Goal: Task Accomplishment & Management: Complete application form

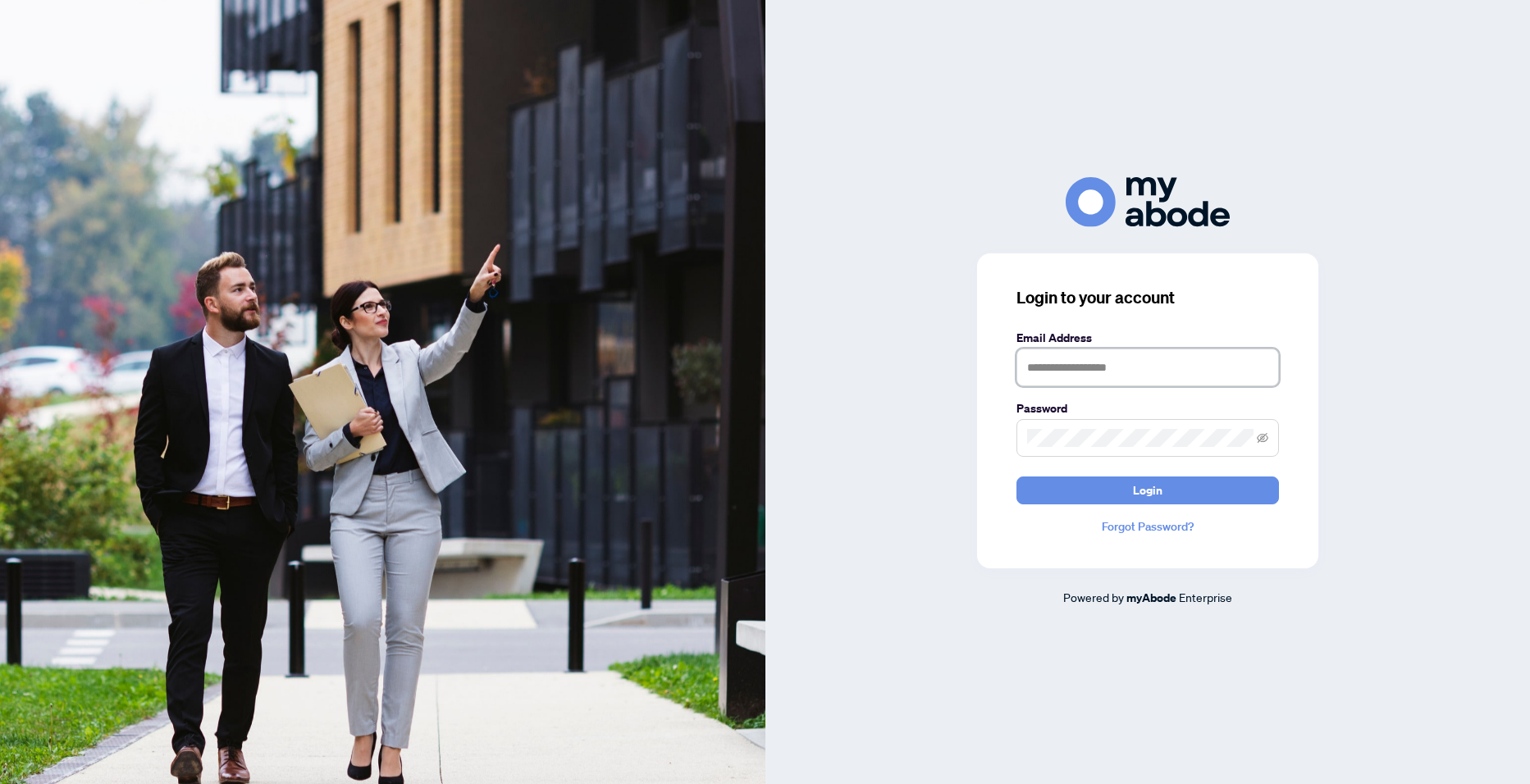
click at [1194, 379] on input "text" at bounding box center [1147, 367] width 262 height 38
type input "**********"
click at [1125, 450] on span at bounding box center [1147, 438] width 262 height 38
click at [1016, 477] on button "Login" at bounding box center [1147, 490] width 262 height 27
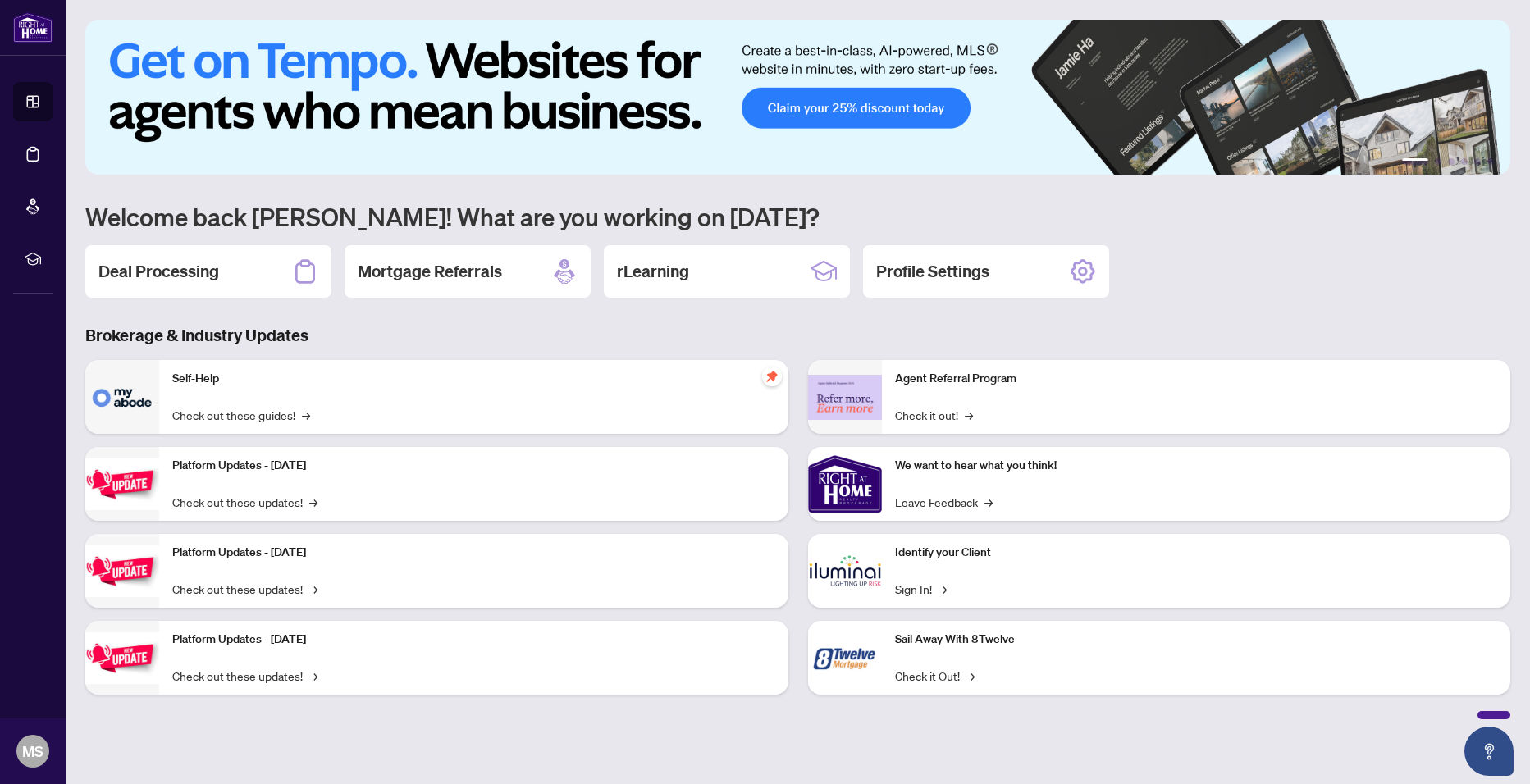
click at [277, 258] on div "Deal Processing" at bounding box center [208, 271] width 246 height 52
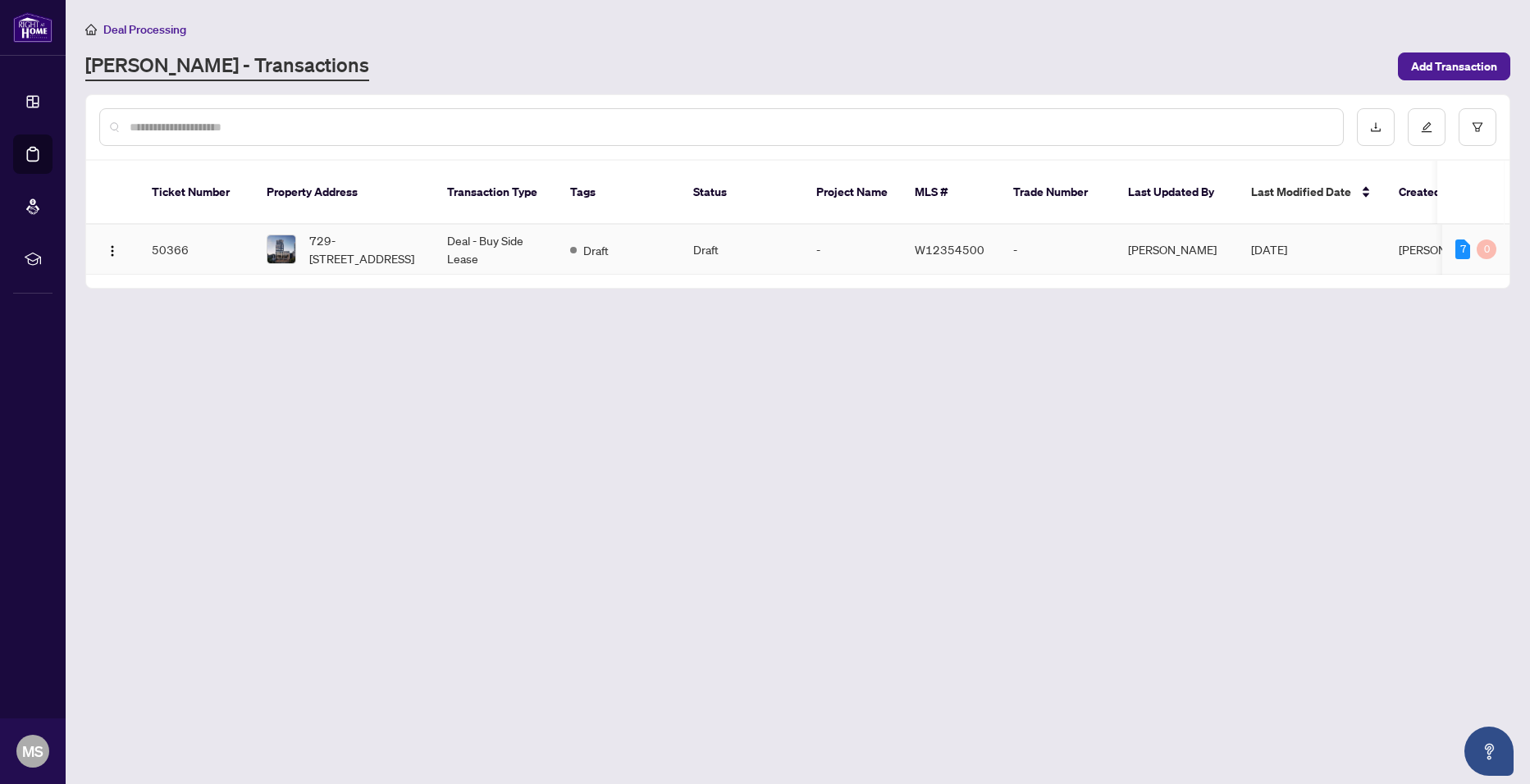
click at [511, 233] on td "Deal - Buy Side Lease" at bounding box center [495, 250] width 123 height 50
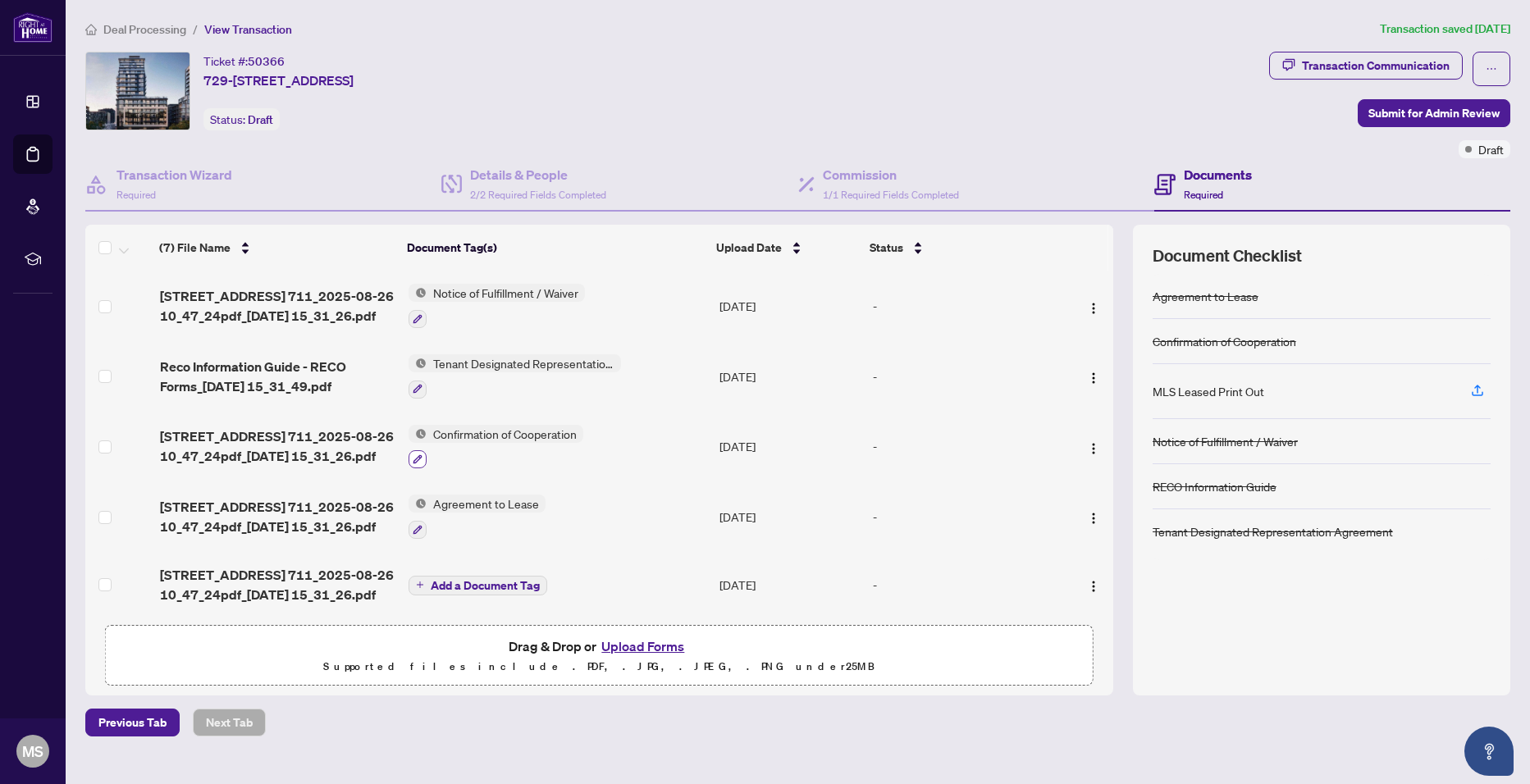
click at [420, 461] on icon "button" at bounding box center [417, 459] width 10 height 10
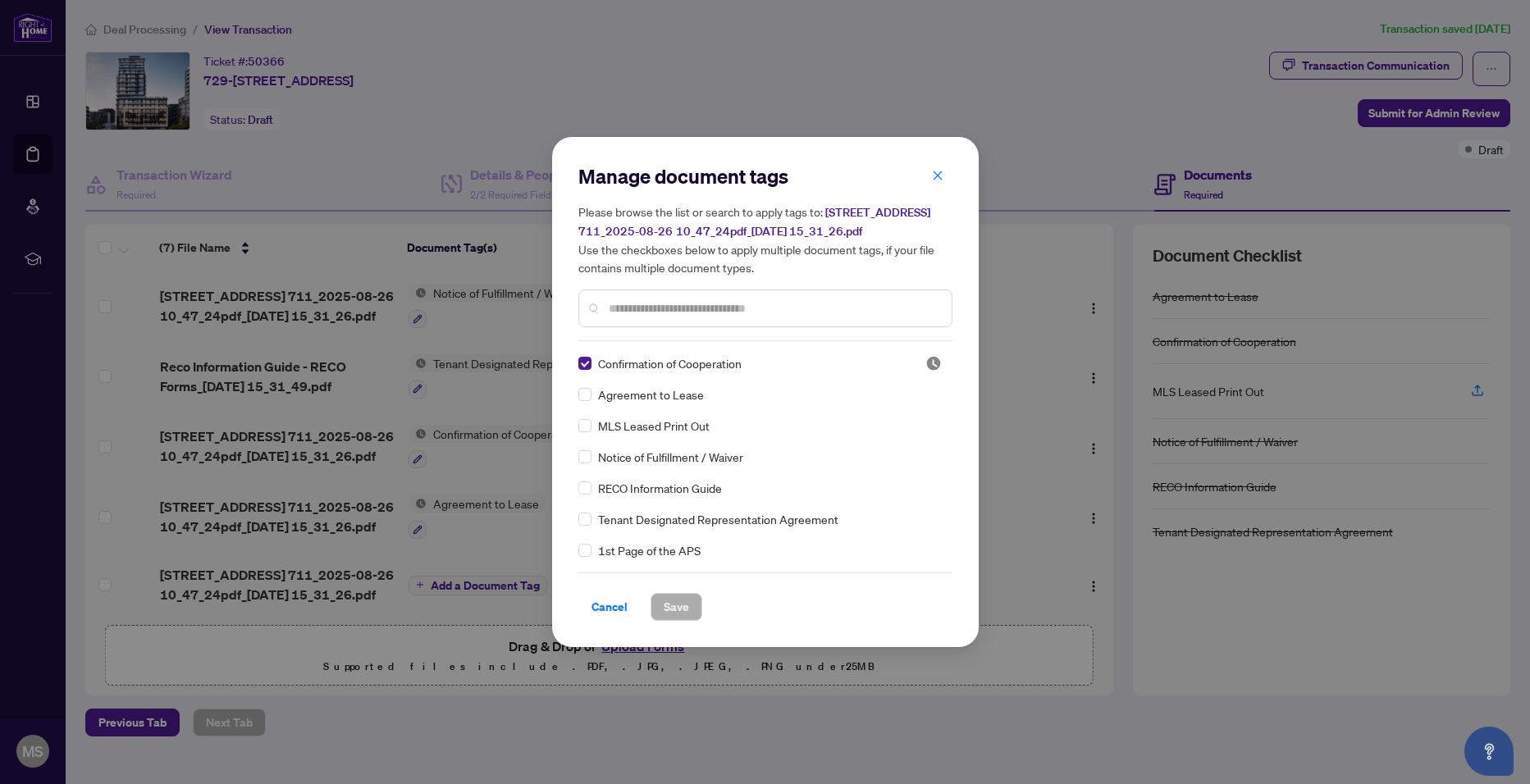
click at [772, 312] on input "text" at bounding box center [773, 308] width 330 height 18
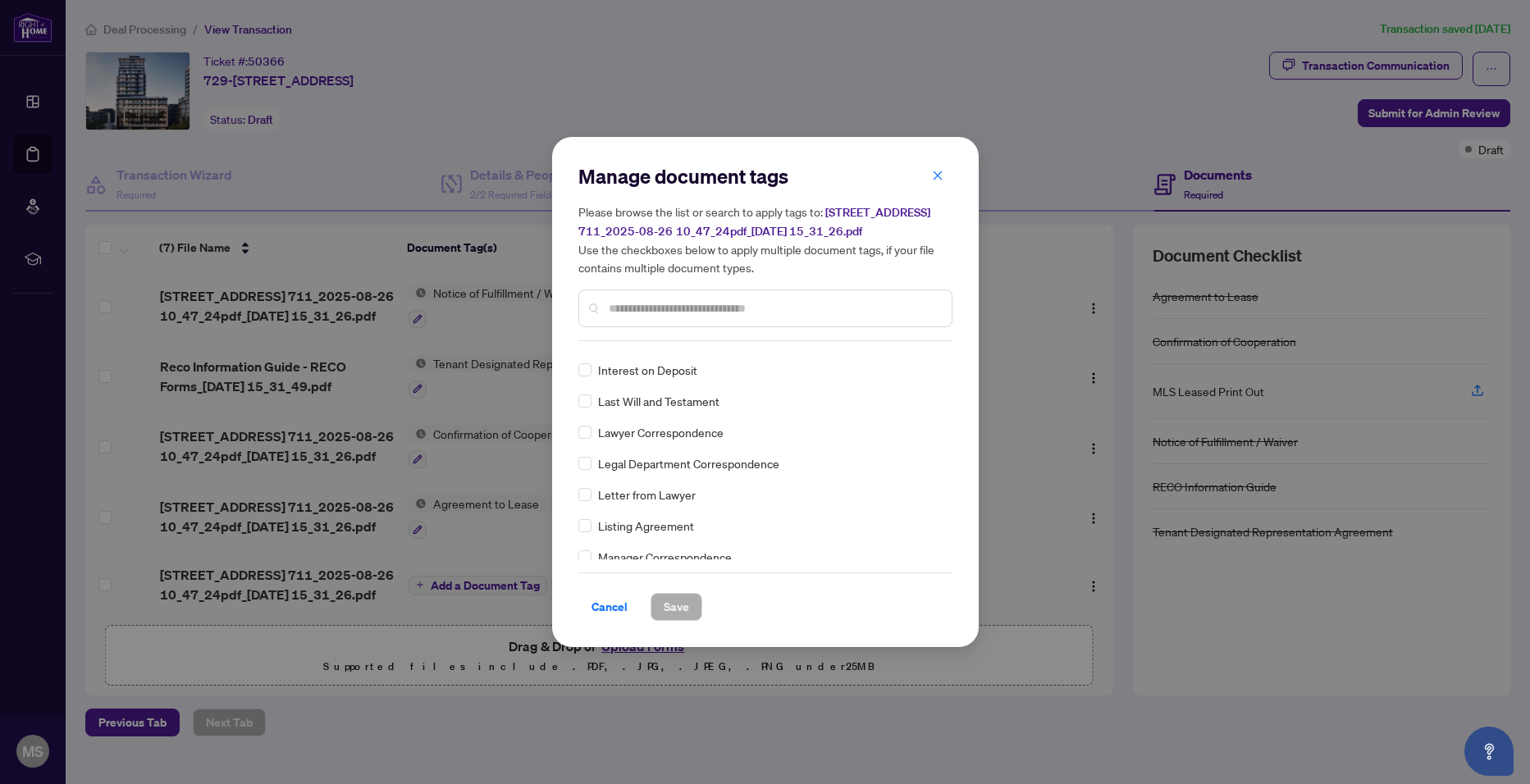
click at [606, 601] on span "Cancel" at bounding box center [610, 607] width 36 height 27
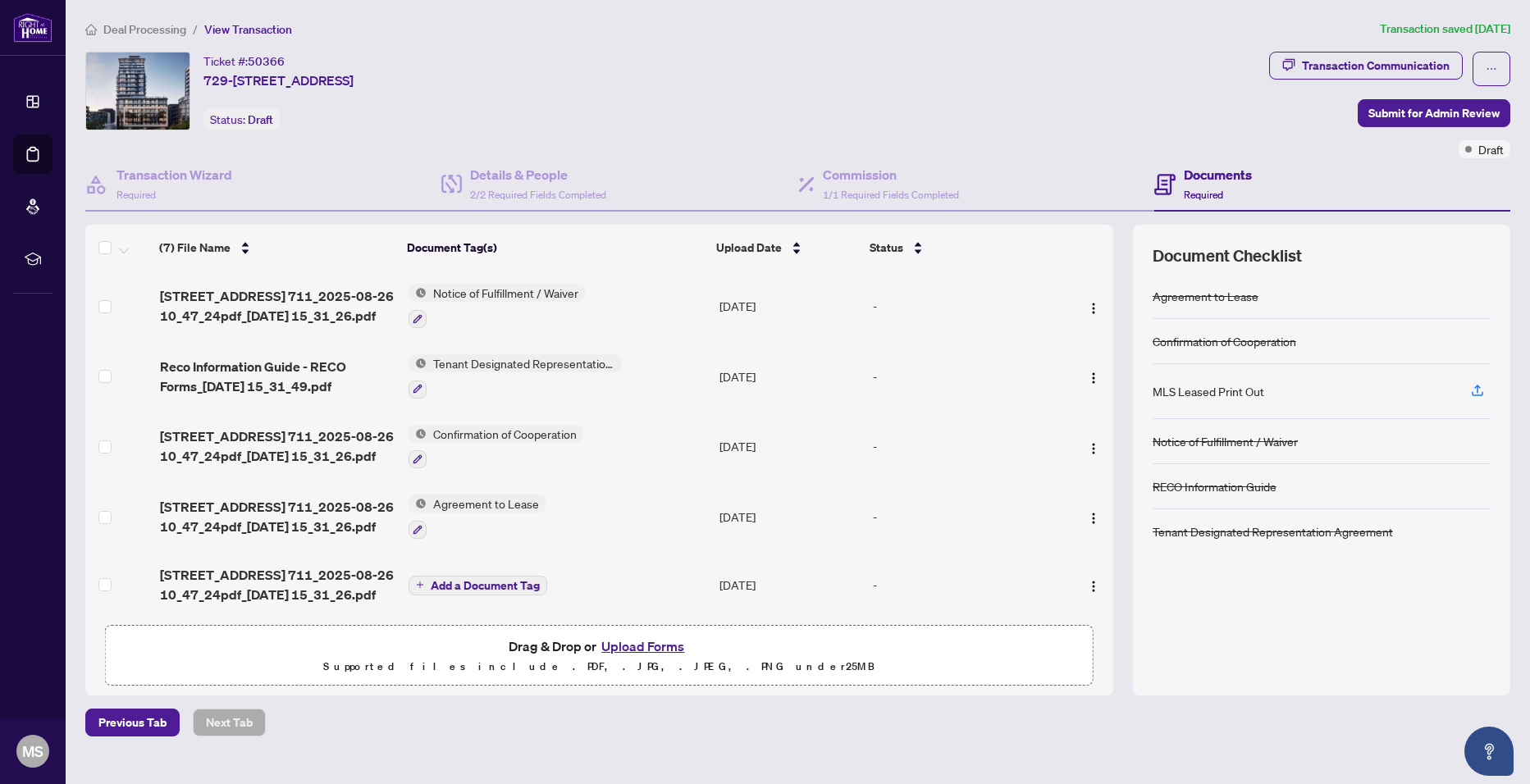
click at [105, 718] on span "Previous Tab" at bounding box center [132, 723] width 68 height 27
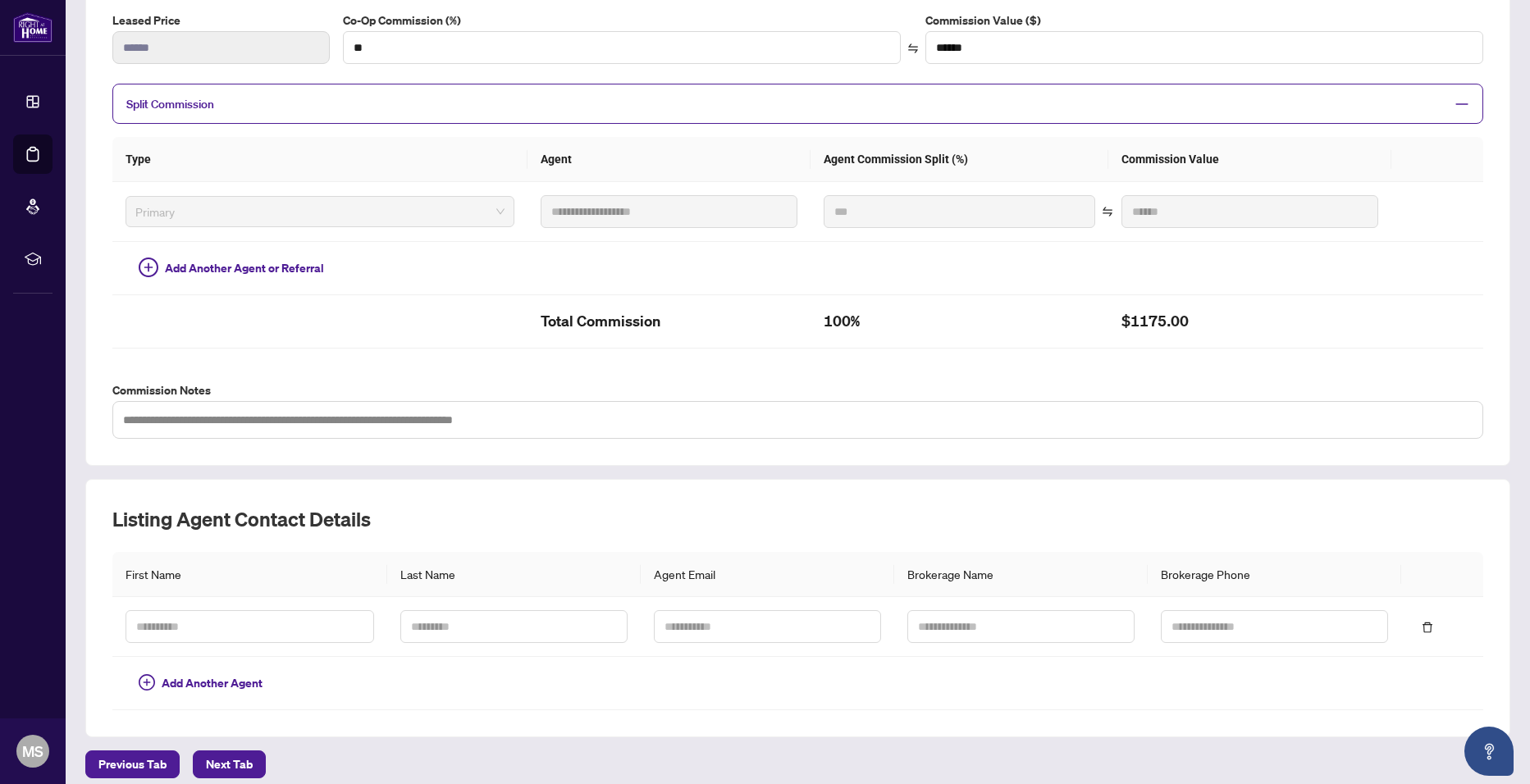
scroll to position [299, 0]
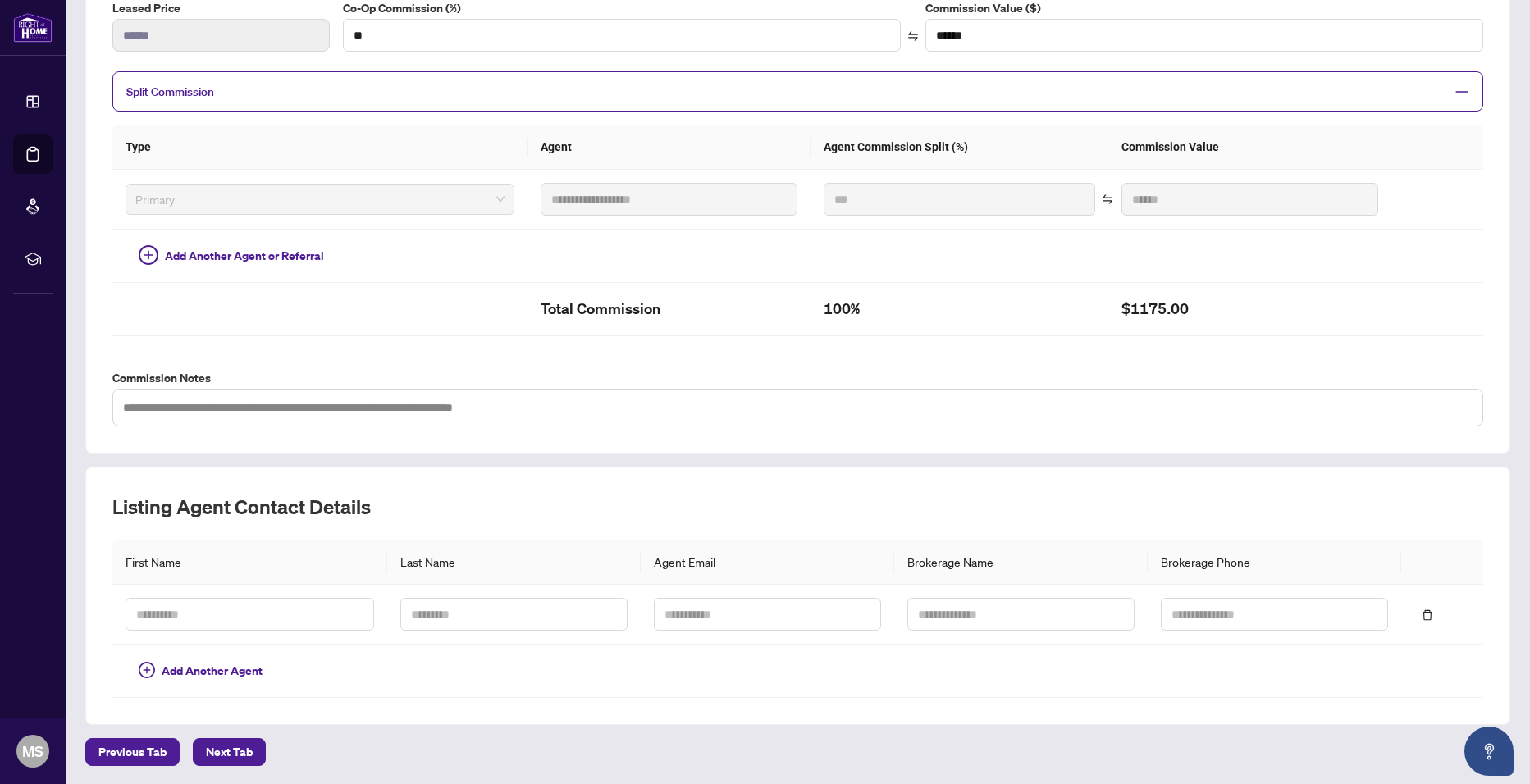
click at [207, 749] on span "Next Tab" at bounding box center [229, 752] width 47 height 27
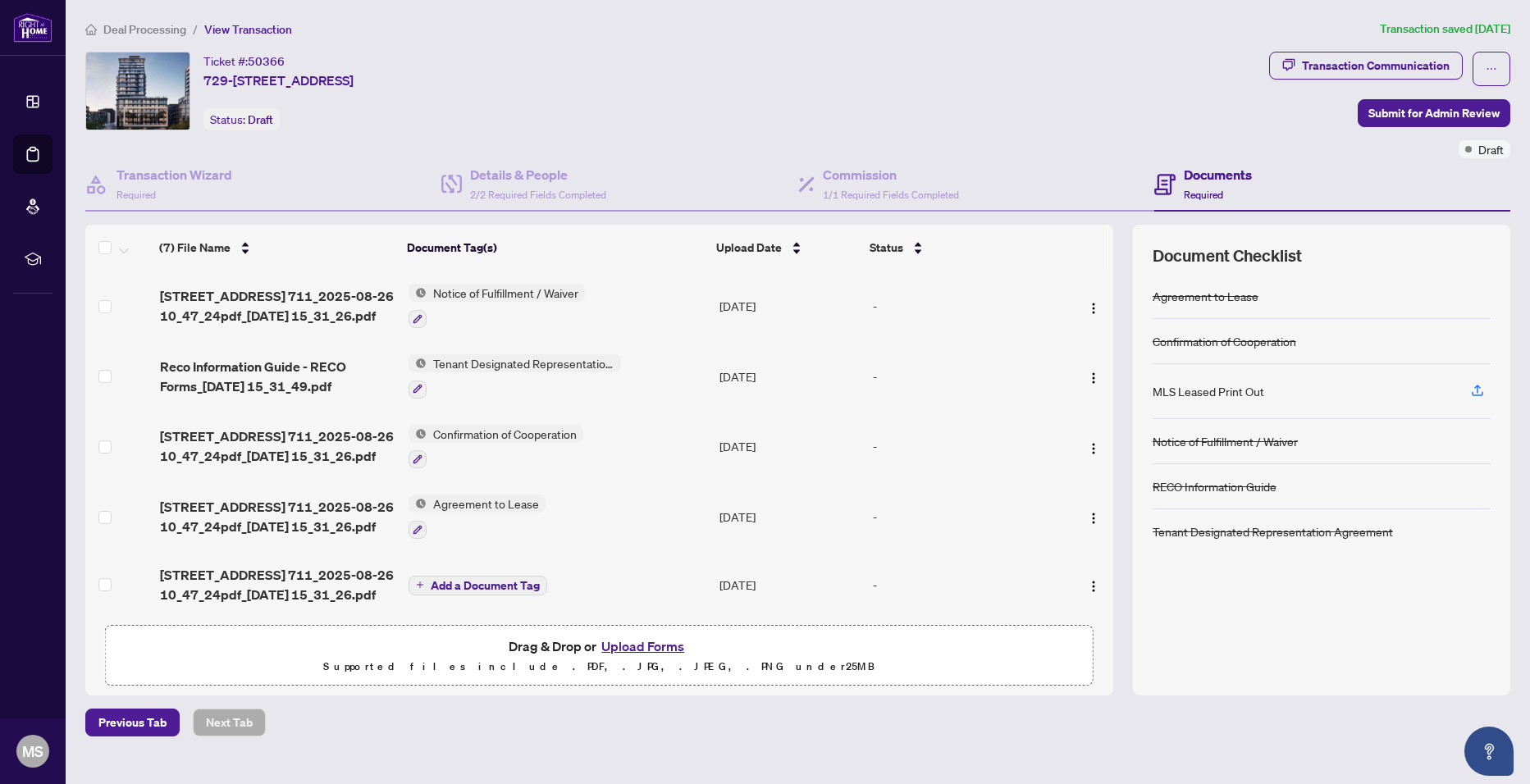
click at [97, 308] on td at bounding box center [119, 307] width 68 height 71
click at [113, 307] on td at bounding box center [119, 307] width 68 height 71
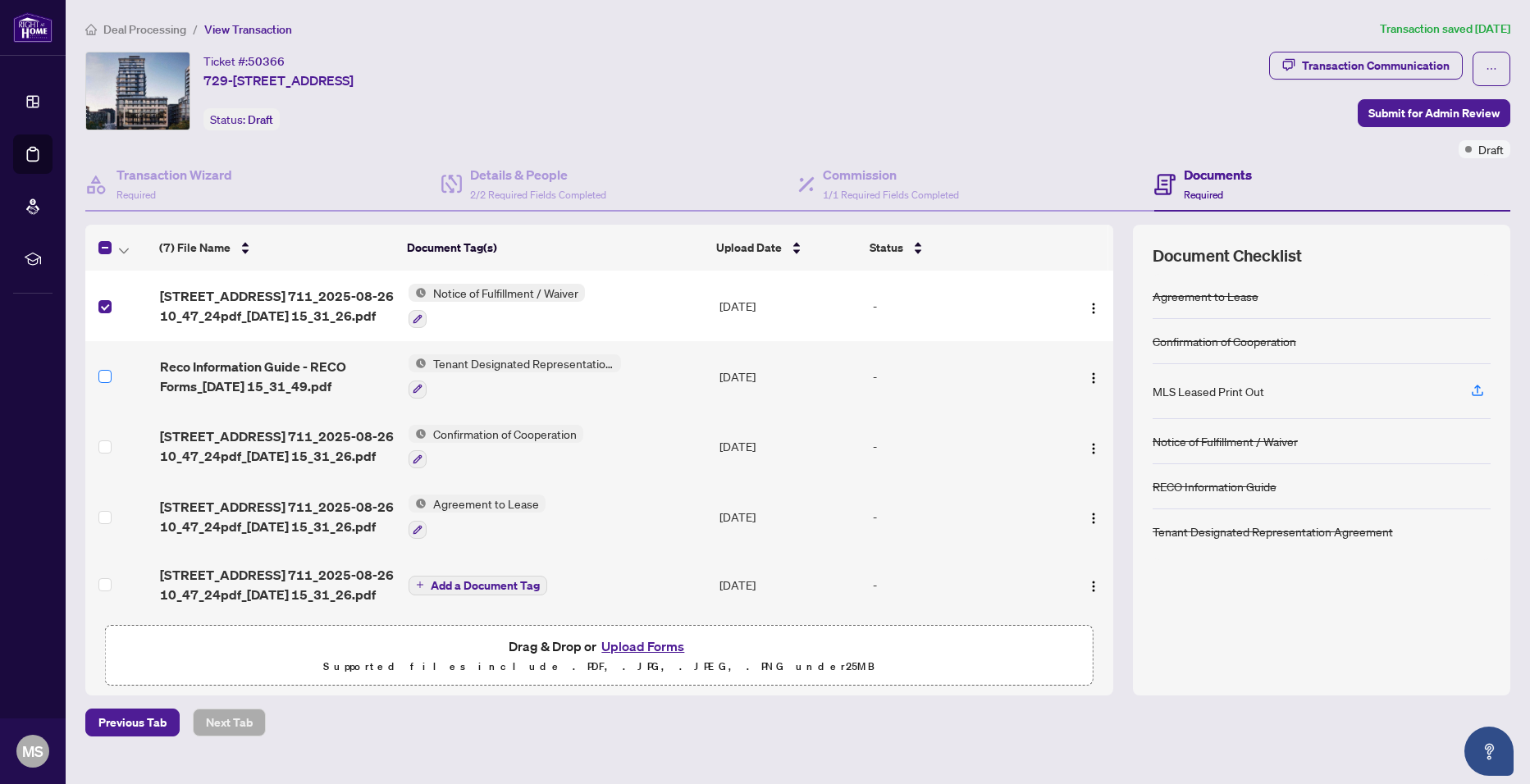
click at [105, 383] on label at bounding box center [105, 376] width 13 height 18
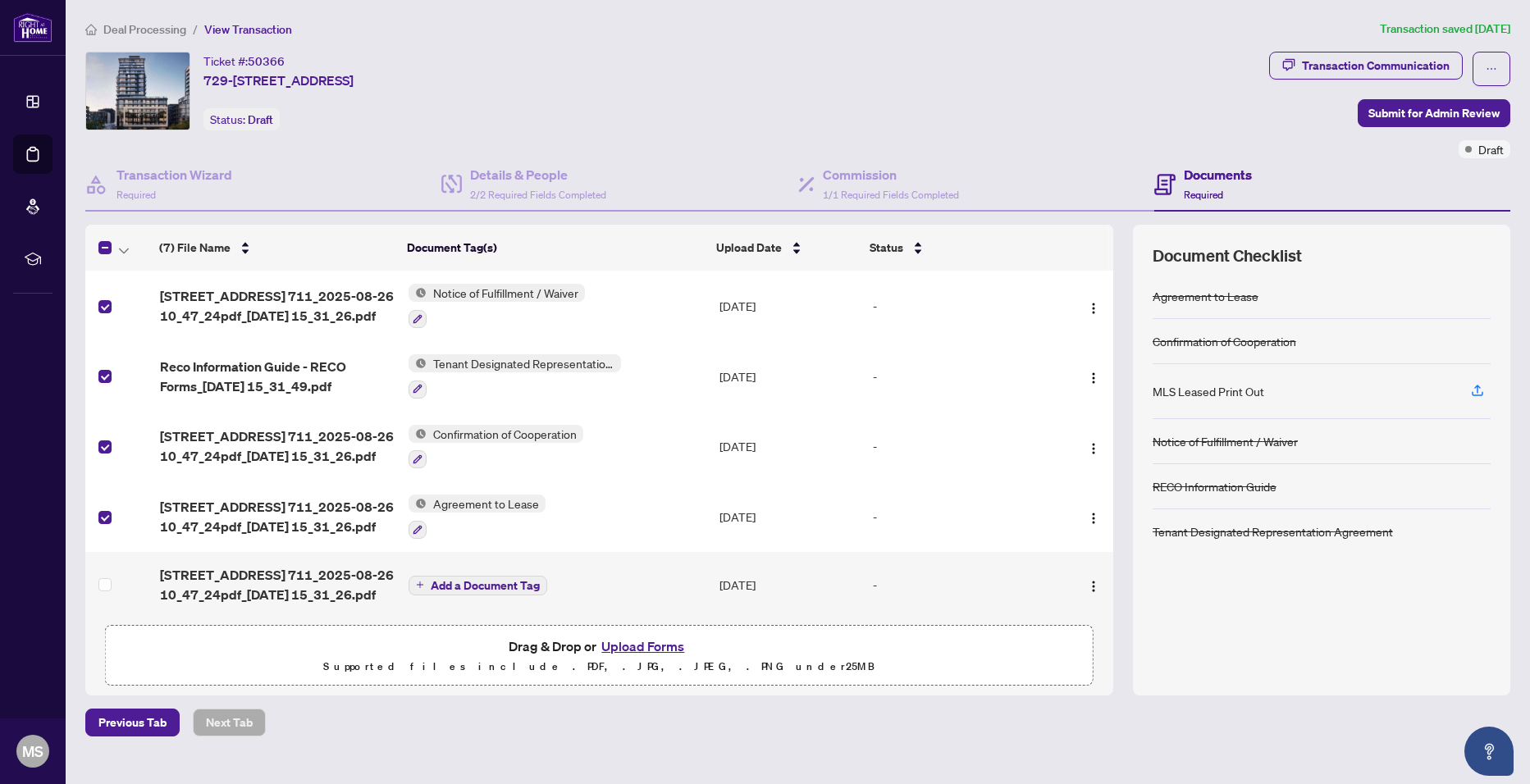
click at [106, 572] on td at bounding box center [119, 585] width 68 height 66
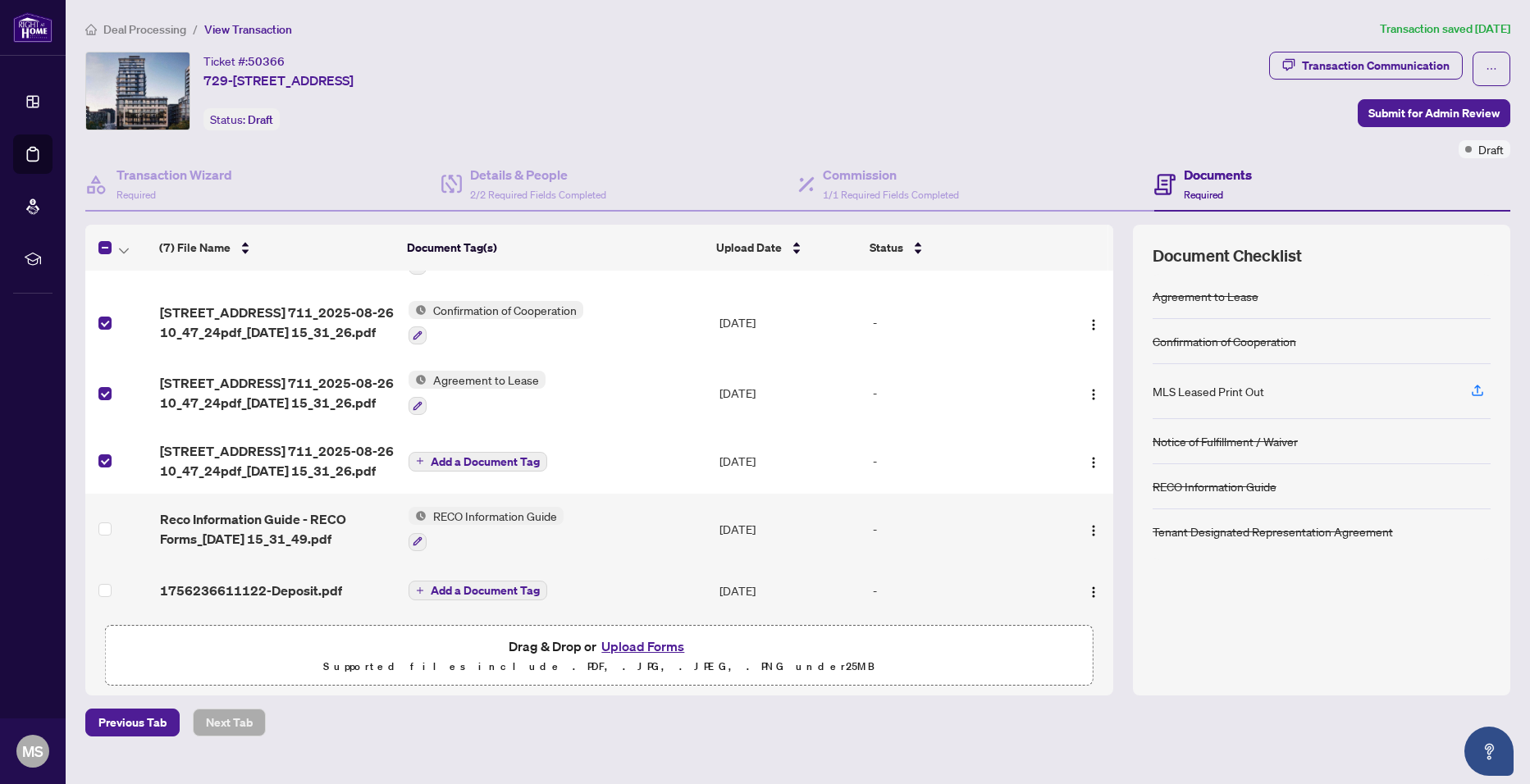
scroll to position [128, 0]
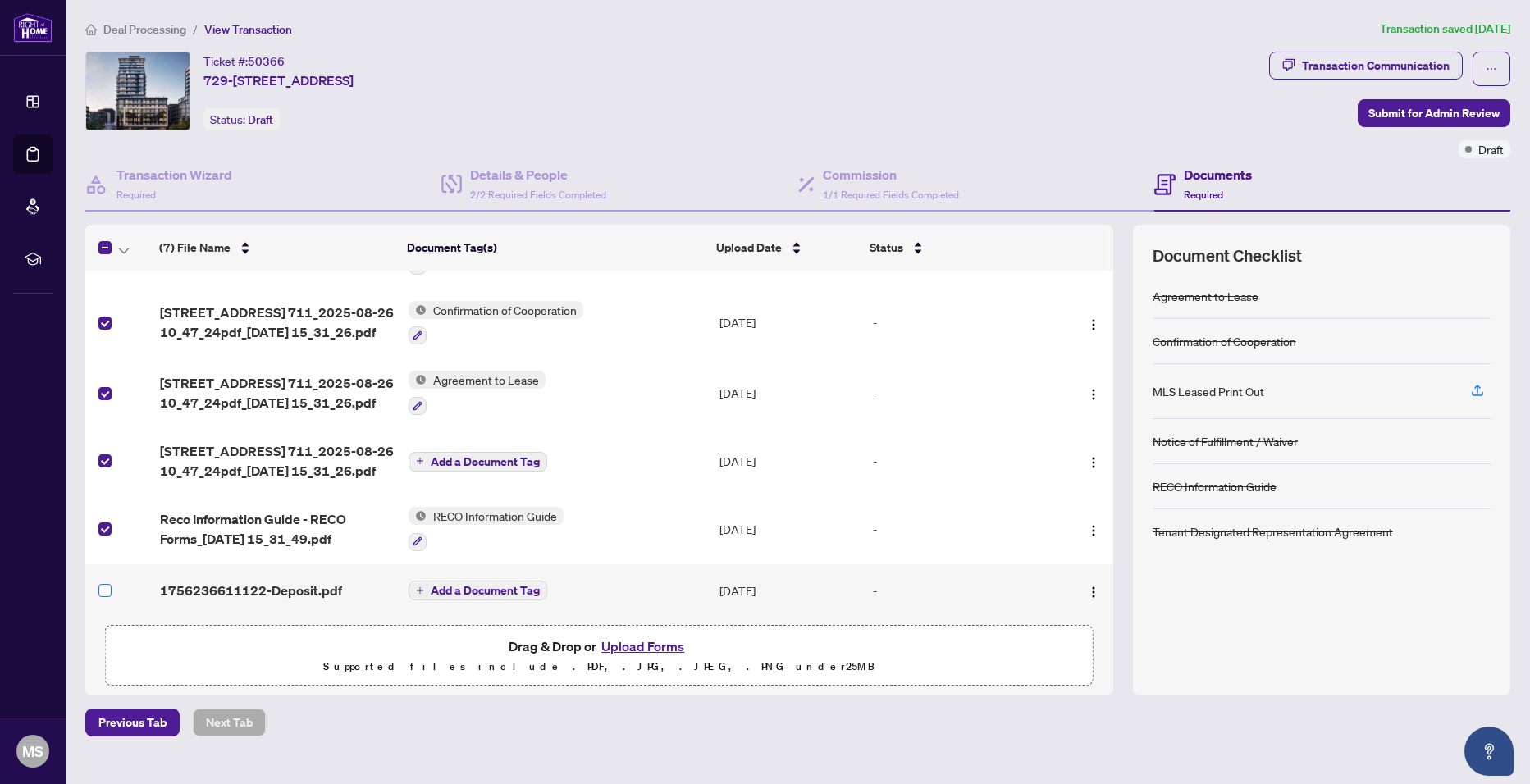
click at [105, 581] on label at bounding box center [105, 590] width 13 height 18
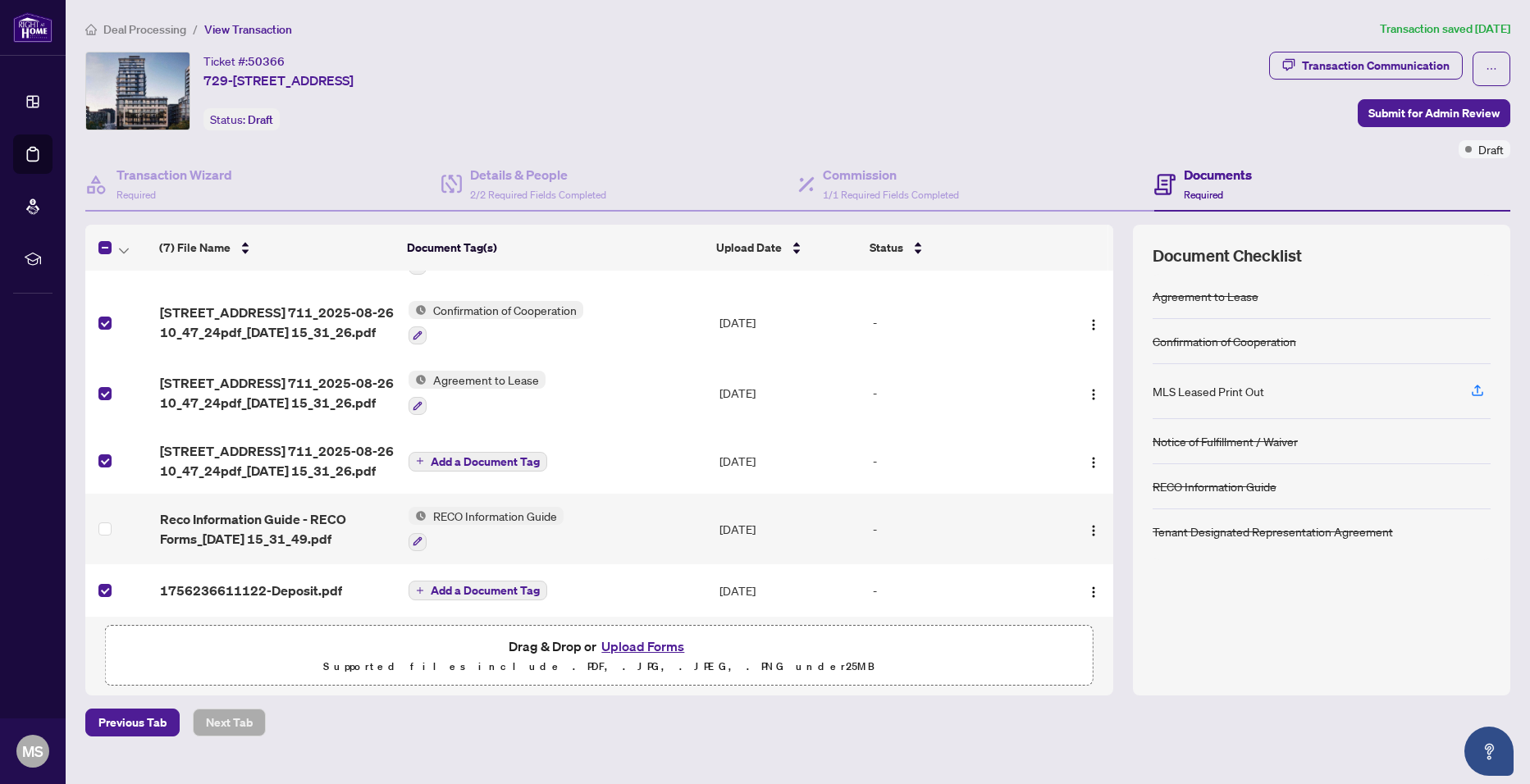
scroll to position [0, 0]
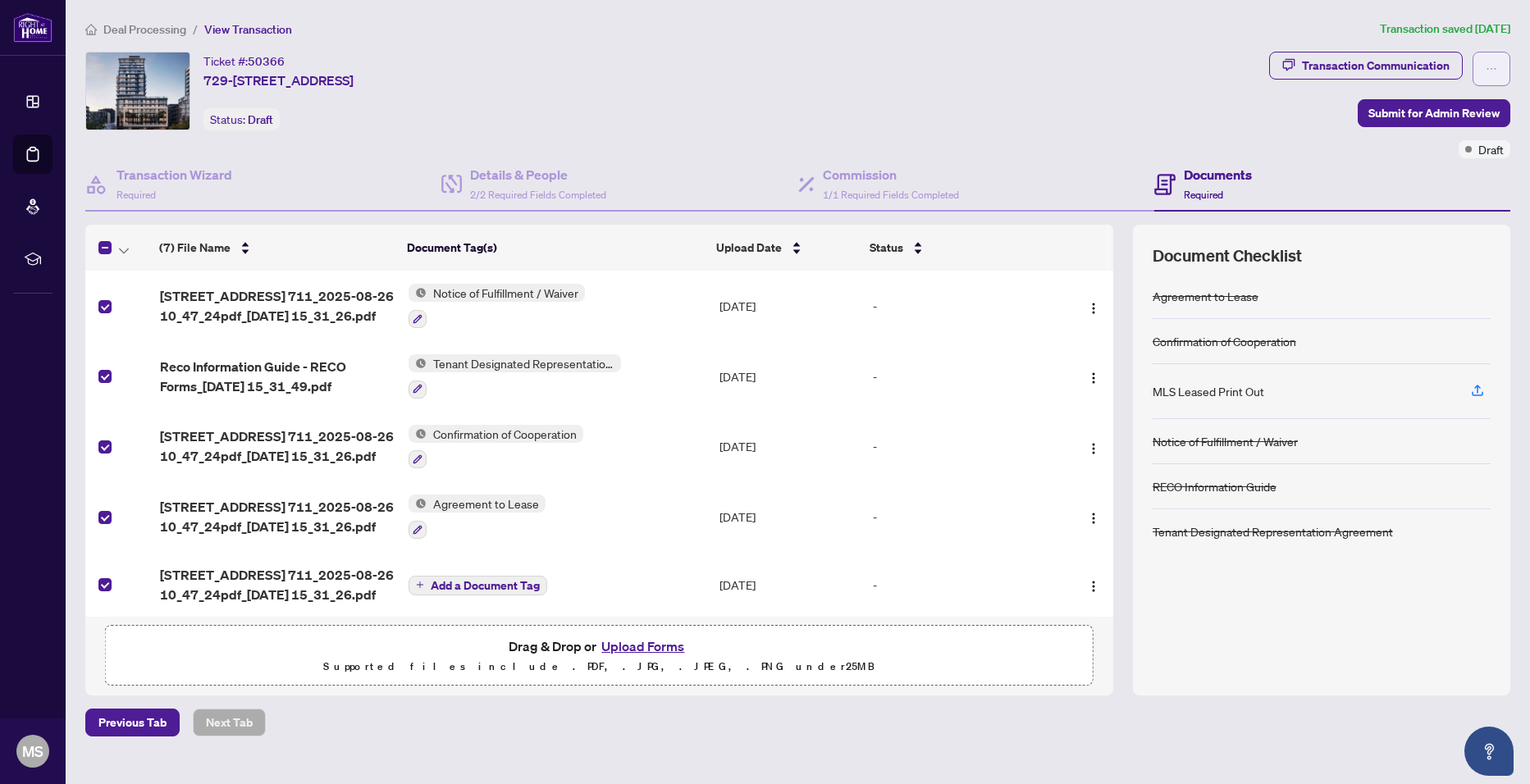
click at [1492, 70] on icon "ellipsis" at bounding box center [1491, 68] width 12 height 12
click at [422, 702] on div "Deal Processing / View Transaction Transaction saved [DATE] Ticket #: 50366 729…" at bounding box center [797, 377] width 1438 height 717
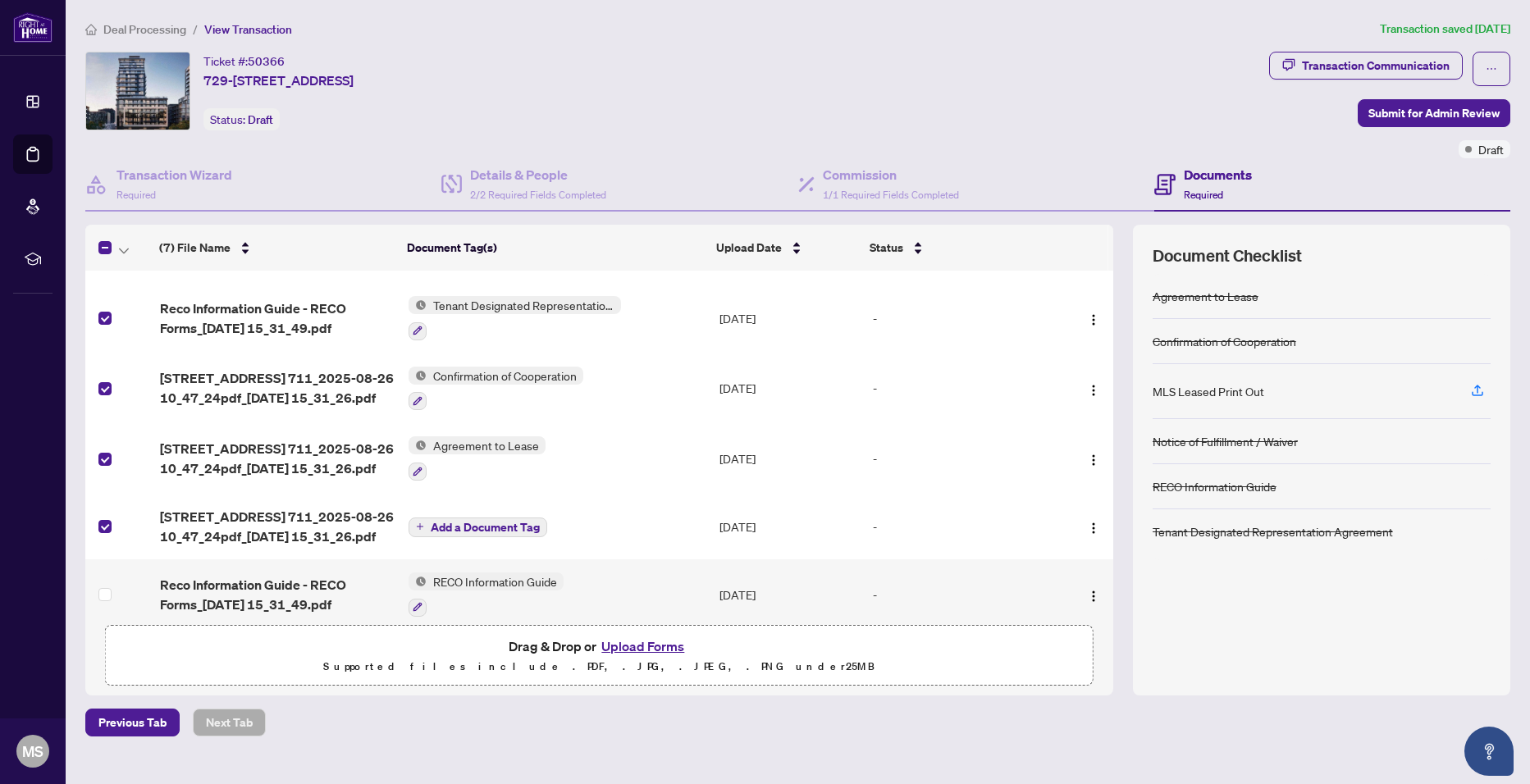
scroll to position [128, 0]
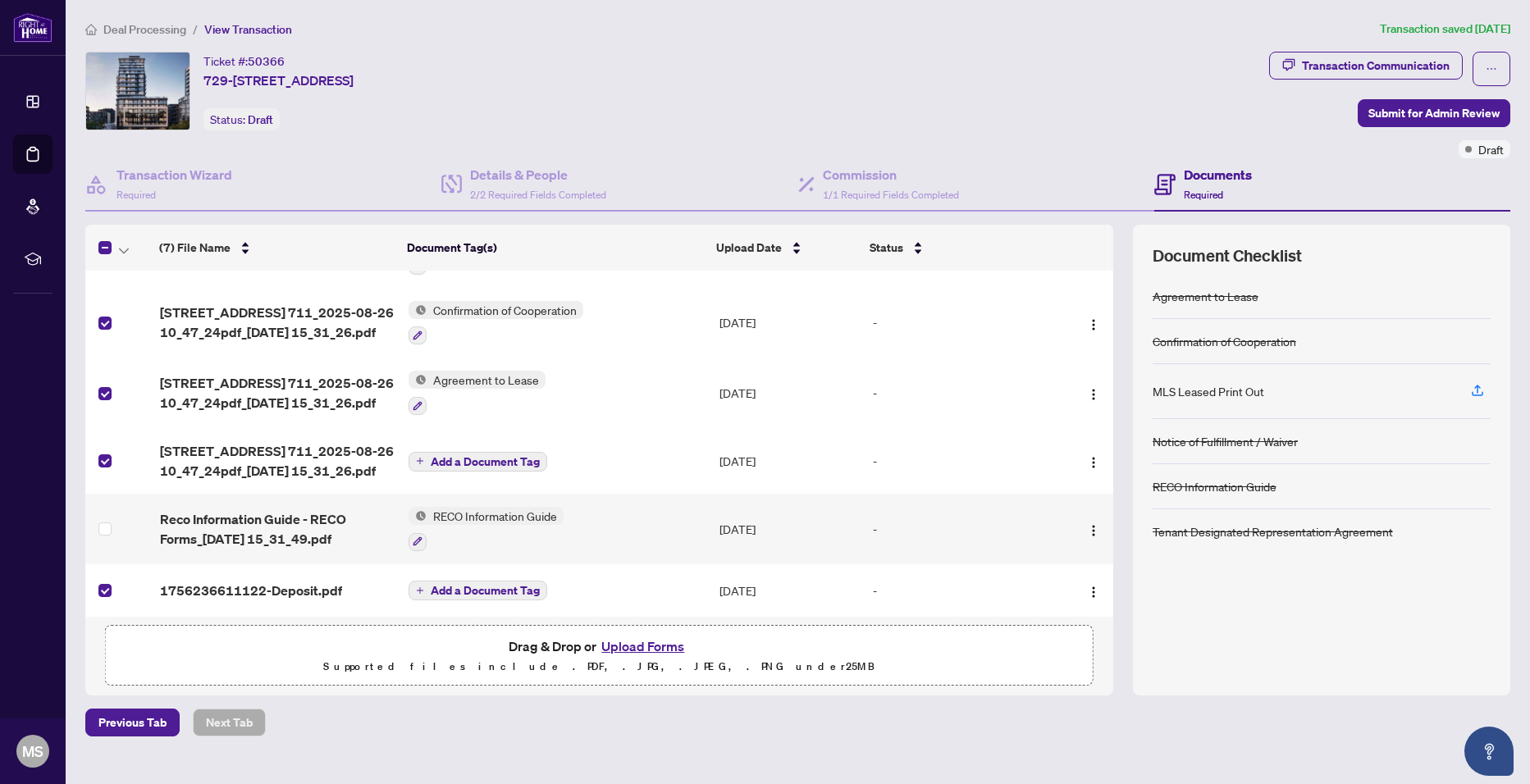
click at [632, 643] on button "Upload Forms" at bounding box center [642, 647] width 93 height 21
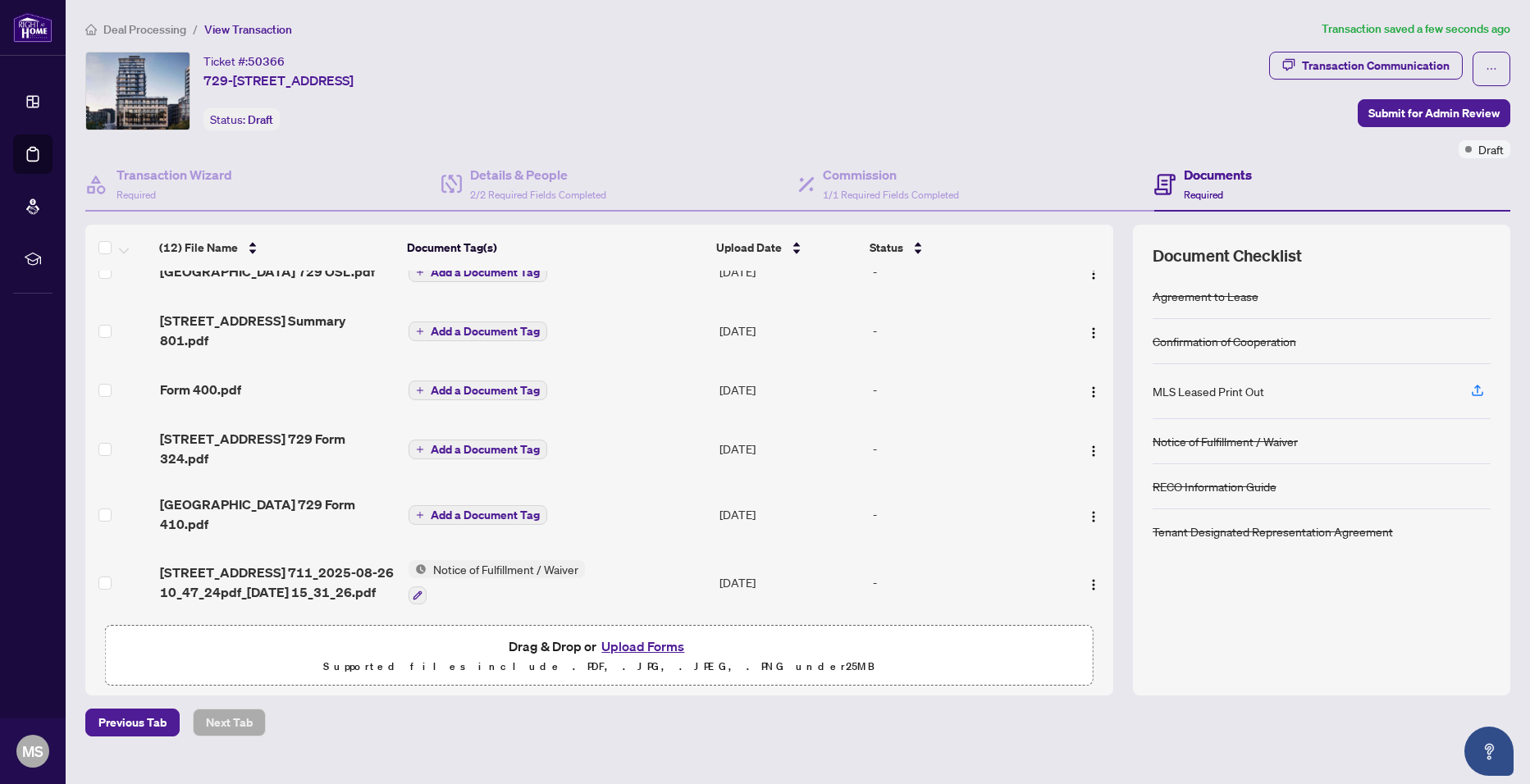
scroll to position [0, 0]
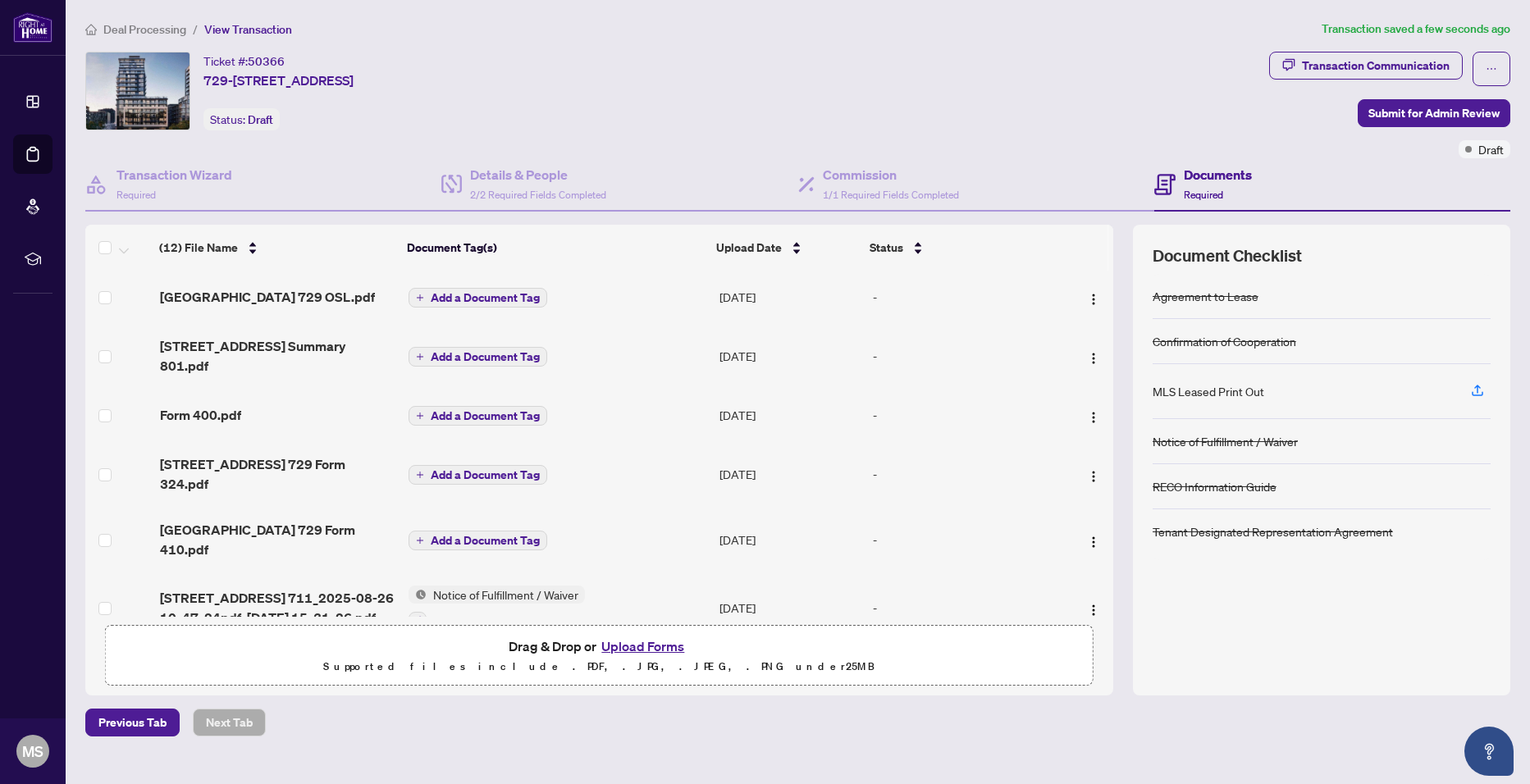
click at [1240, 339] on div "Confirmation of Cooperation" at bounding box center [1224, 341] width 144 height 18
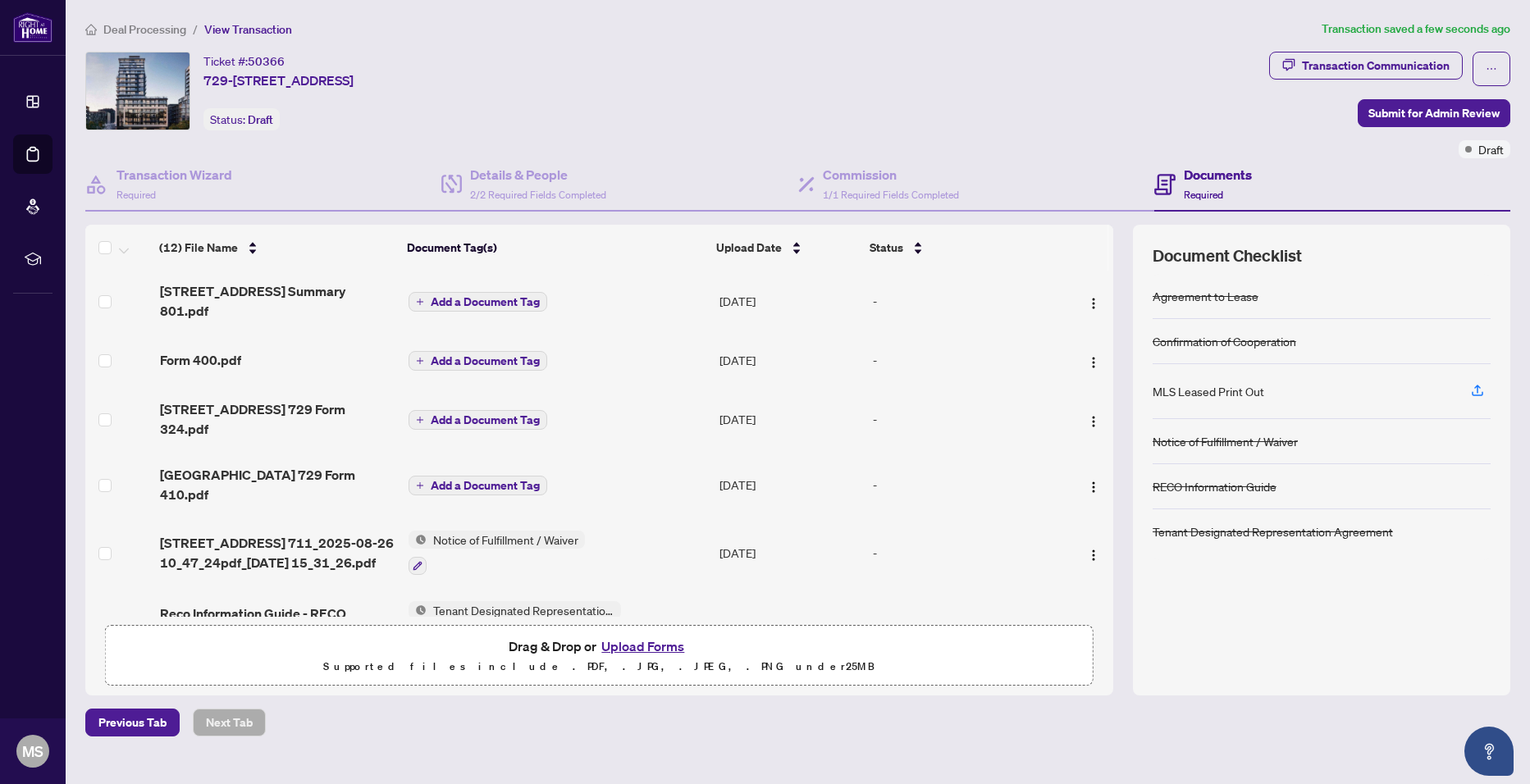
scroll to position [82, 0]
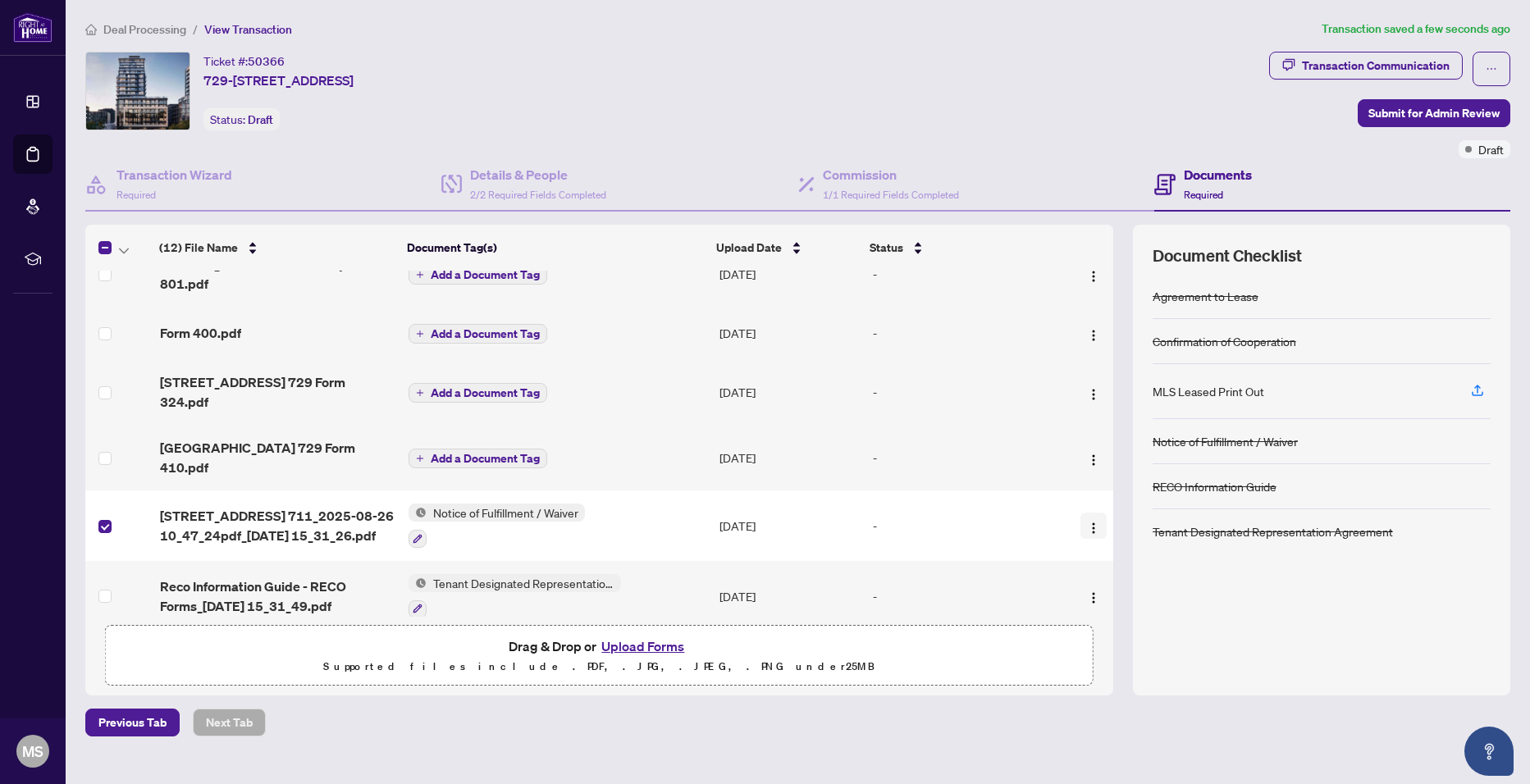
click at [1087, 522] on img "button" at bounding box center [1093, 528] width 13 height 13
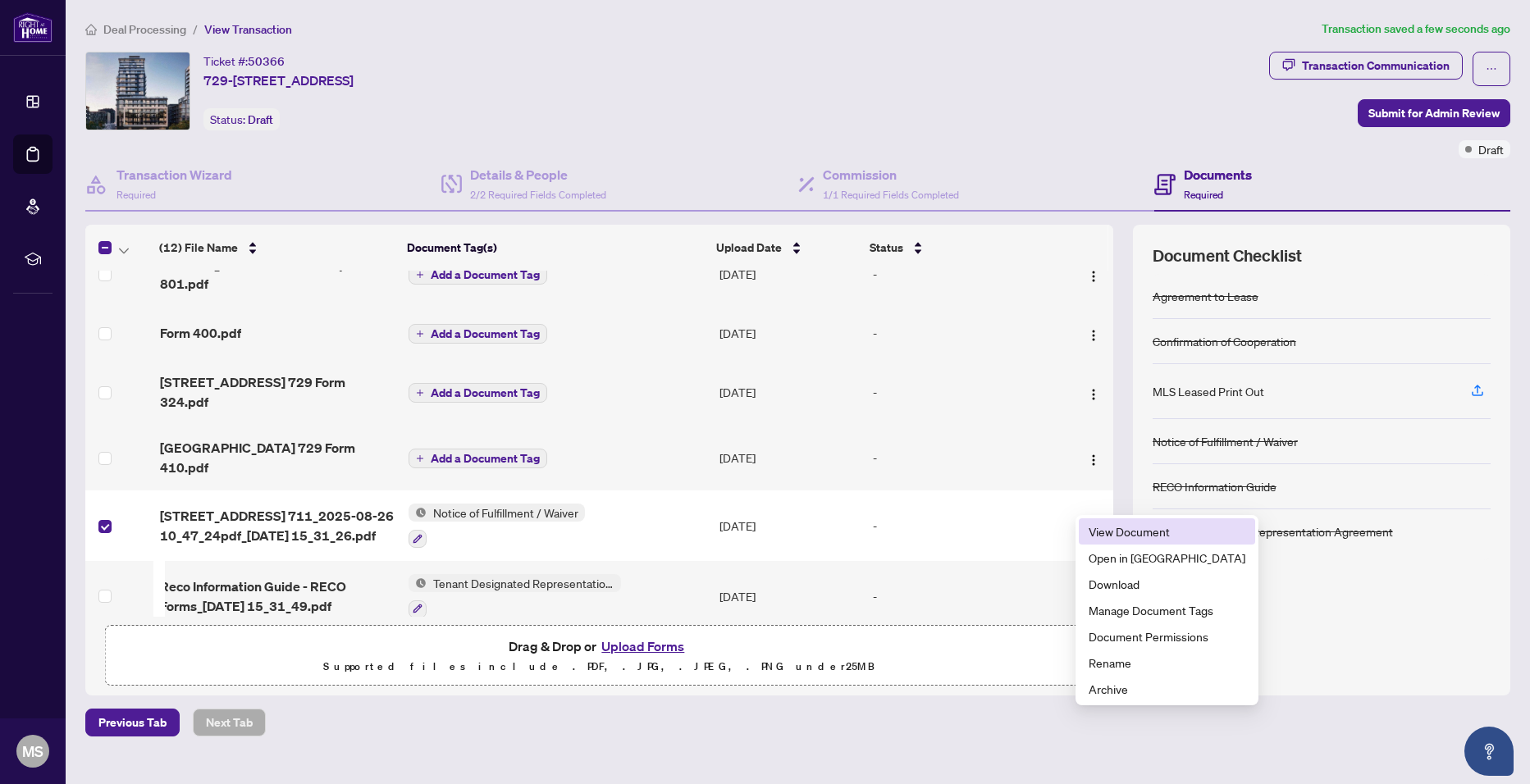
click at [1170, 536] on span "View Document" at bounding box center [1167, 532] width 157 height 18
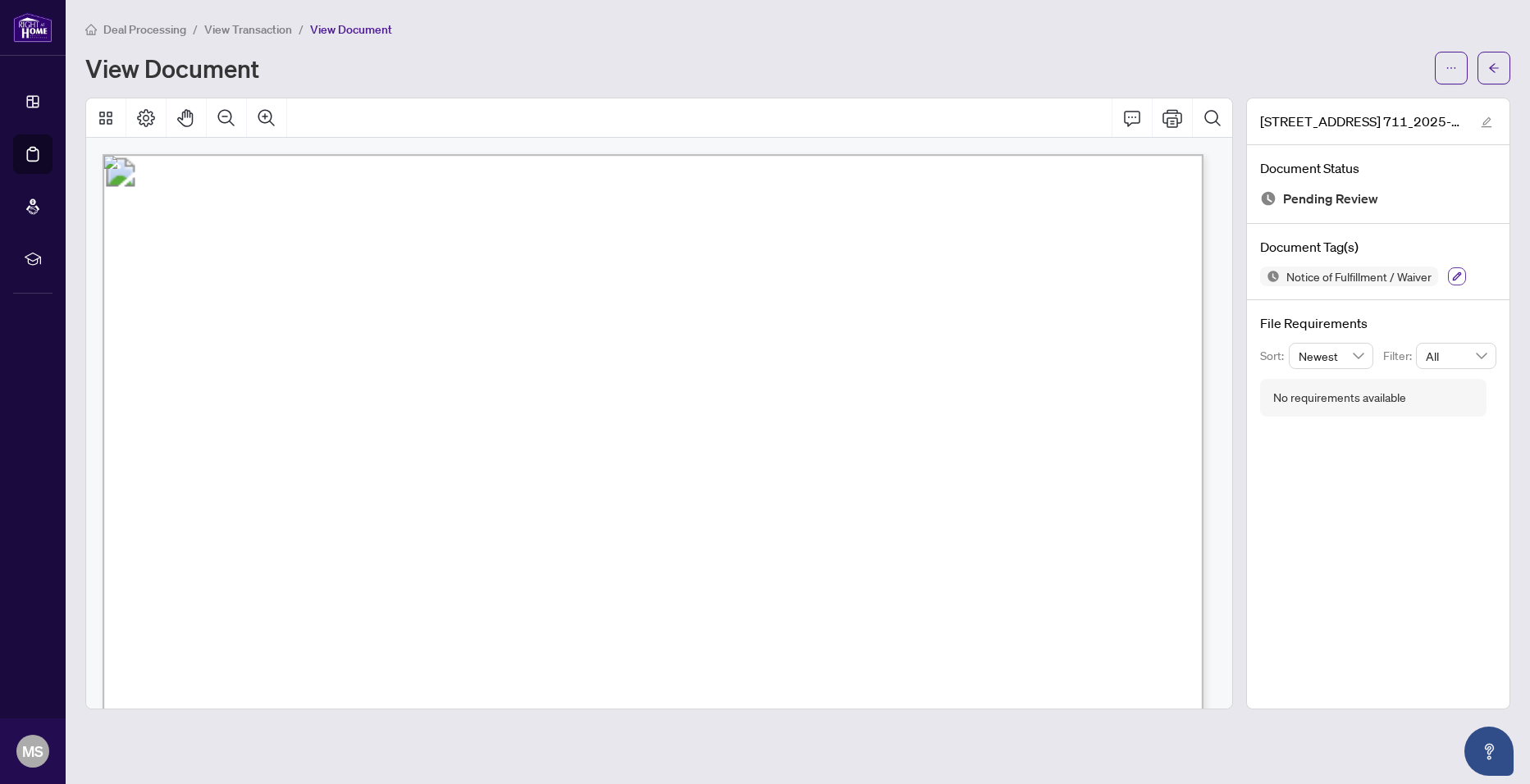
click at [1456, 279] on icon "button" at bounding box center [1457, 276] width 9 height 9
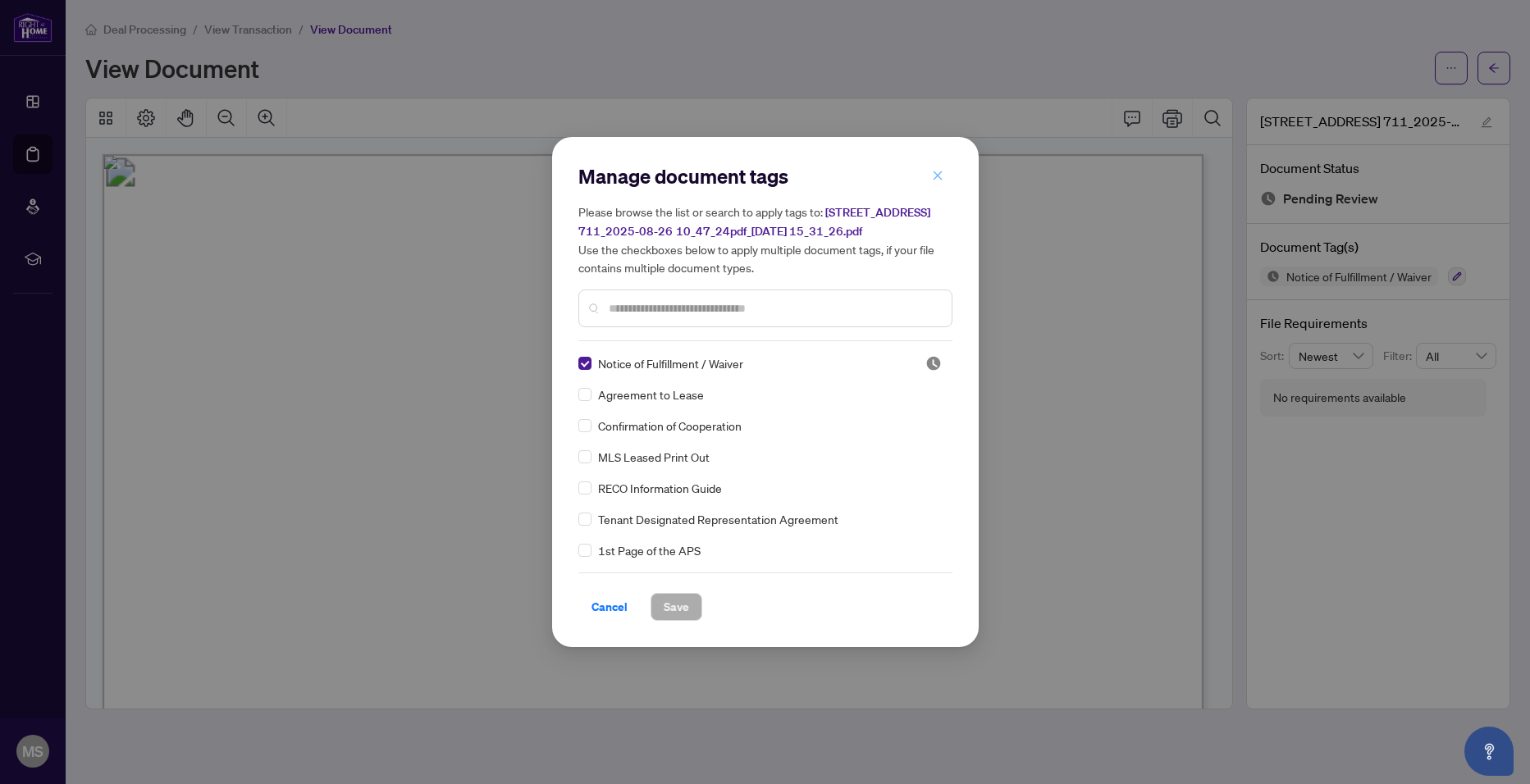
click at [944, 173] on button "button" at bounding box center [937, 175] width 33 height 27
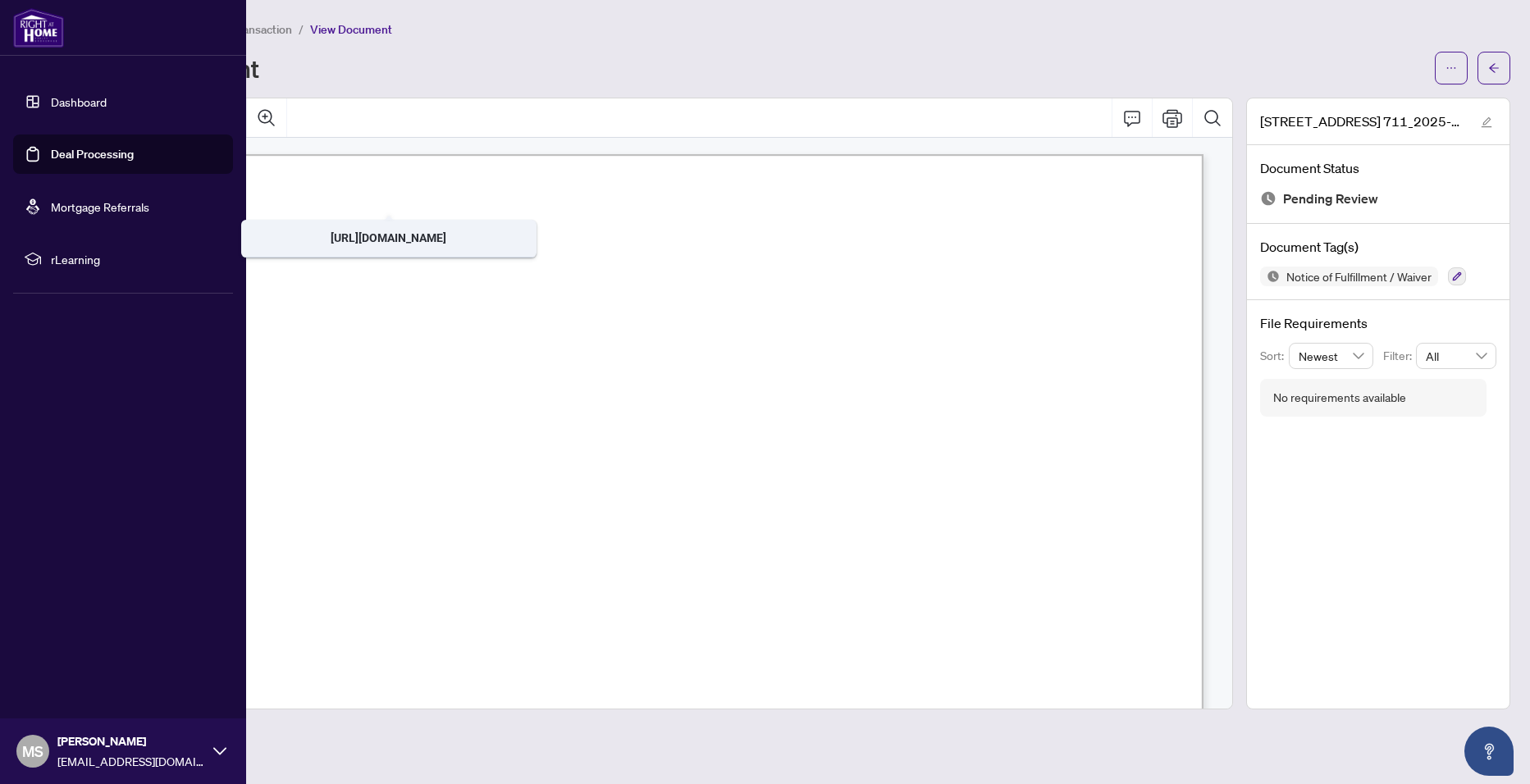
click at [54, 103] on link "Dashboard" at bounding box center [78, 101] width 56 height 15
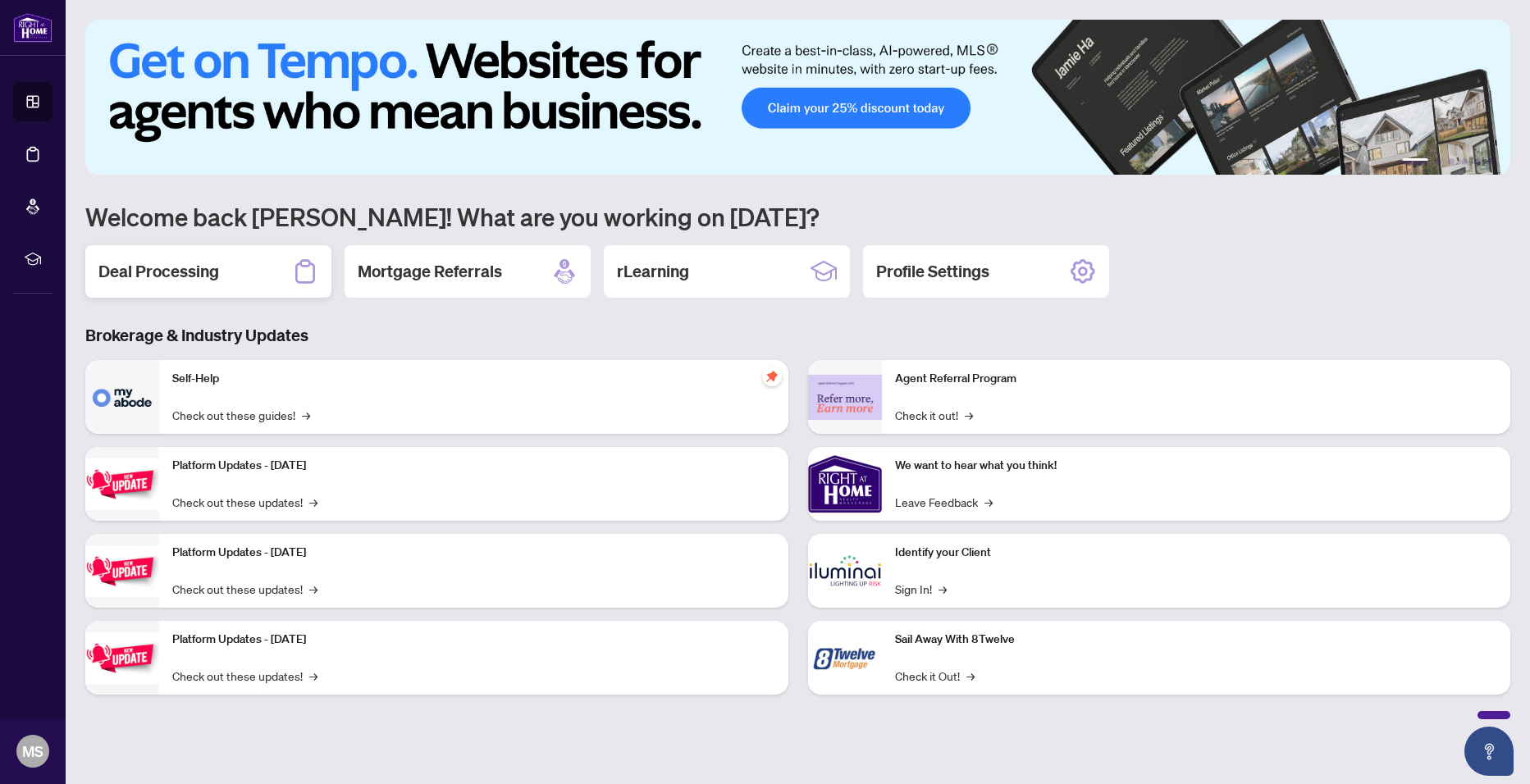
click at [279, 270] on div "Deal Processing" at bounding box center [208, 271] width 246 height 52
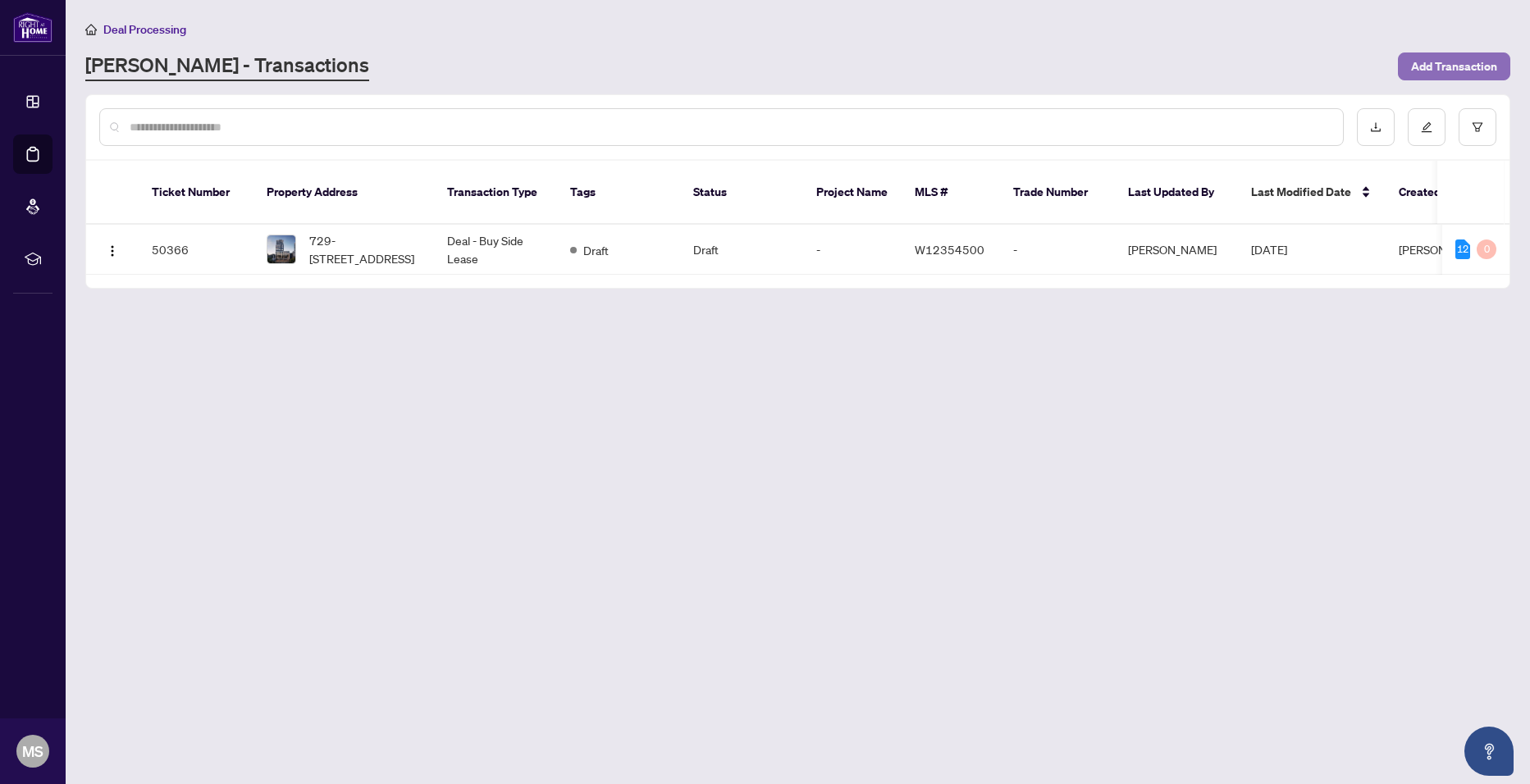
click at [1410, 60] on span "Add Transaction" at bounding box center [1453, 66] width 86 height 27
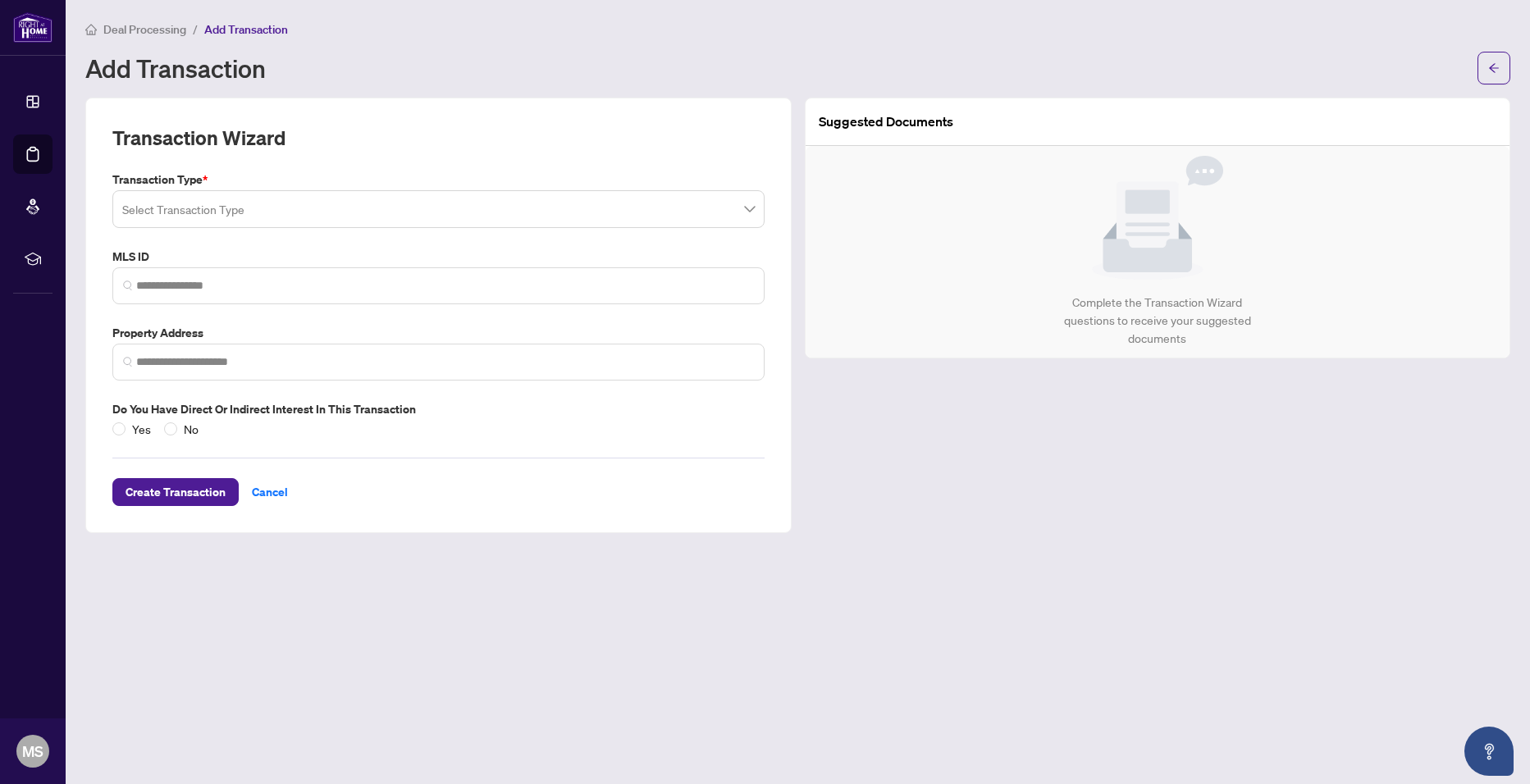
click at [371, 206] on input "search" at bounding box center [431, 212] width 617 height 36
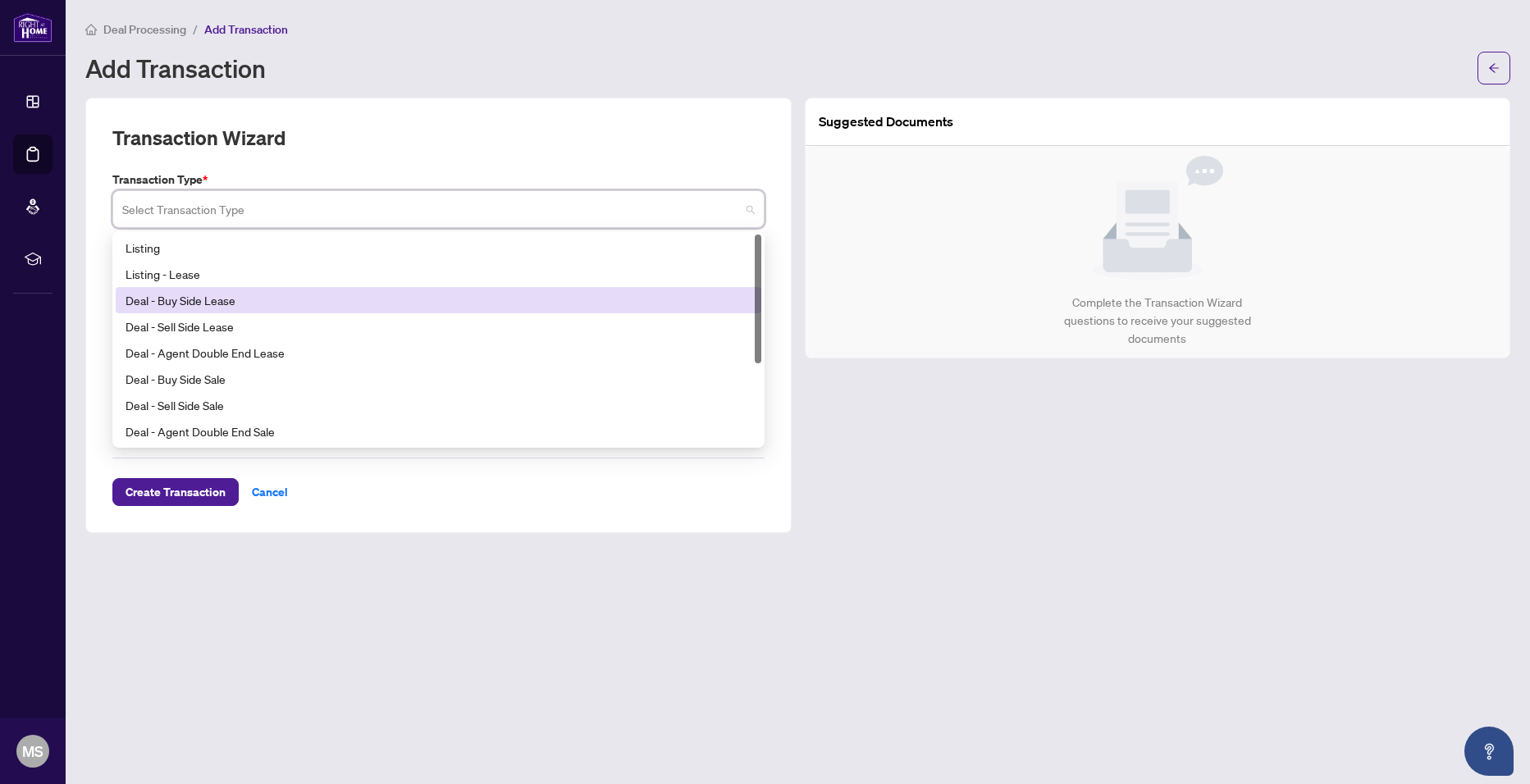
click at [315, 305] on div "Deal - Buy Side Lease" at bounding box center [439, 300] width 625 height 18
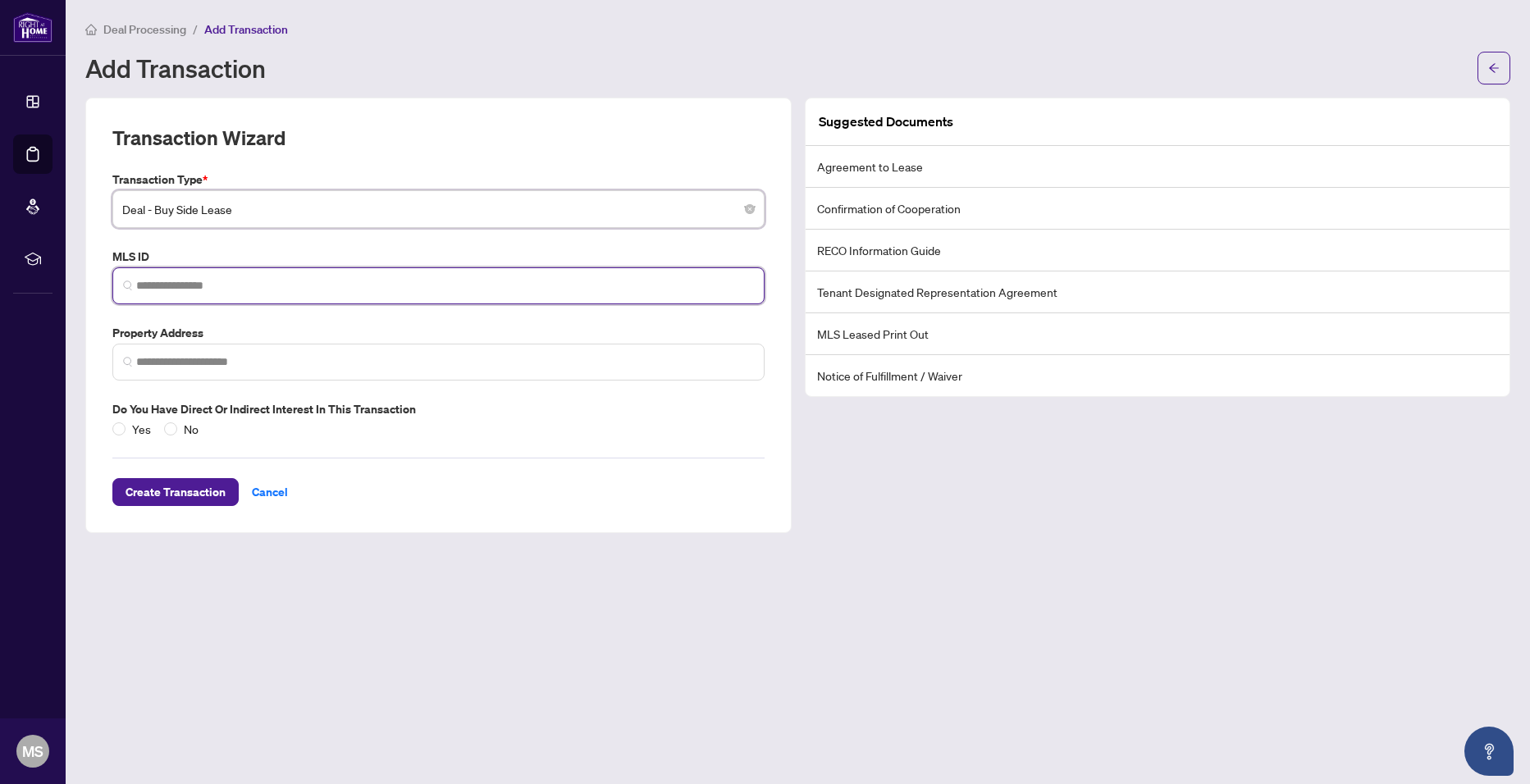
click at [304, 293] on input "search" at bounding box center [445, 285] width 617 height 17
paste input "*********"
type input "*********"
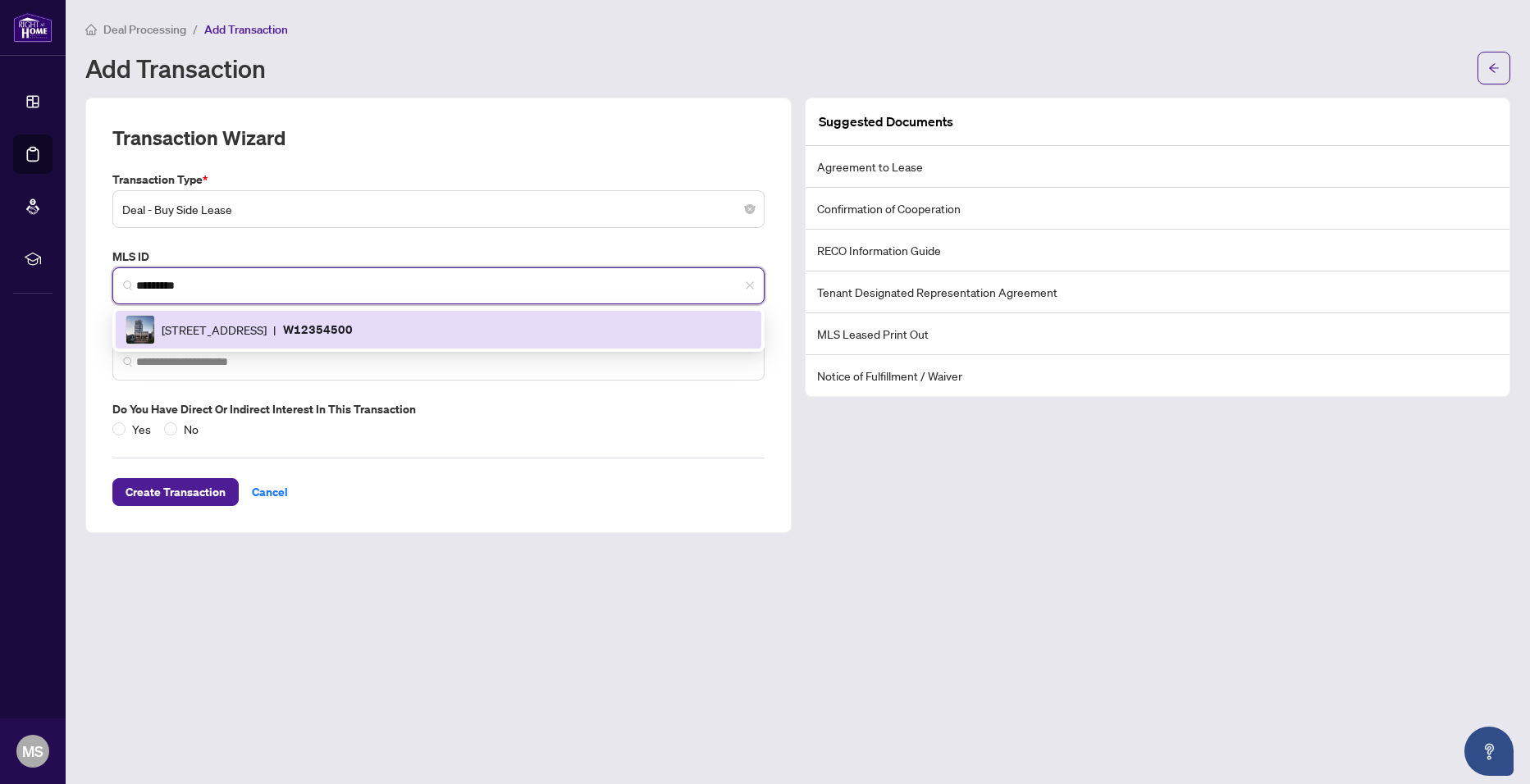
click at [267, 322] on span "[STREET_ADDRESS]" at bounding box center [214, 330] width 105 height 18
type input "**********"
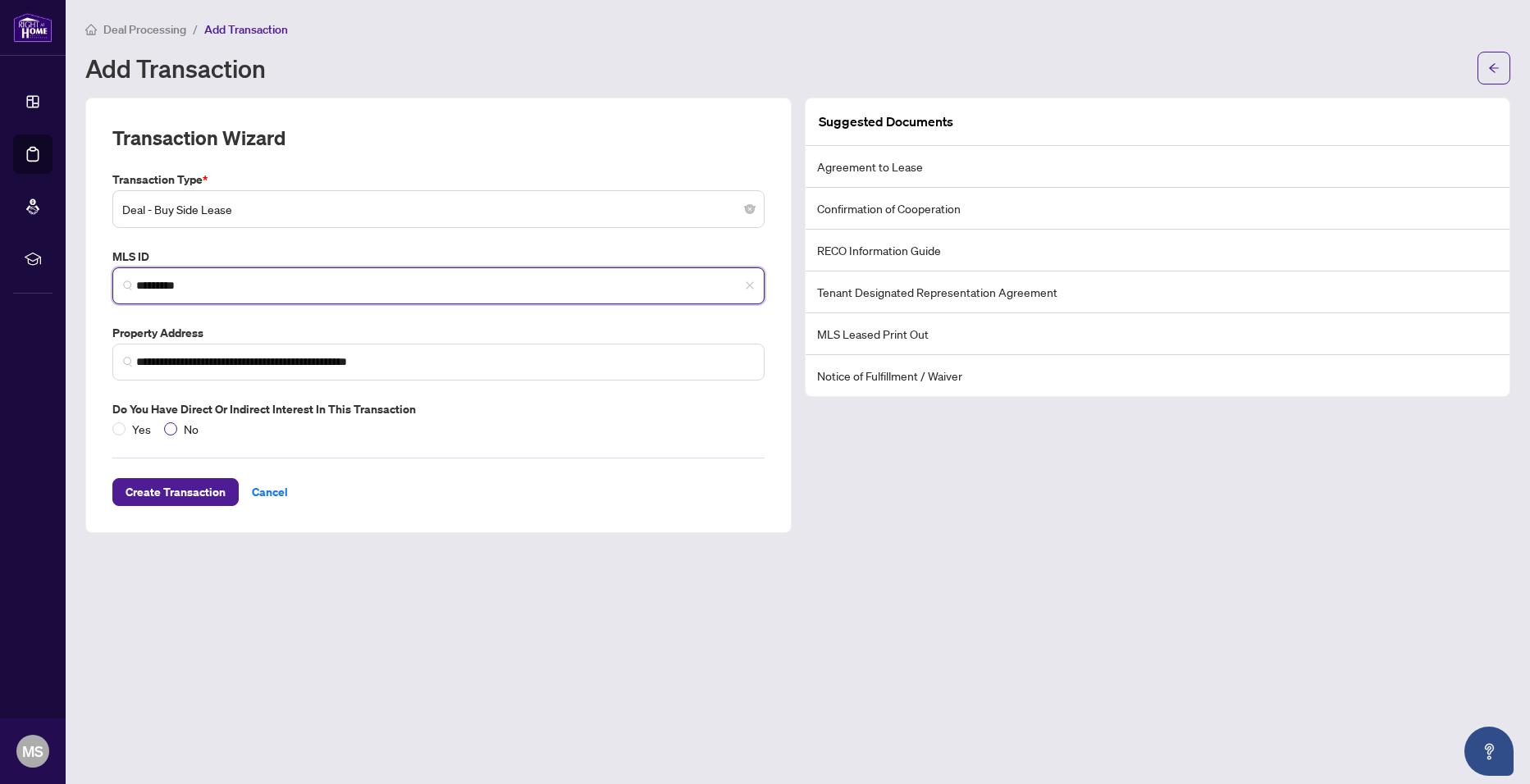
type input "*********"
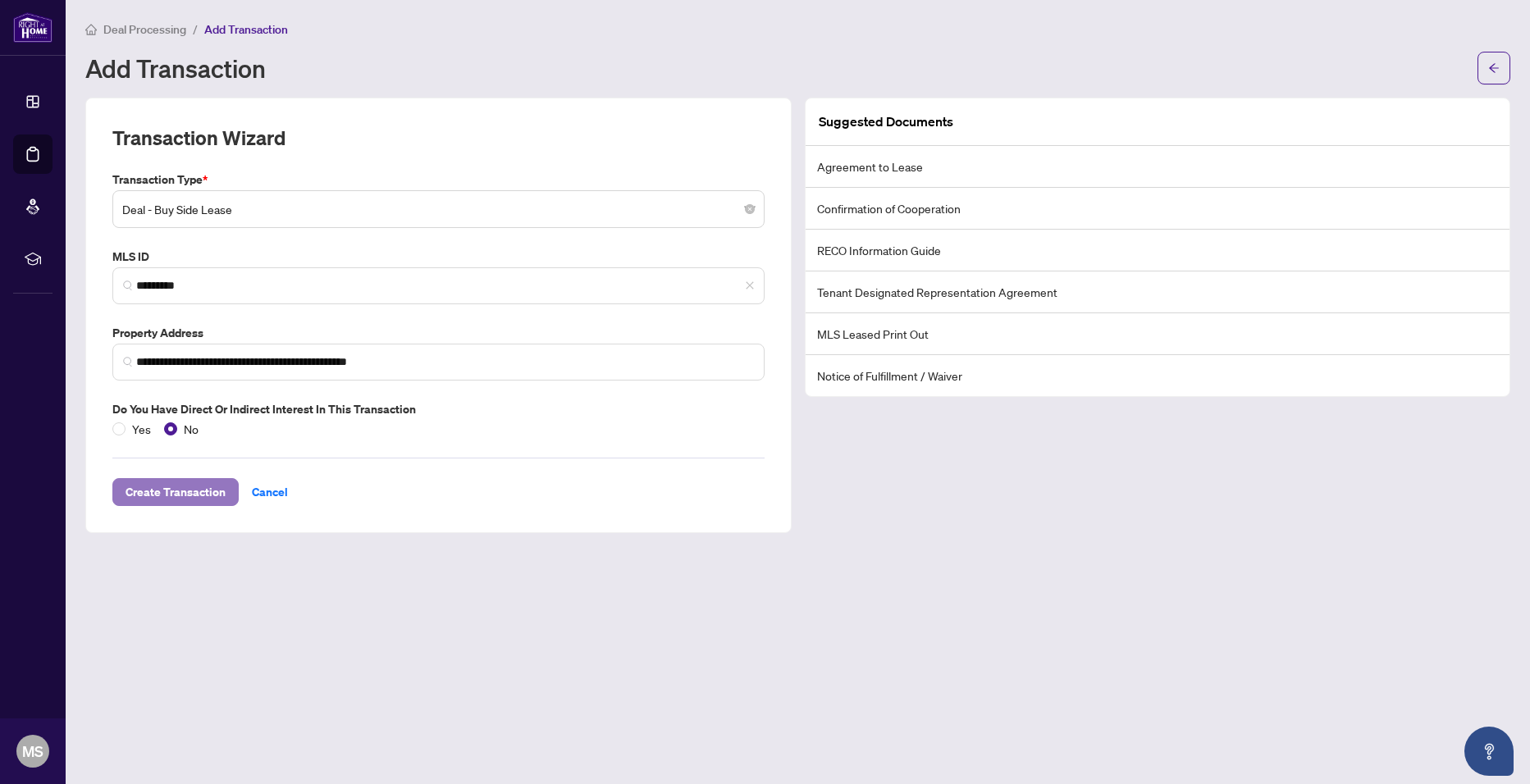
click at [186, 493] on span "Create Transaction" at bounding box center [175, 493] width 100 height 27
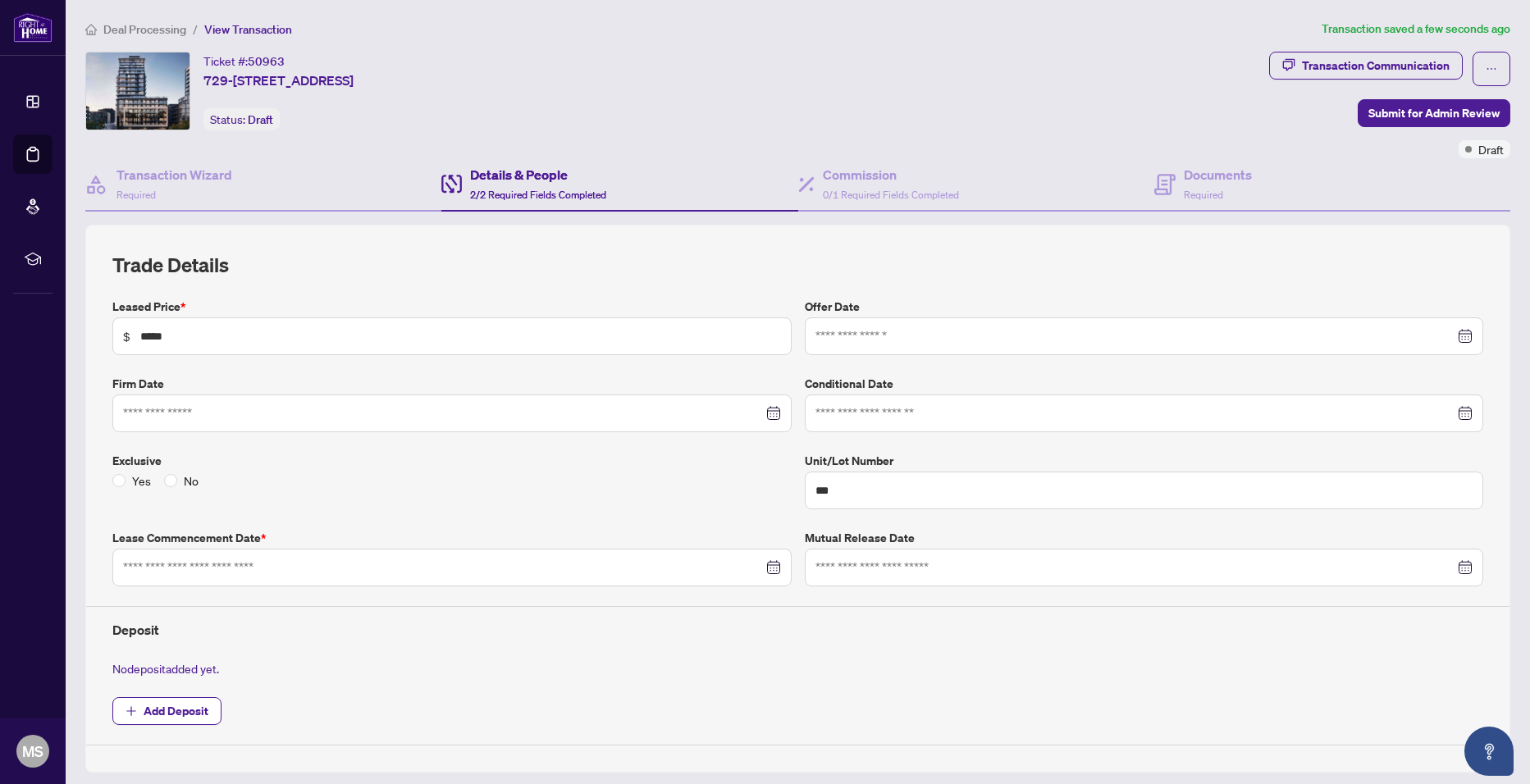
type input "**********"
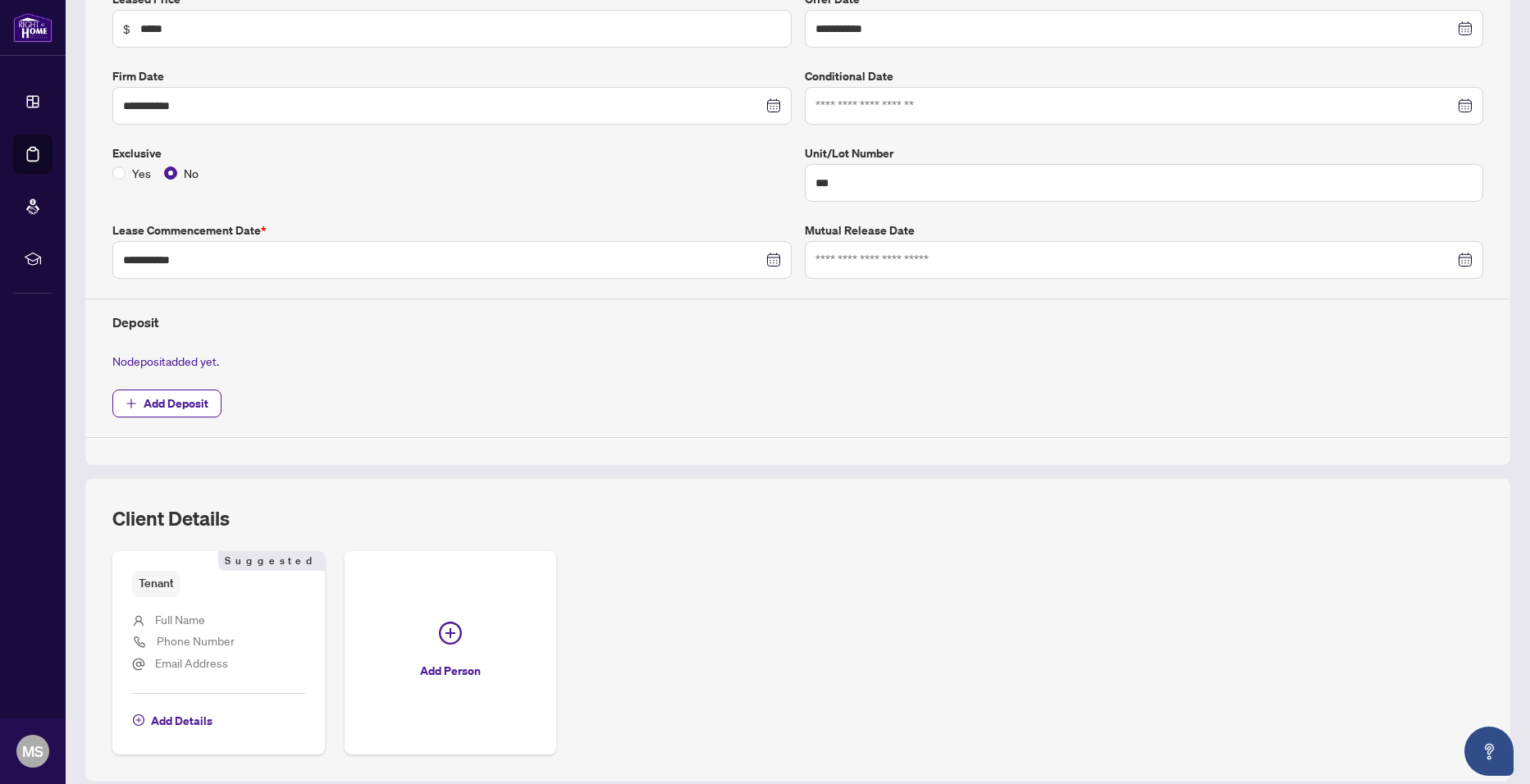
scroll to position [365, 0]
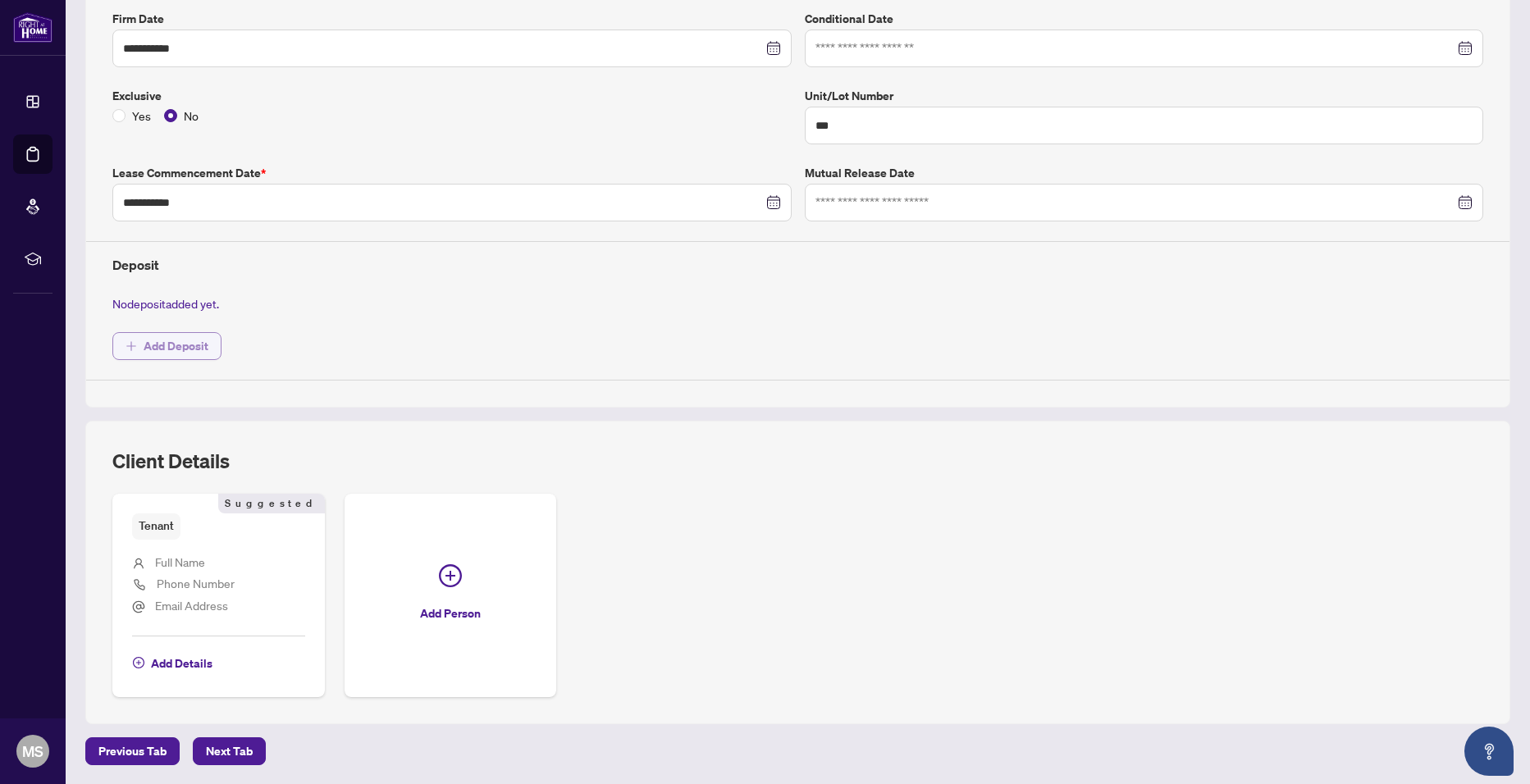
click at [202, 355] on span "Add Deposit" at bounding box center [175, 346] width 65 height 27
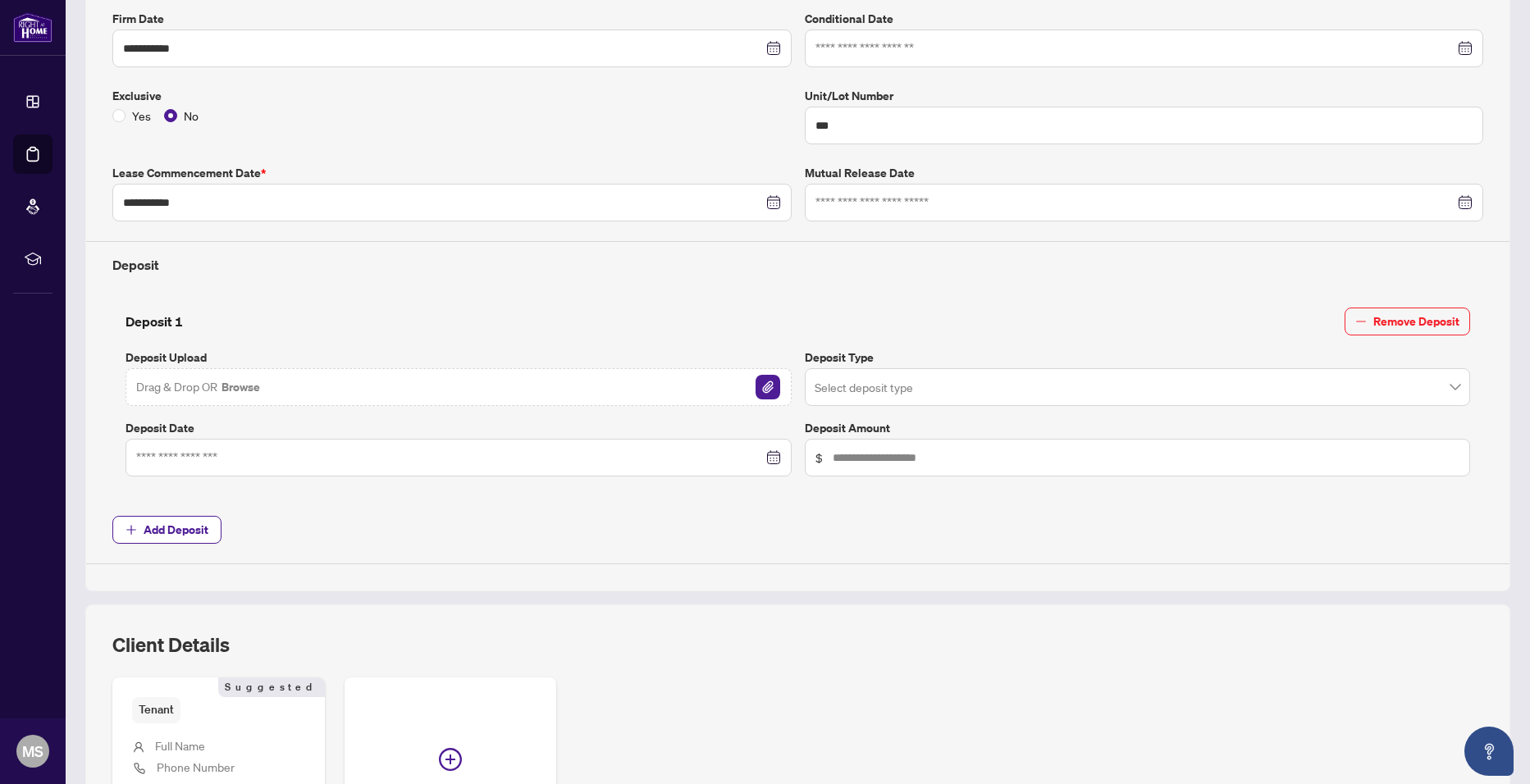
drag, startPoint x: 470, startPoint y: 322, endPoint x: 356, endPoint y: 315, distance: 114.2
drag, startPoint x: 356, startPoint y: 315, endPoint x: 287, endPoint y: 314, distance: 69.0
click at [287, 314] on div "Deposit 1 Remove Deposit" at bounding box center [798, 321] width 1345 height 27
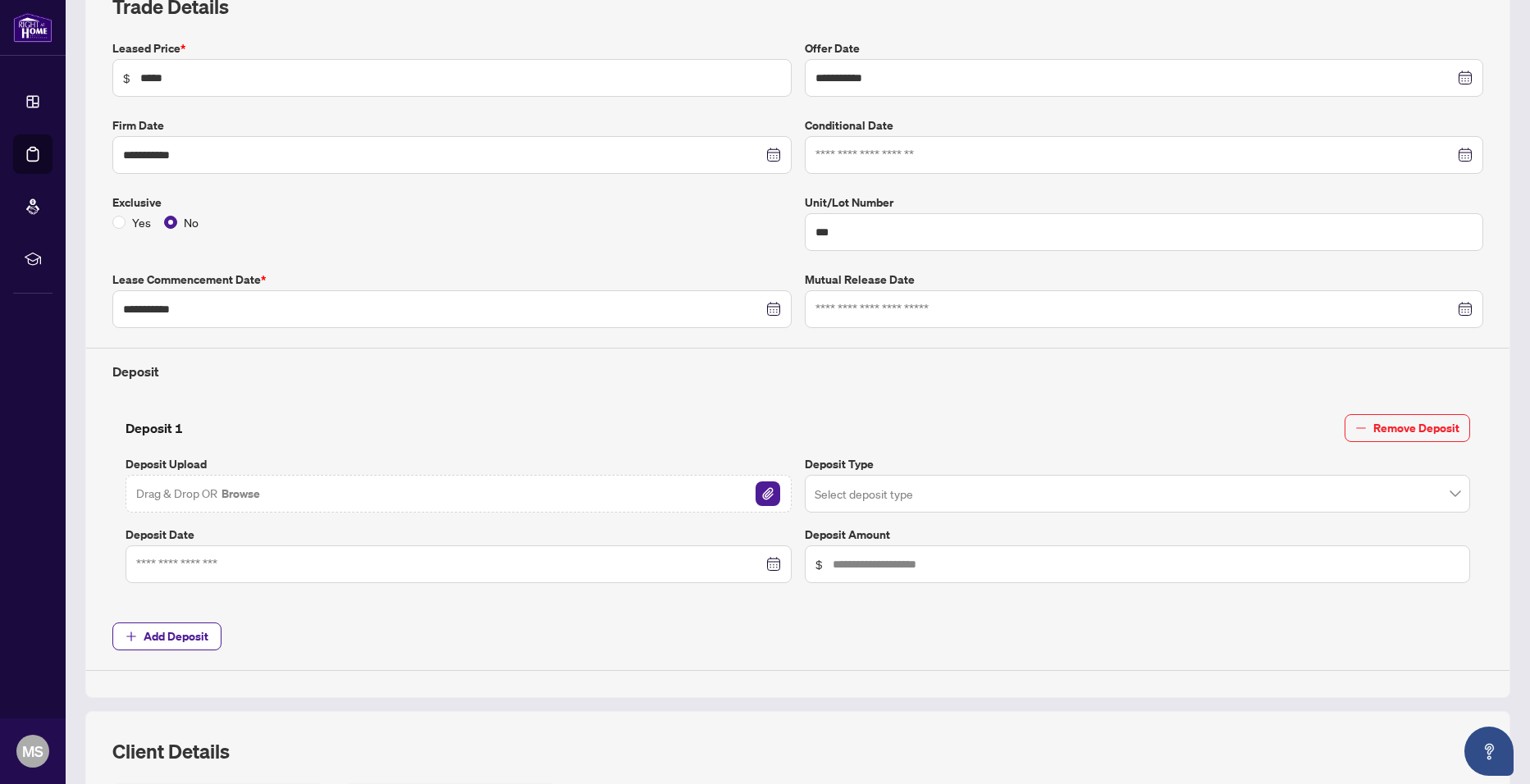
scroll to position [221, 0]
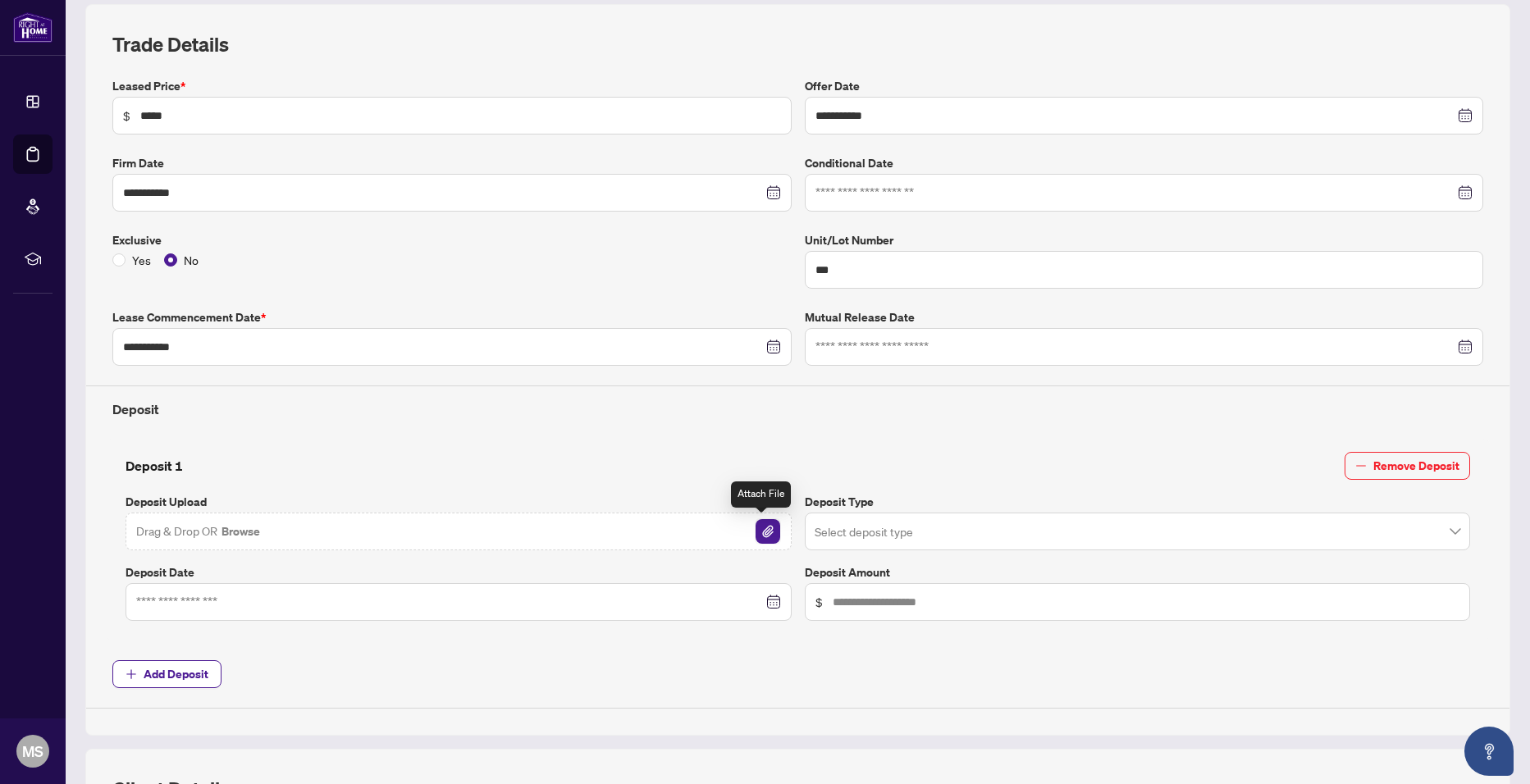
click at [764, 532] on img "button" at bounding box center [768, 532] width 25 height 25
click at [954, 539] on input "search" at bounding box center [1130, 533] width 632 height 36
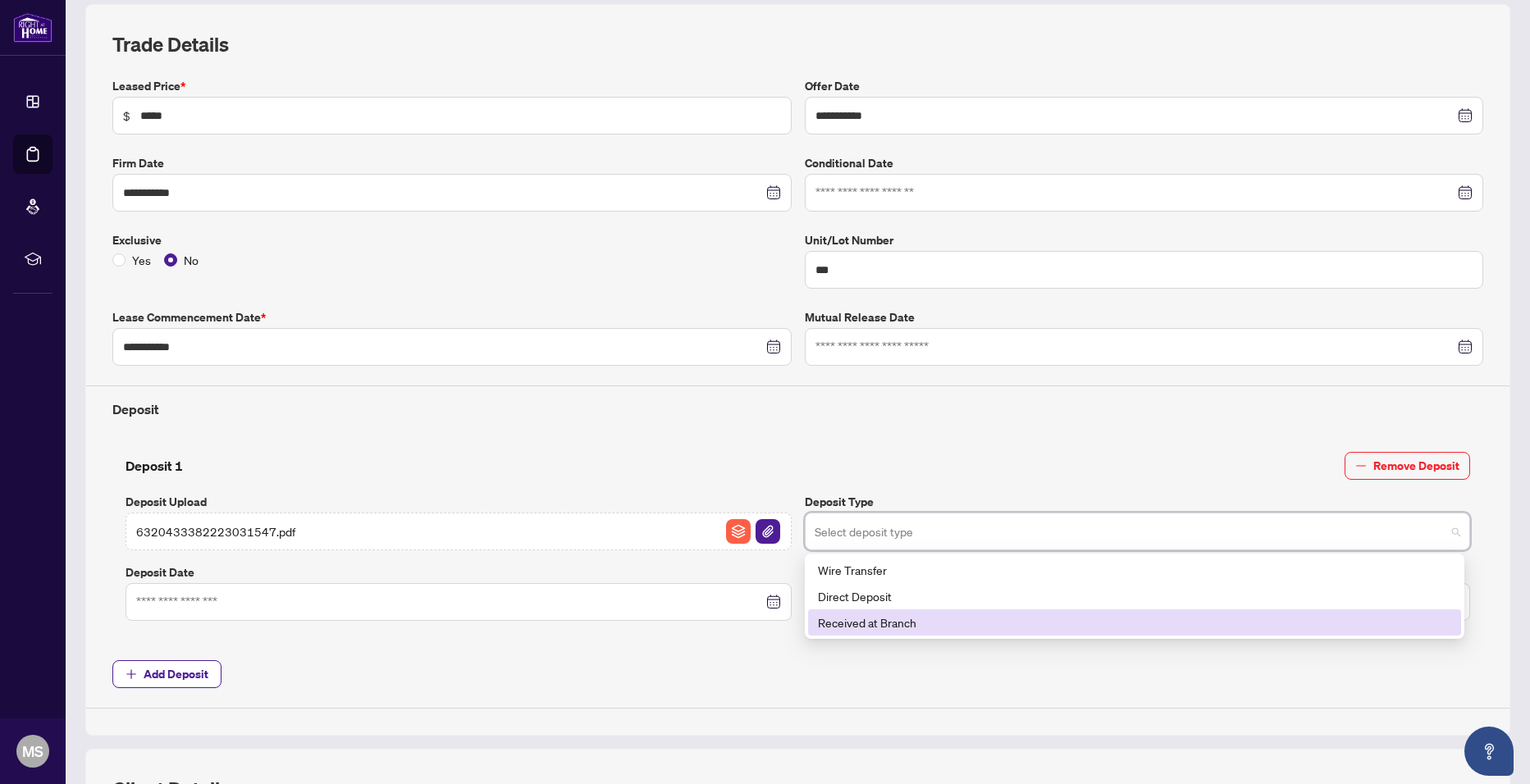
click at [953, 614] on div "Received at Branch" at bounding box center [1134, 623] width 633 height 18
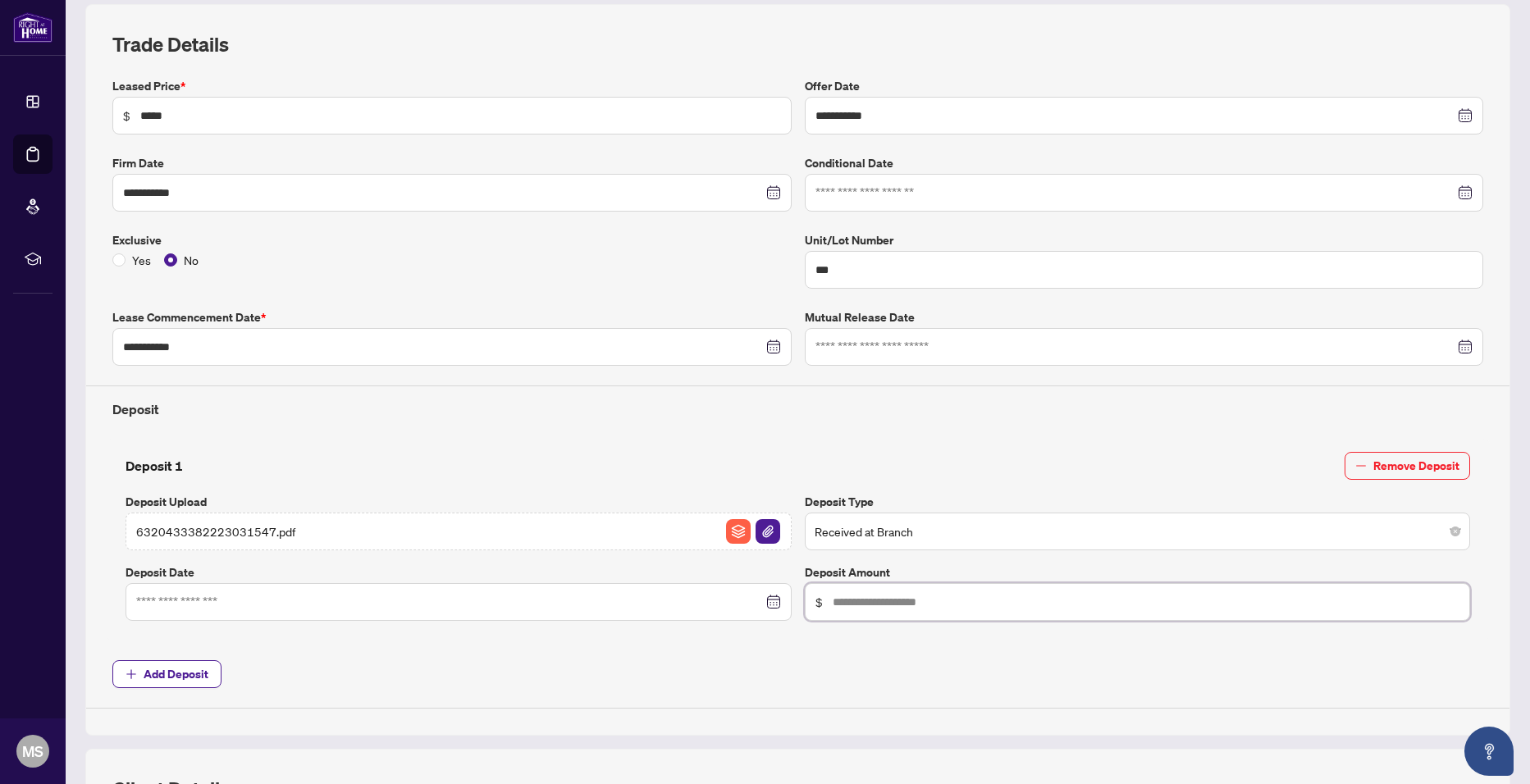
click at [927, 603] on input "text" at bounding box center [1146, 602] width 627 height 18
click at [485, 616] on div at bounding box center [459, 602] width 666 height 38
type input "******"
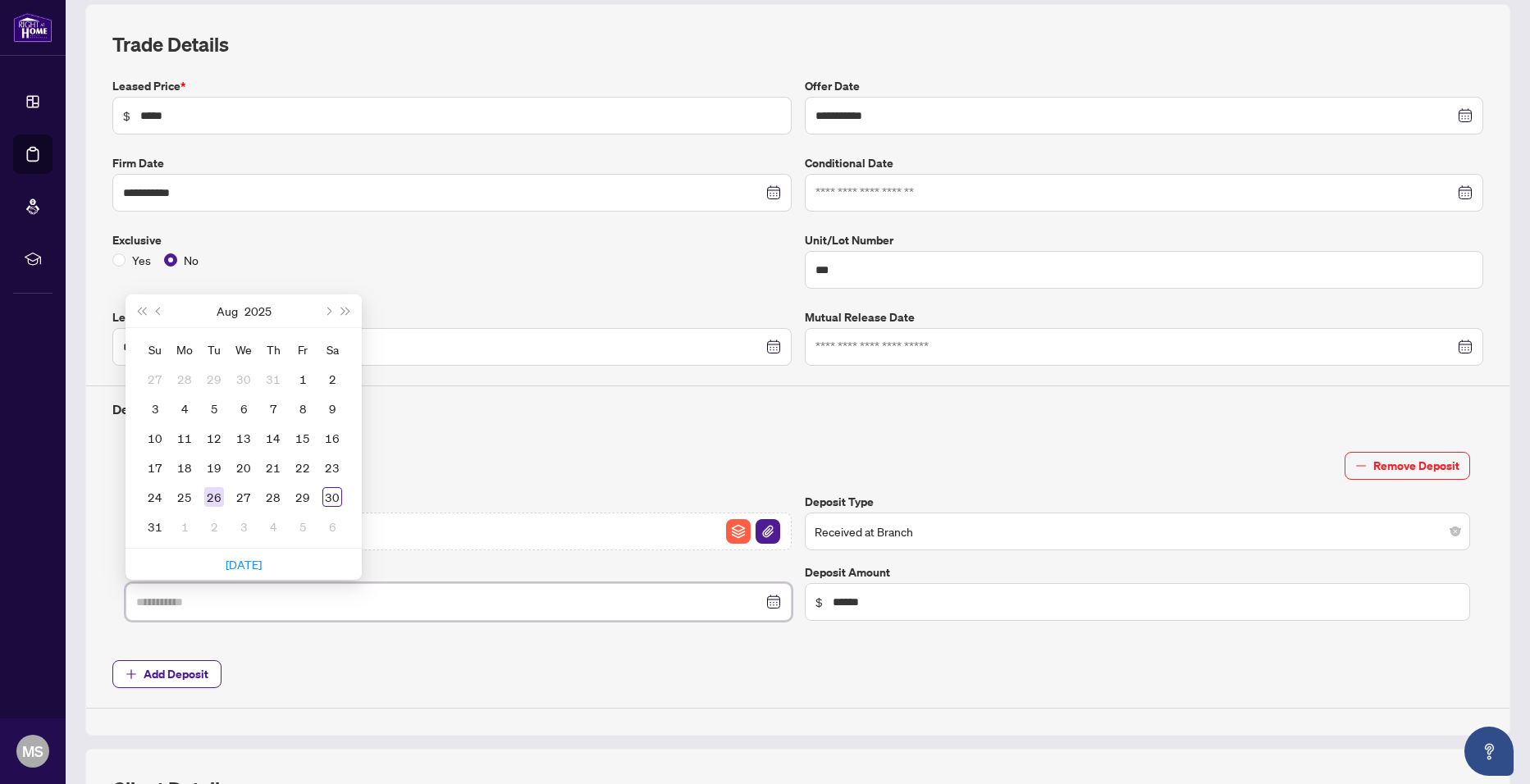
type input "**********"
click at [220, 495] on div "26" at bounding box center [214, 497] width 19 height 19
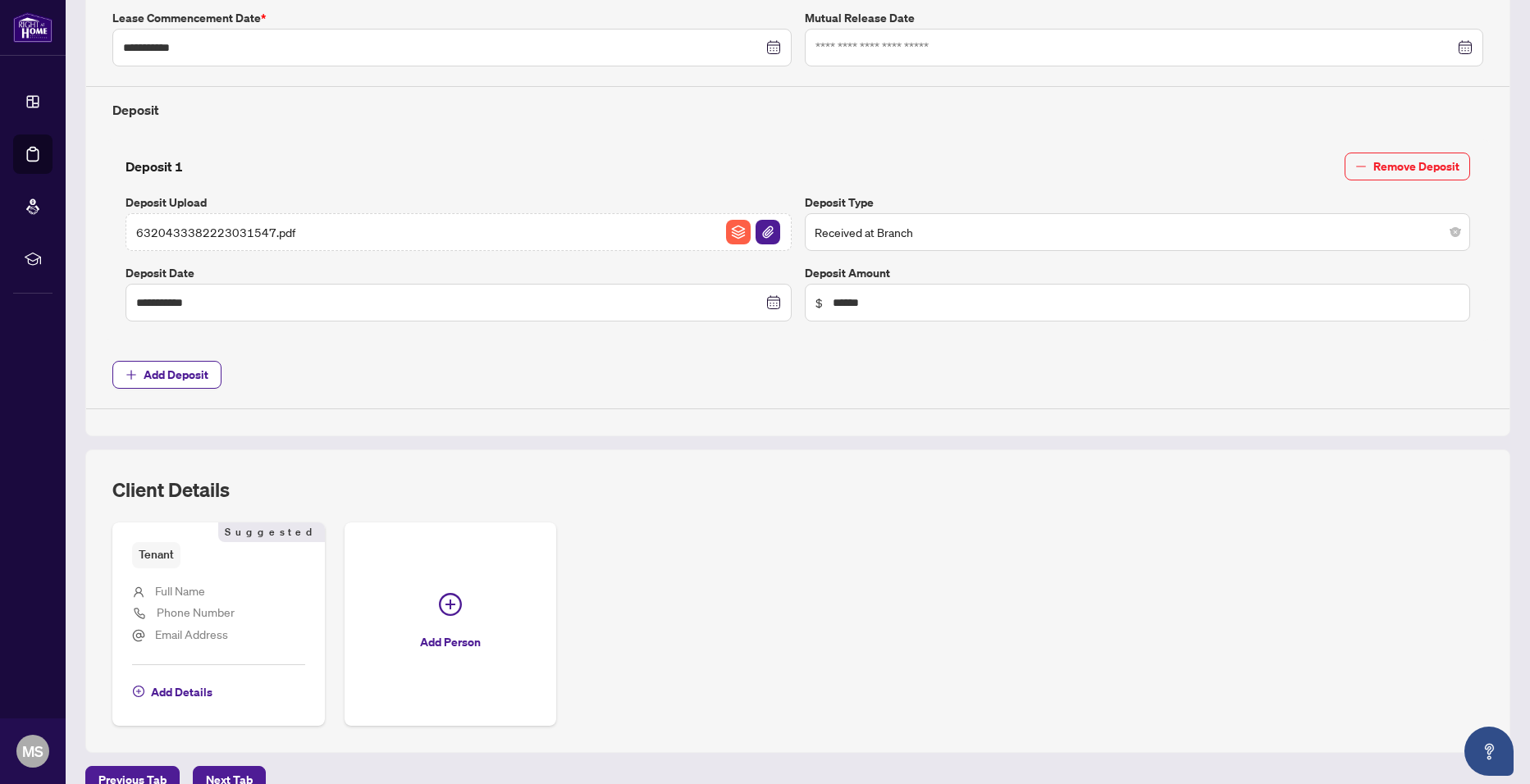
scroll to position [548, 0]
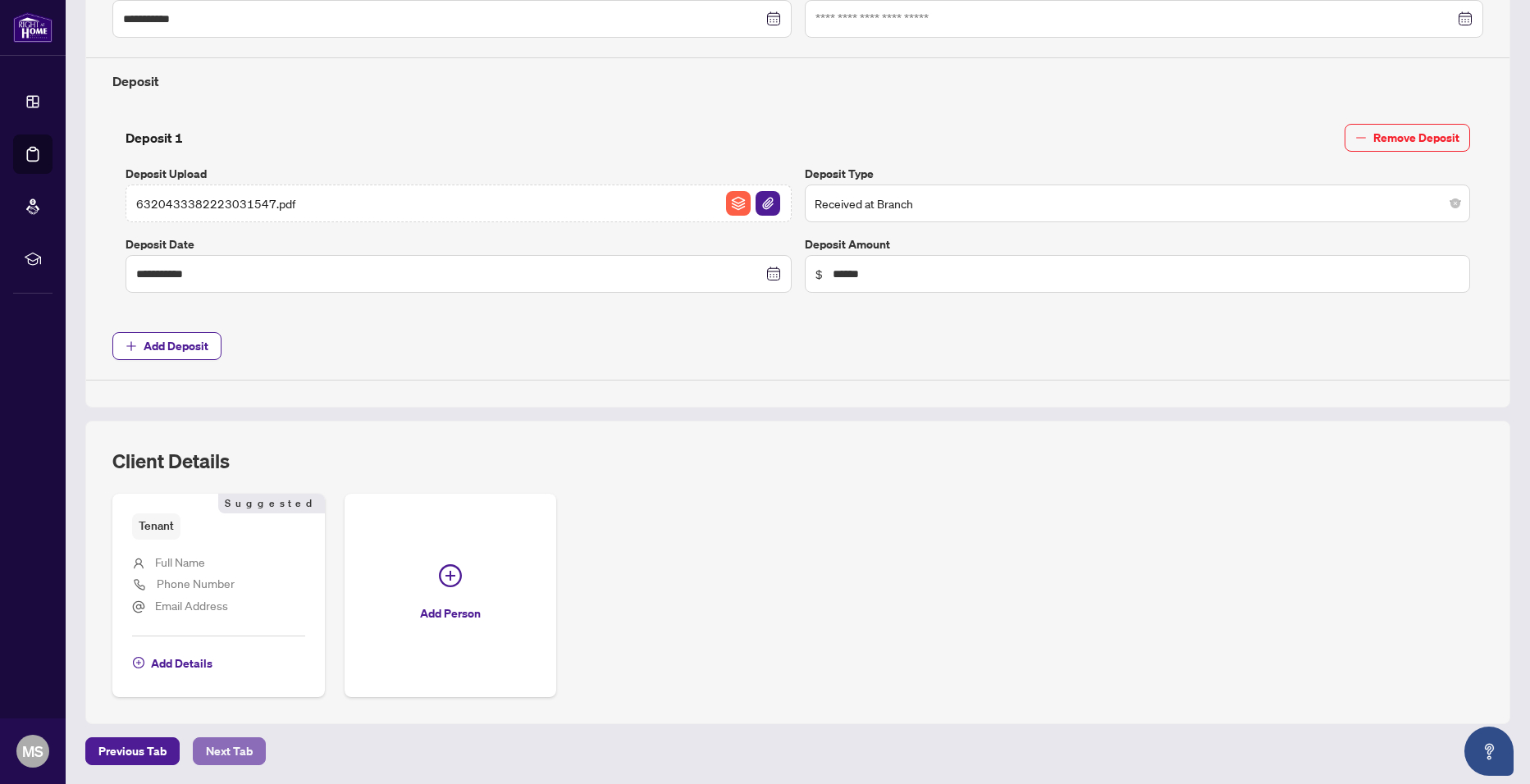
click at [246, 754] on span "Next Tab" at bounding box center [229, 751] width 47 height 27
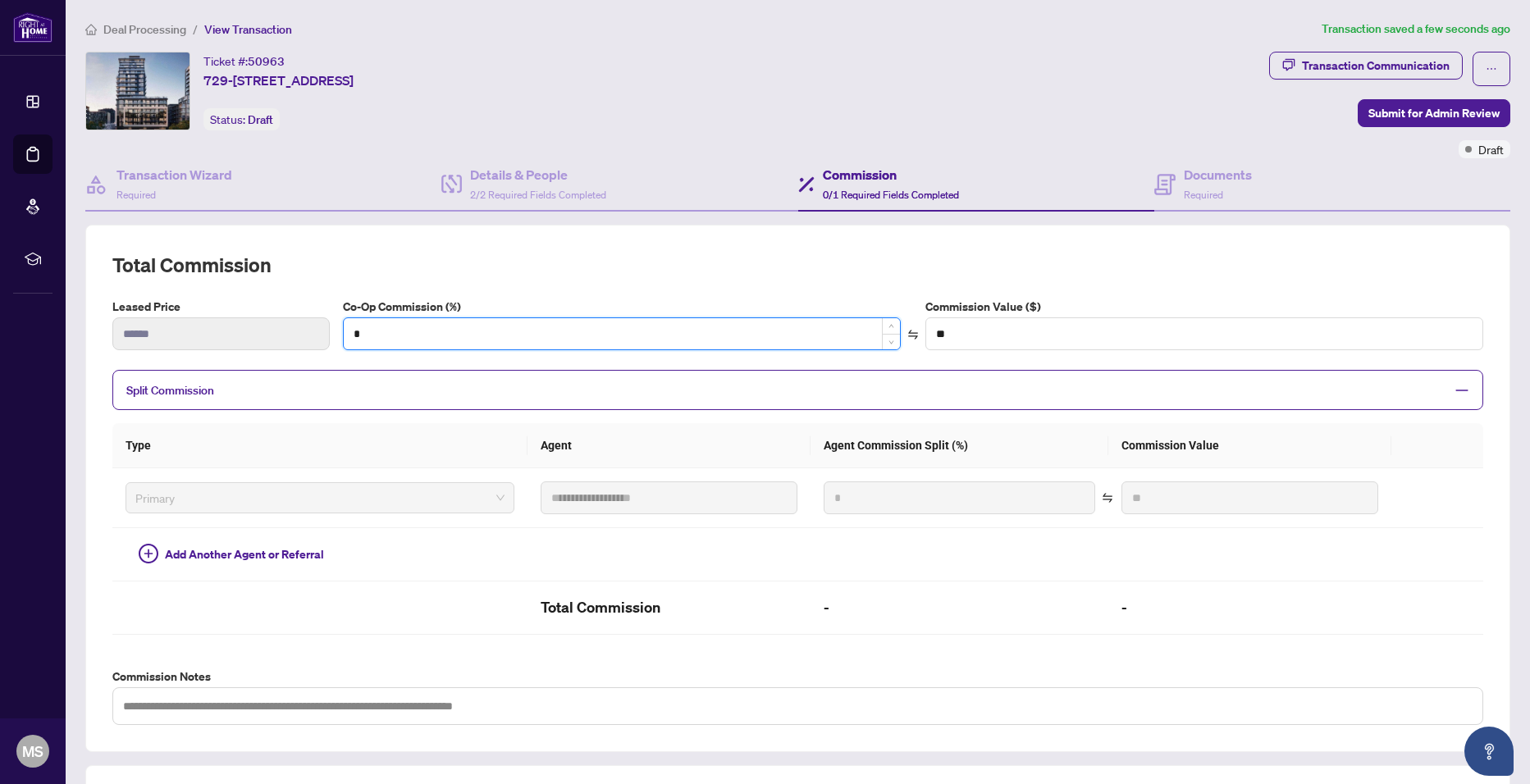
click at [455, 337] on input "*" at bounding box center [622, 333] width 556 height 31
type input "**"
type input "******"
type input "***"
type input "******"
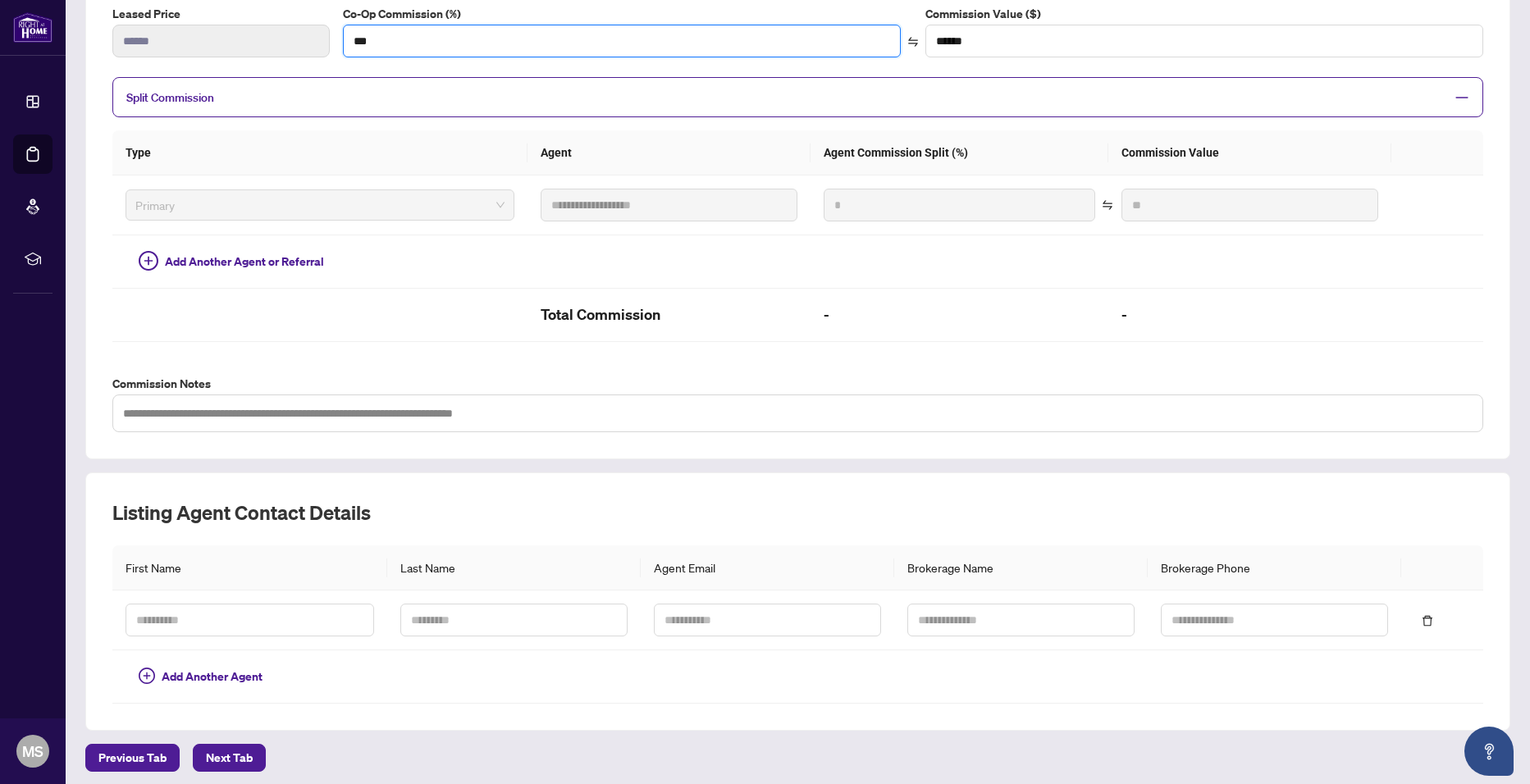
scroll to position [299, 0]
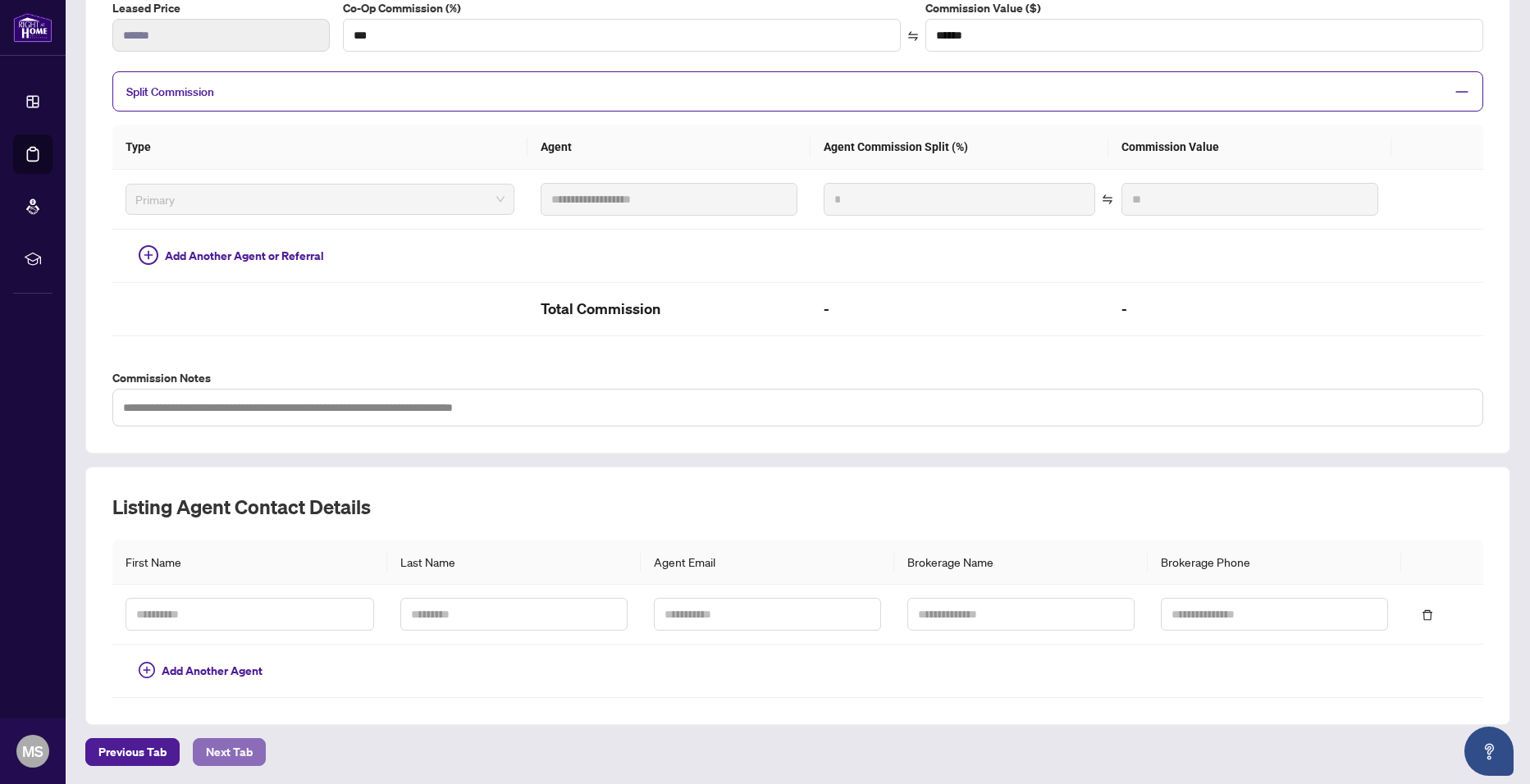
type input "**"
click at [246, 743] on span "Next Tab" at bounding box center [229, 752] width 47 height 27
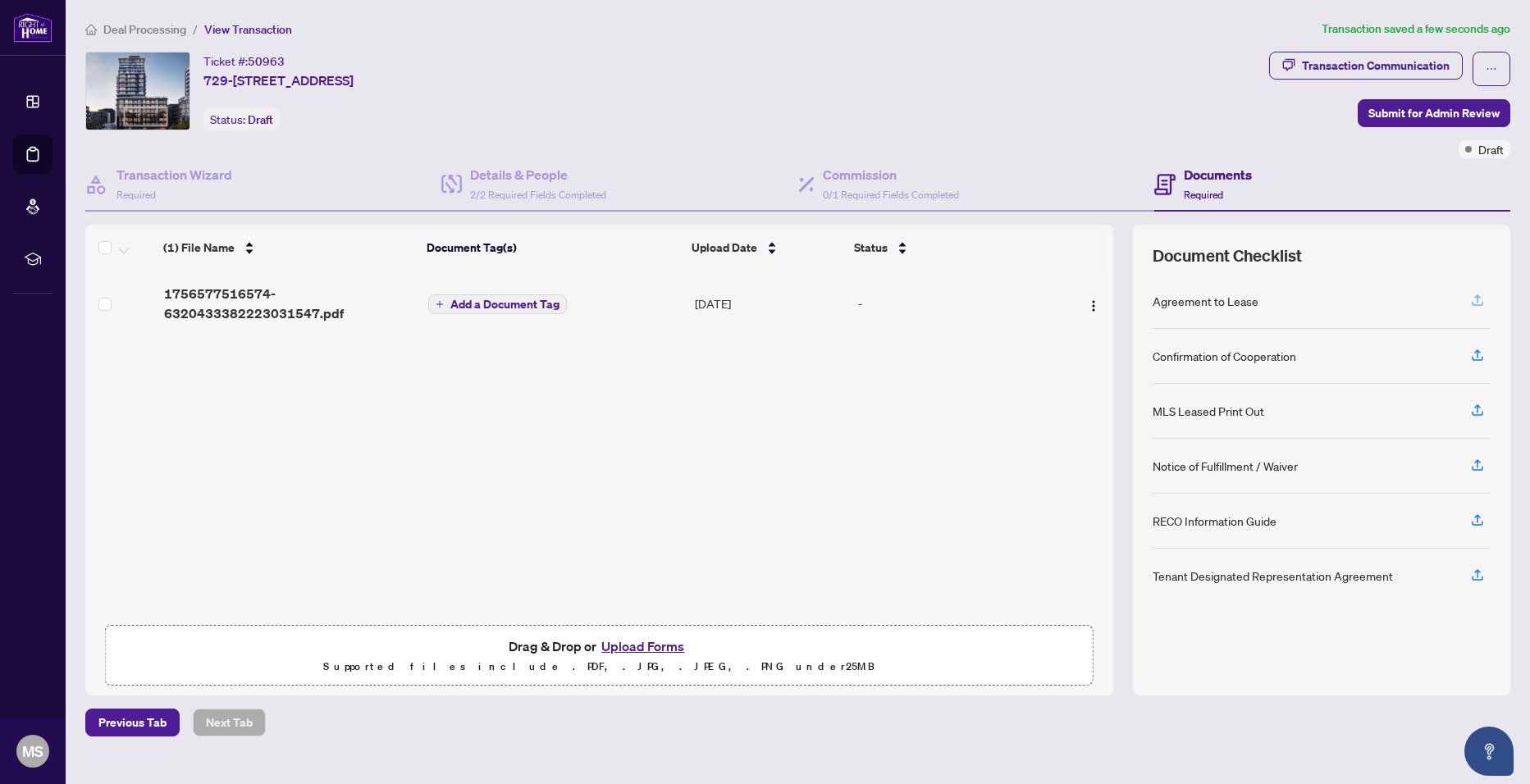
click at [1482, 298] on icon "button" at bounding box center [1477, 300] width 15 height 15
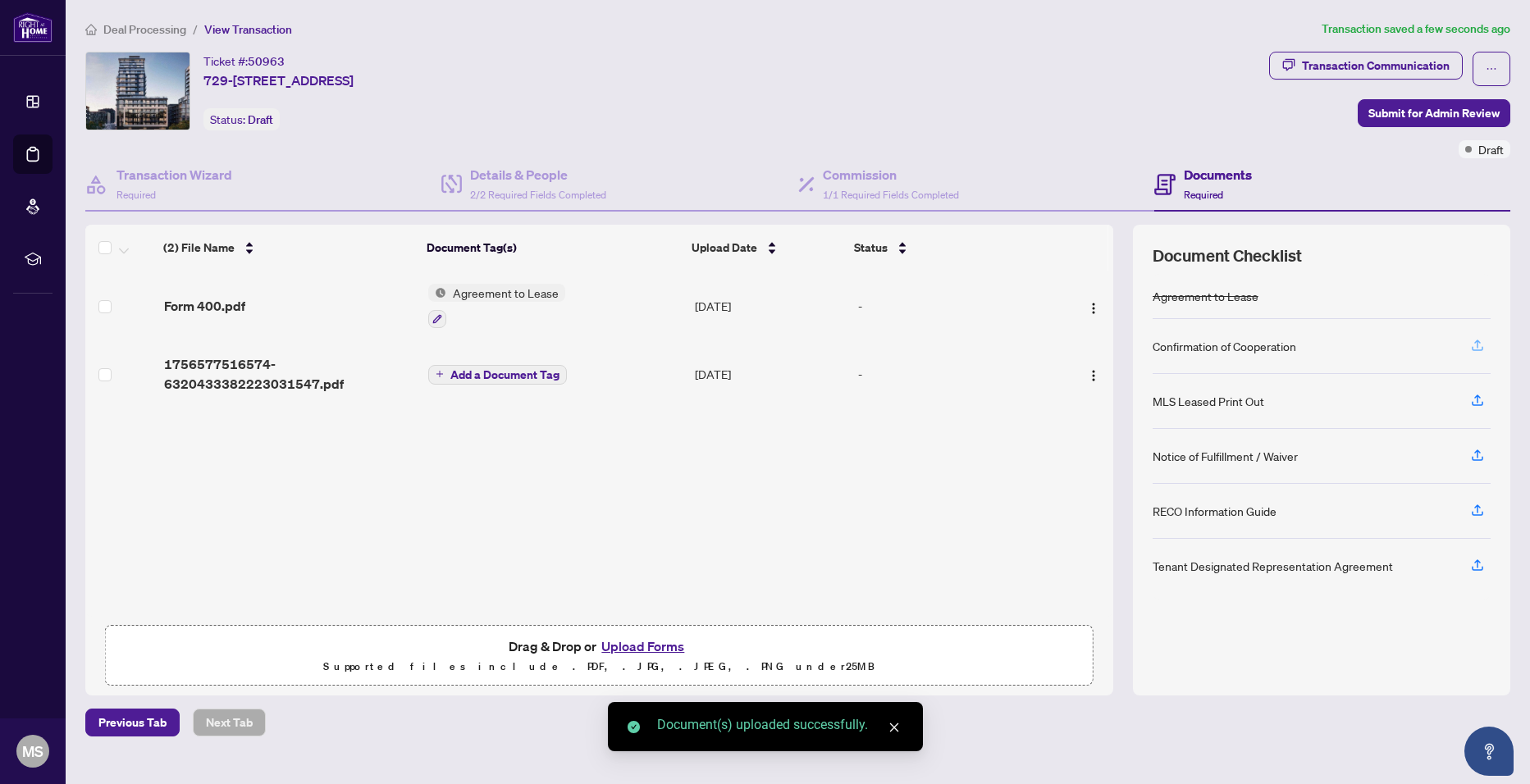
click at [1479, 349] on icon "button" at bounding box center [1477, 348] width 12 height 4
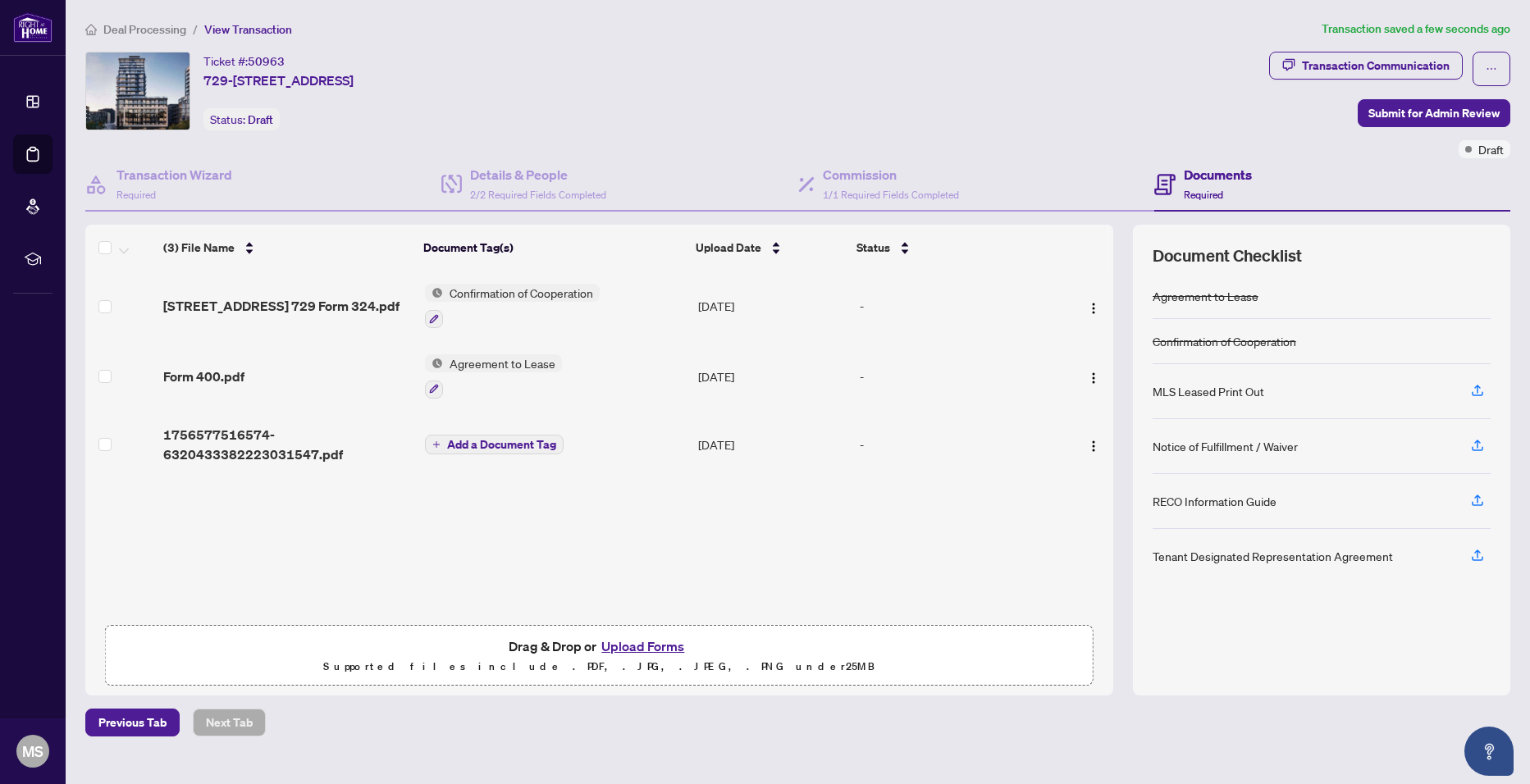
click at [1359, 451] on div "Notice of Fulfillment / Waiver" at bounding box center [1321, 446] width 338 height 55
click at [1283, 445] on div "Notice of Fulfillment / Waiver" at bounding box center [1225, 446] width 145 height 18
click at [1473, 384] on icon "button" at bounding box center [1477, 390] width 15 height 15
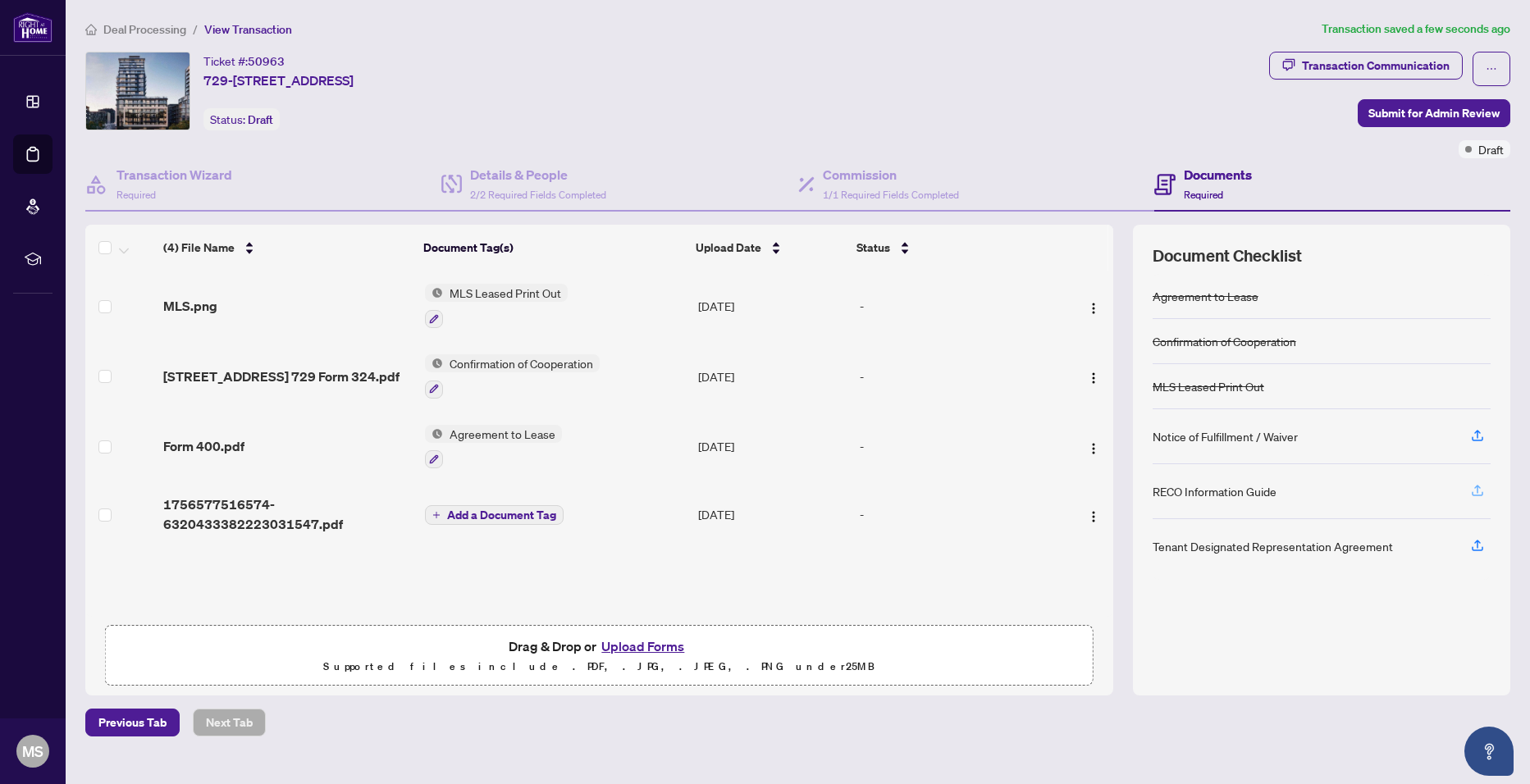
click at [1474, 498] on span "button" at bounding box center [1477, 492] width 15 height 27
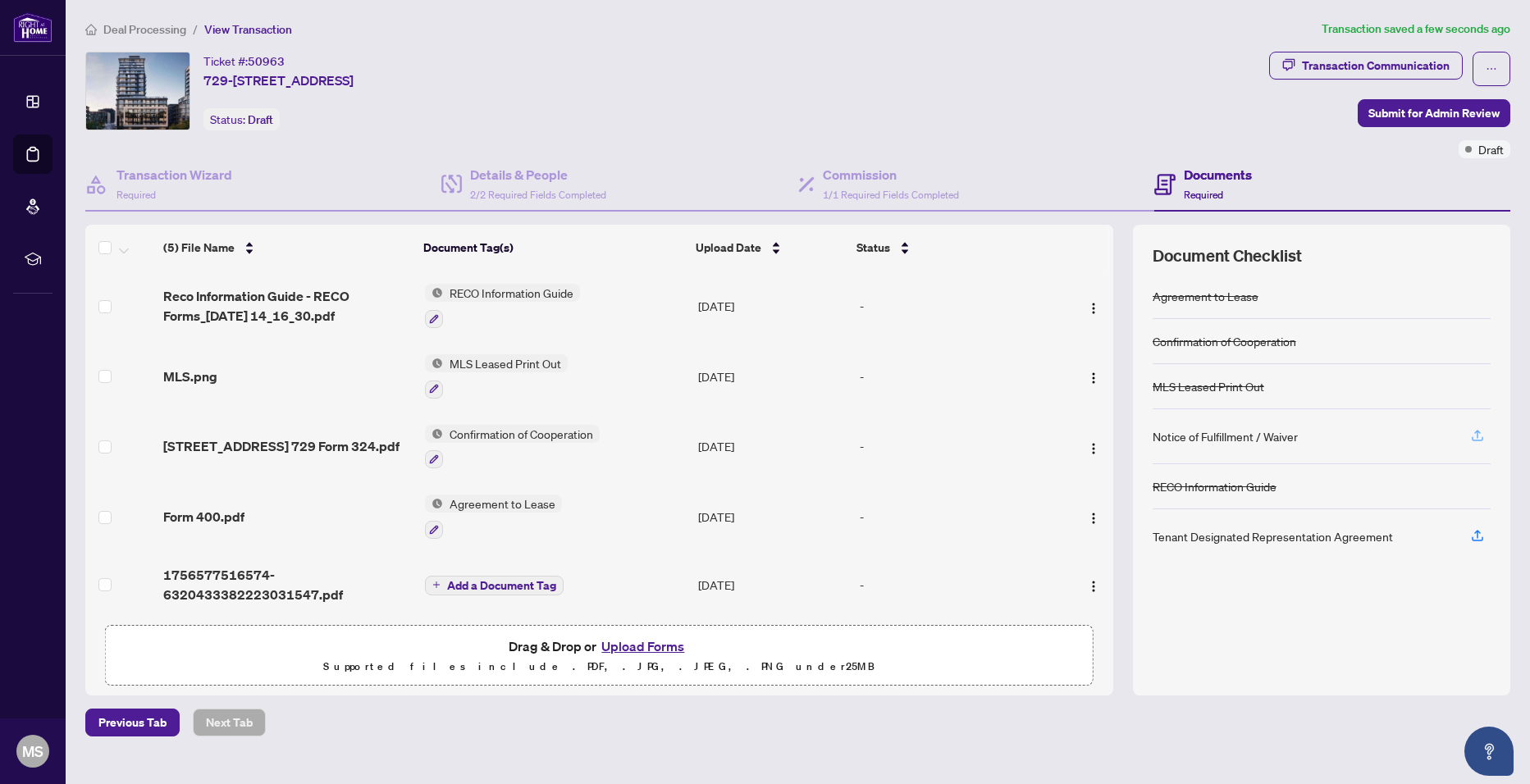
click at [1483, 437] on icon "button" at bounding box center [1477, 435] width 15 height 15
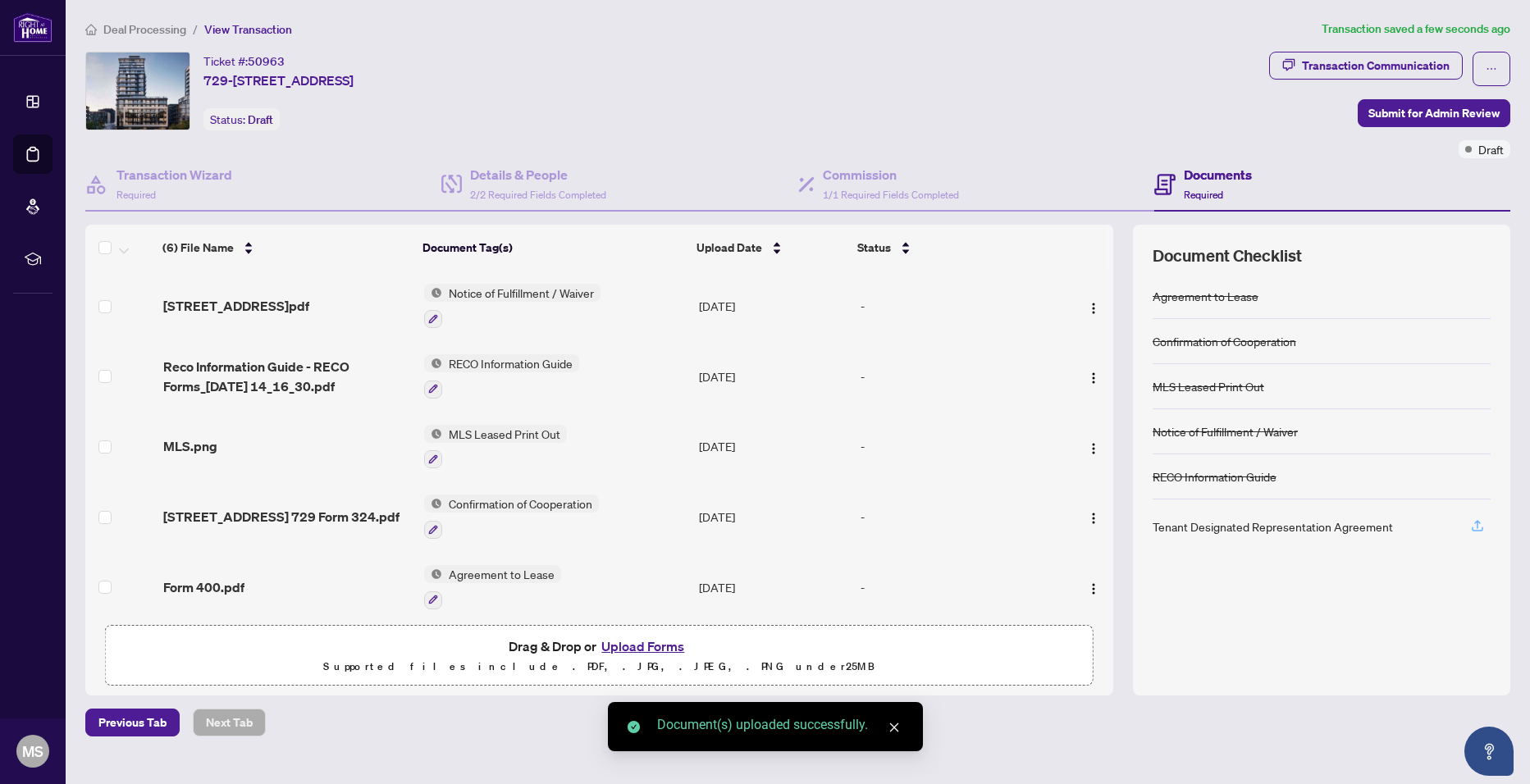
click at [1485, 520] on button "button" at bounding box center [1478, 526] width 27 height 27
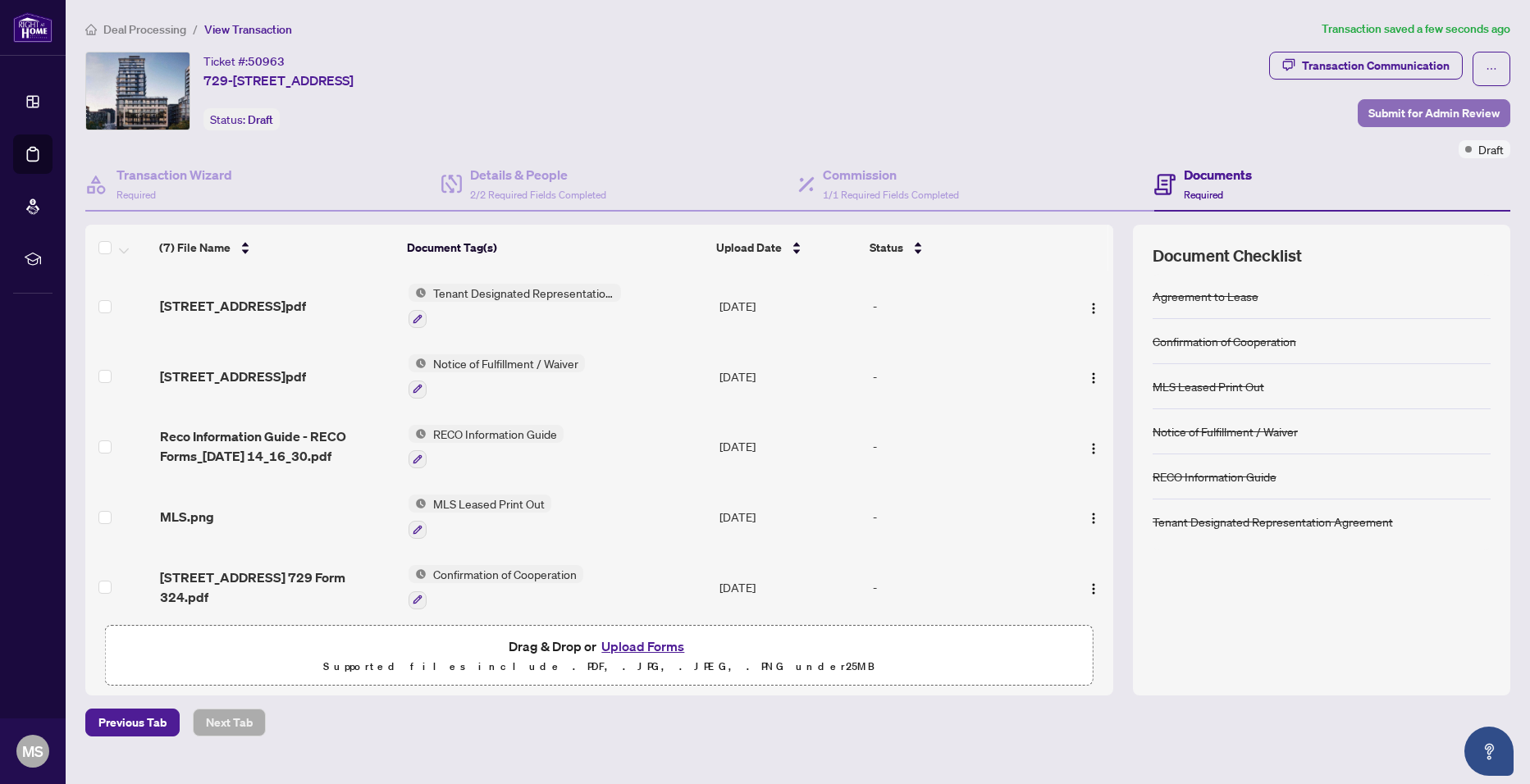
click at [1408, 116] on span "Submit for Admin Review" at bounding box center [1433, 113] width 131 height 27
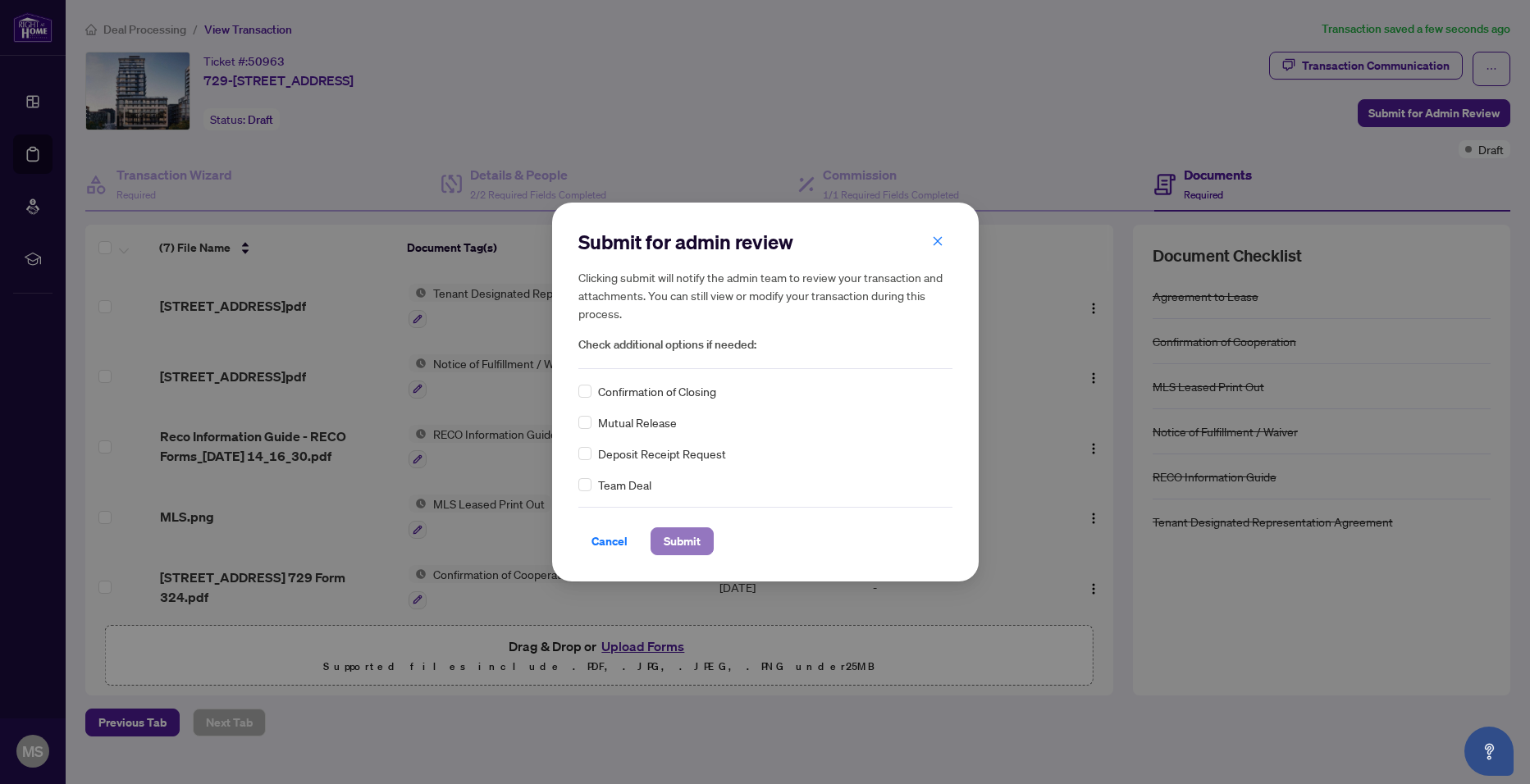
click at [685, 546] on span "Submit" at bounding box center [682, 541] width 37 height 27
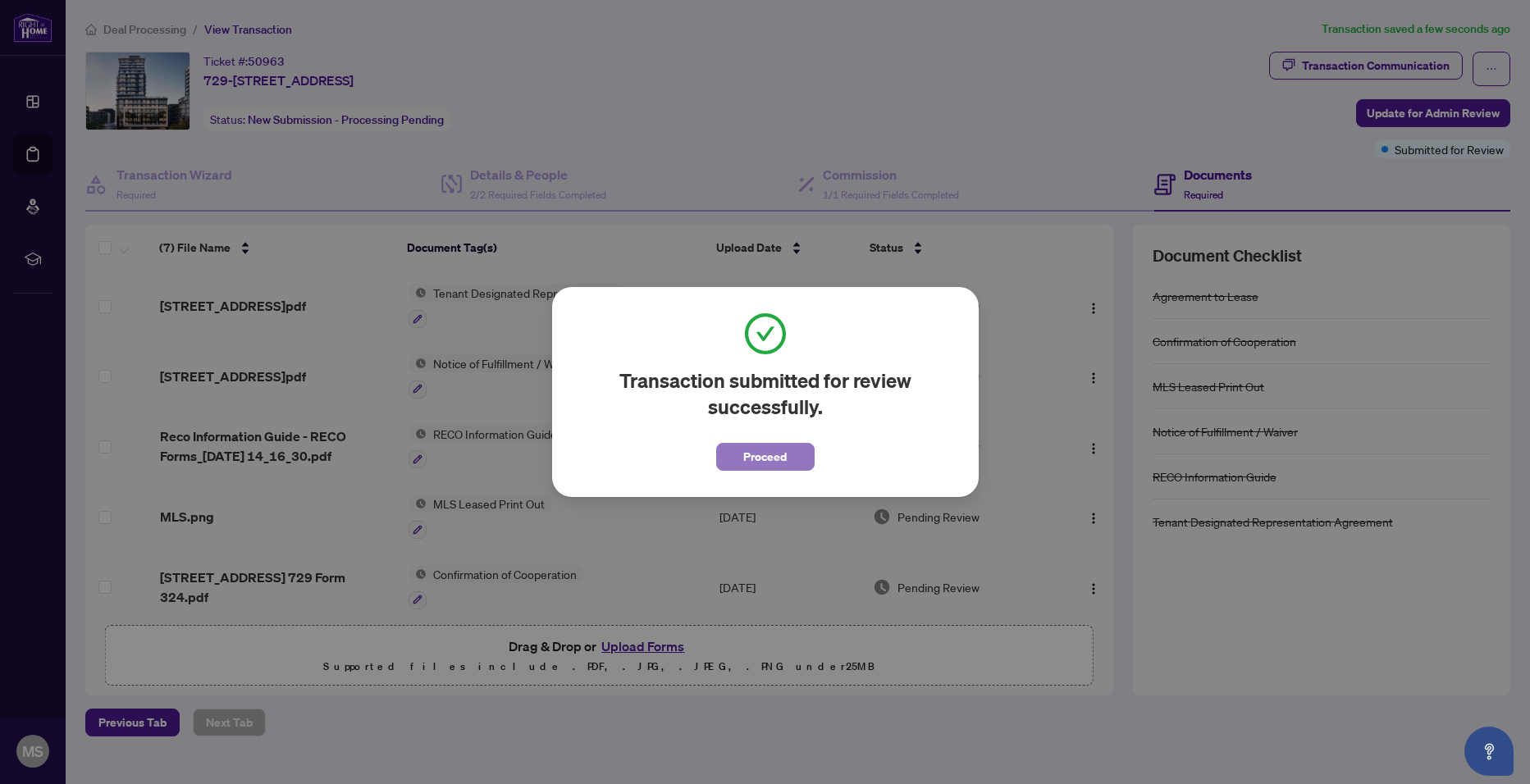
click at [775, 458] on span "Proceed" at bounding box center [765, 457] width 43 height 27
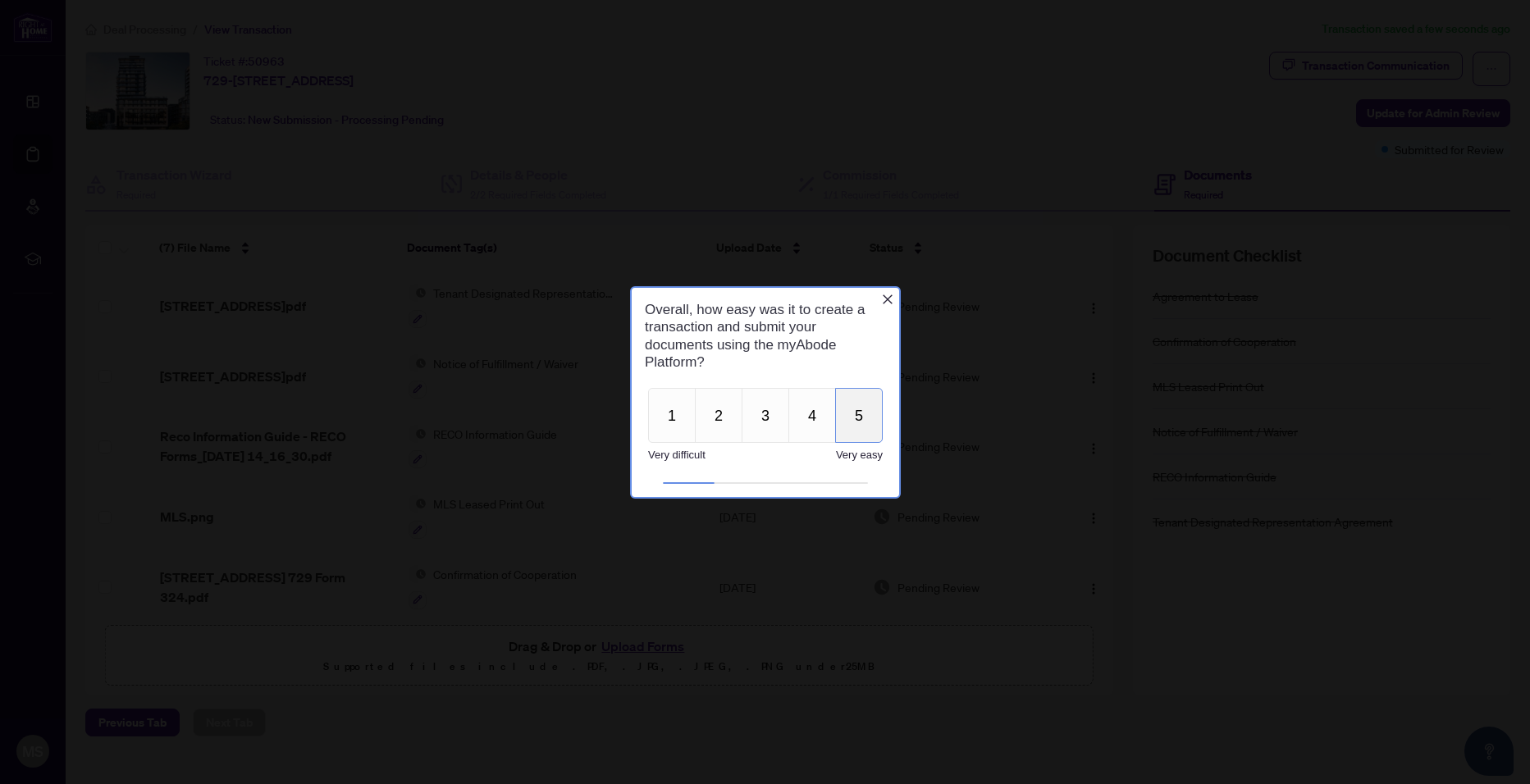
click at [869, 416] on button "5" at bounding box center [858, 415] width 48 height 55
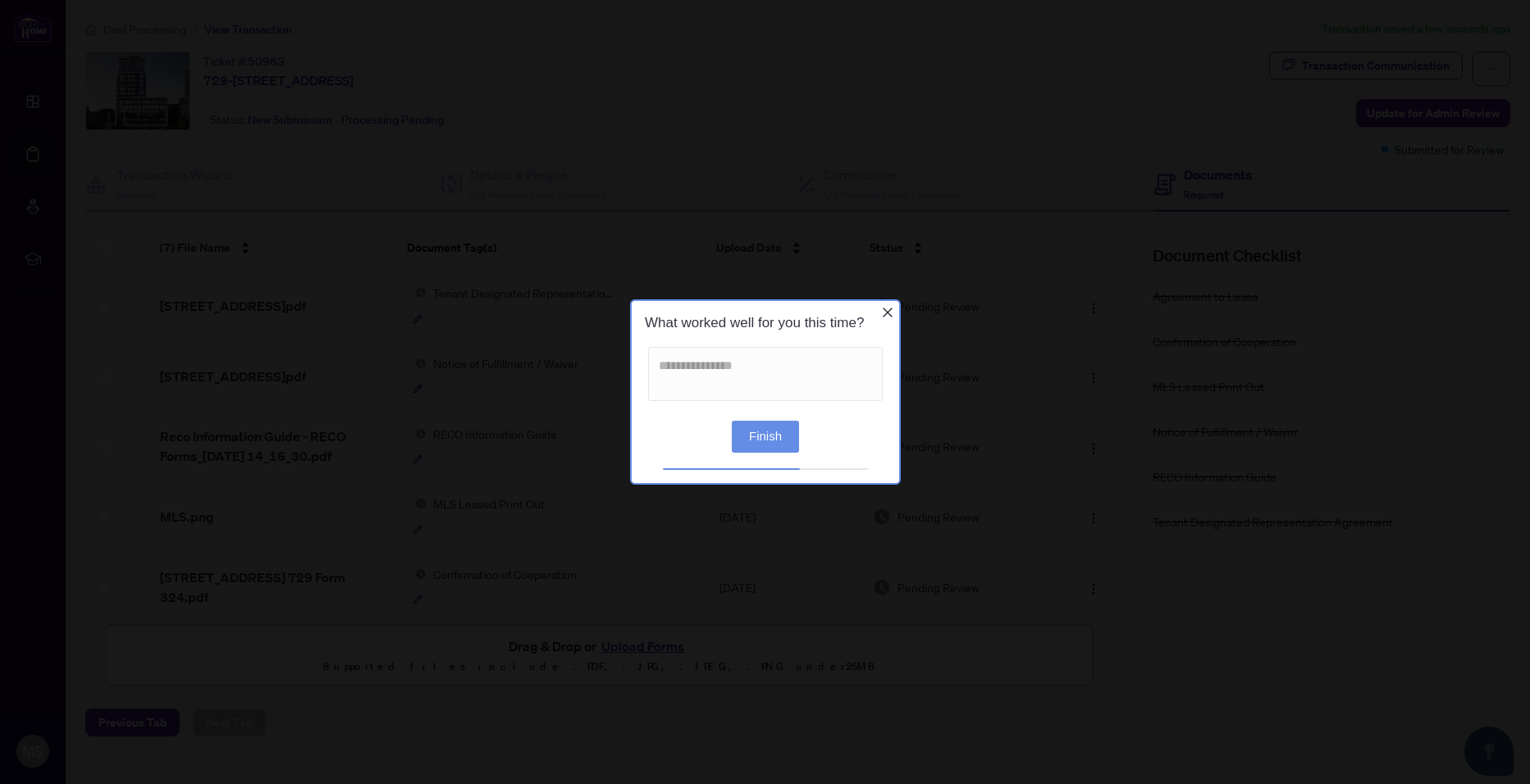
click at [773, 426] on button "Finish" at bounding box center [765, 437] width 67 height 32
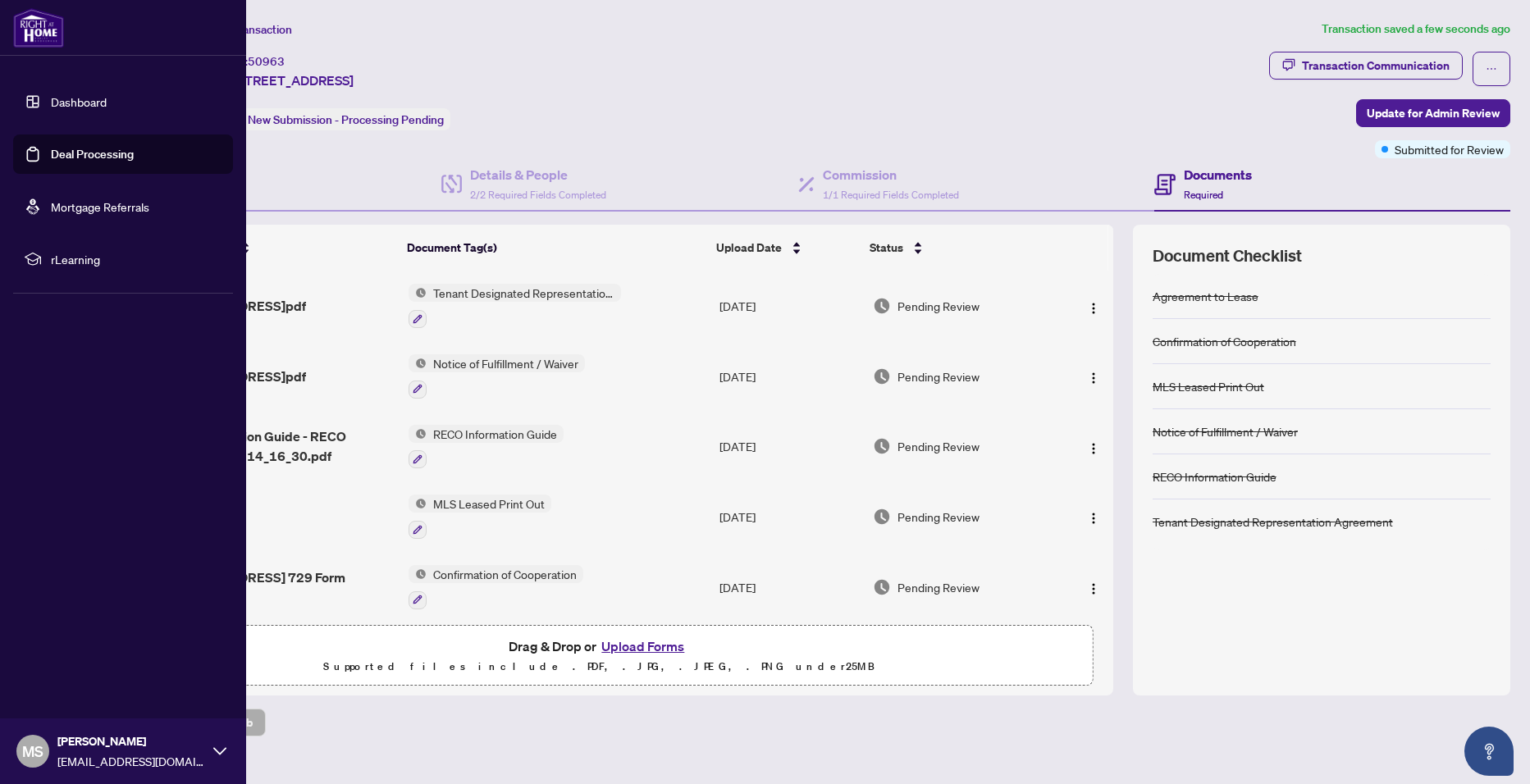
click at [96, 97] on link "Dashboard" at bounding box center [78, 101] width 56 height 15
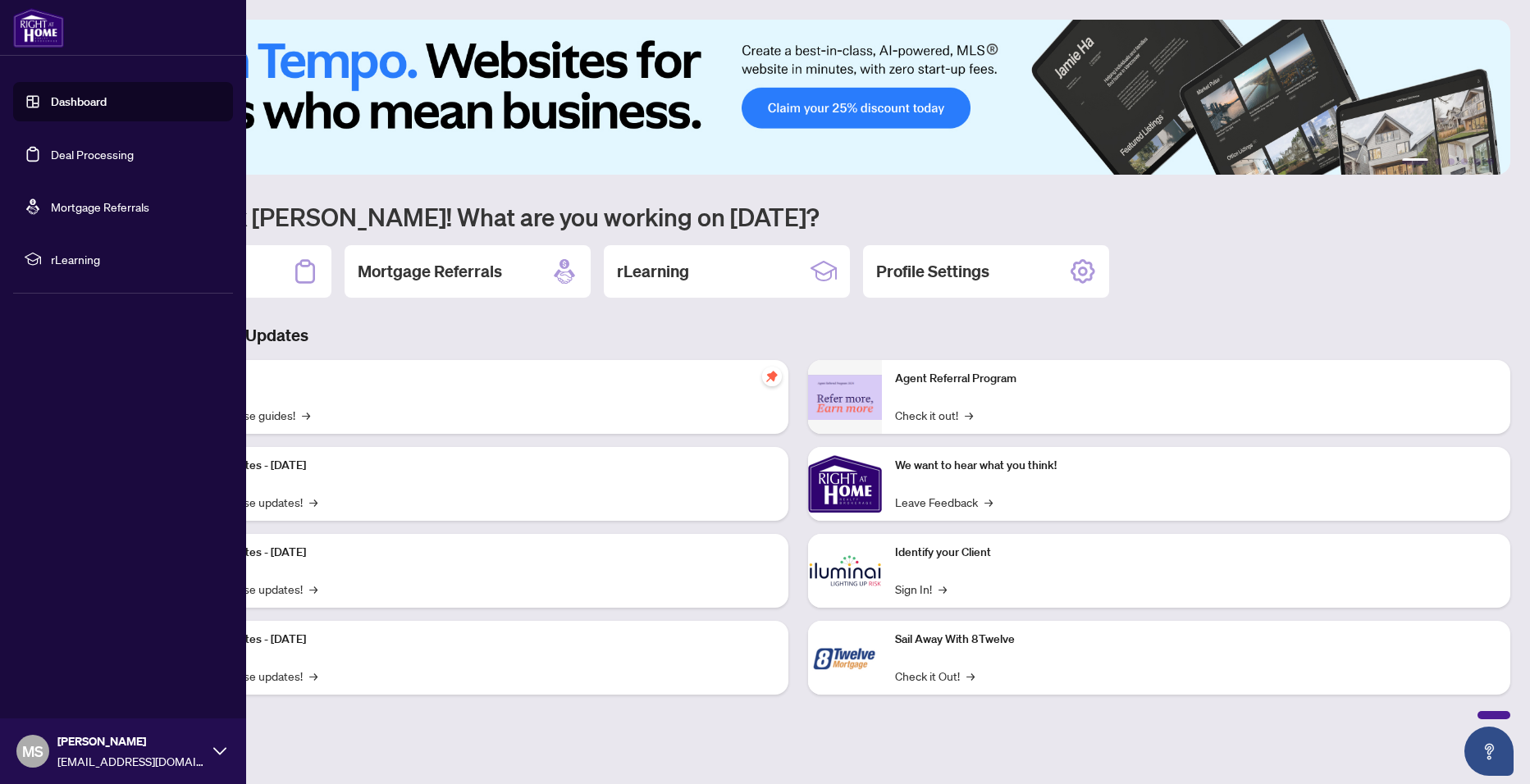
click at [106, 161] on link "Deal Processing" at bounding box center [92, 154] width 83 height 15
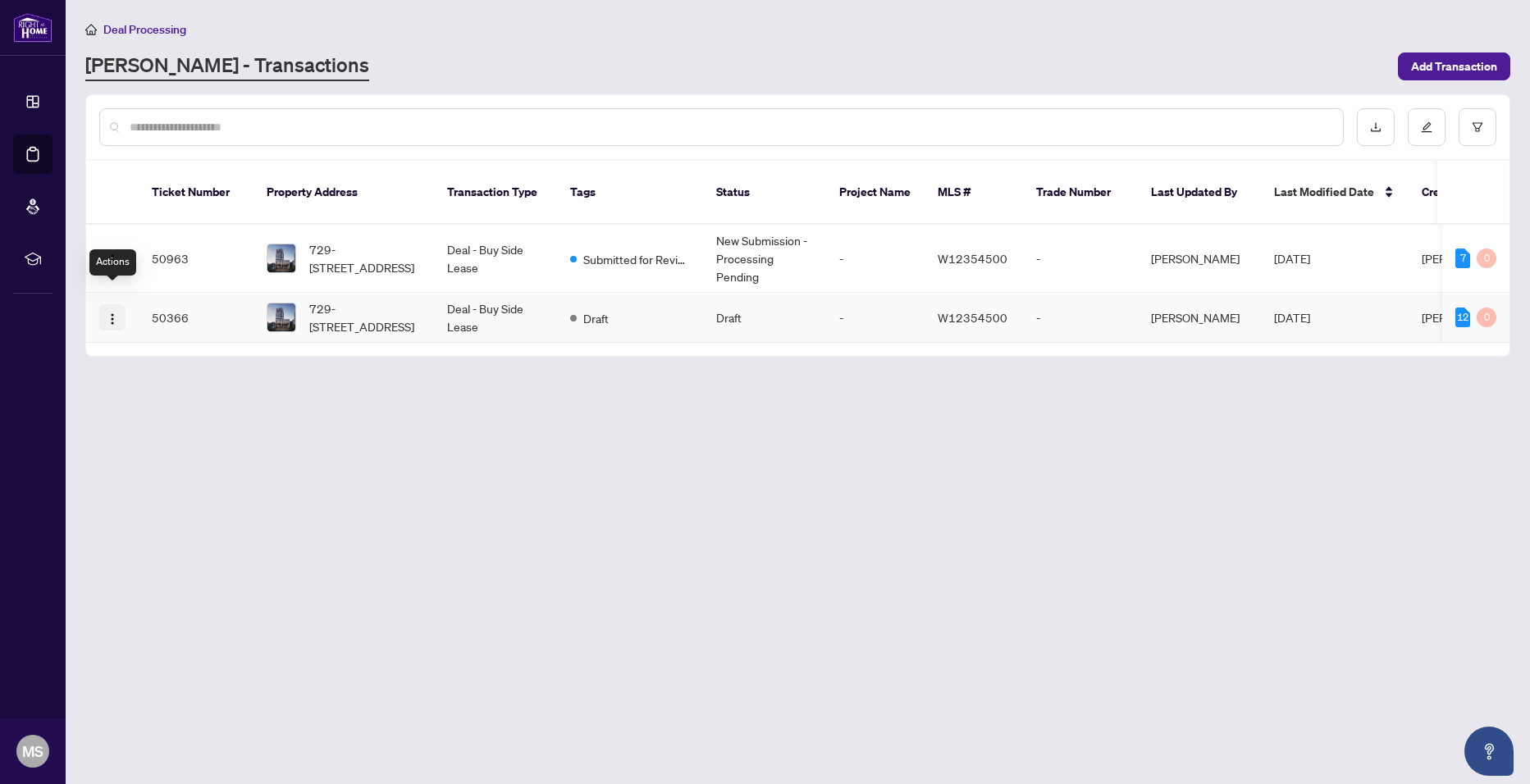
click at [112, 313] on img "button" at bounding box center [112, 319] width 13 height 13
click at [156, 408] on span "Delete Transaction" at bounding box center [190, 410] width 157 height 18
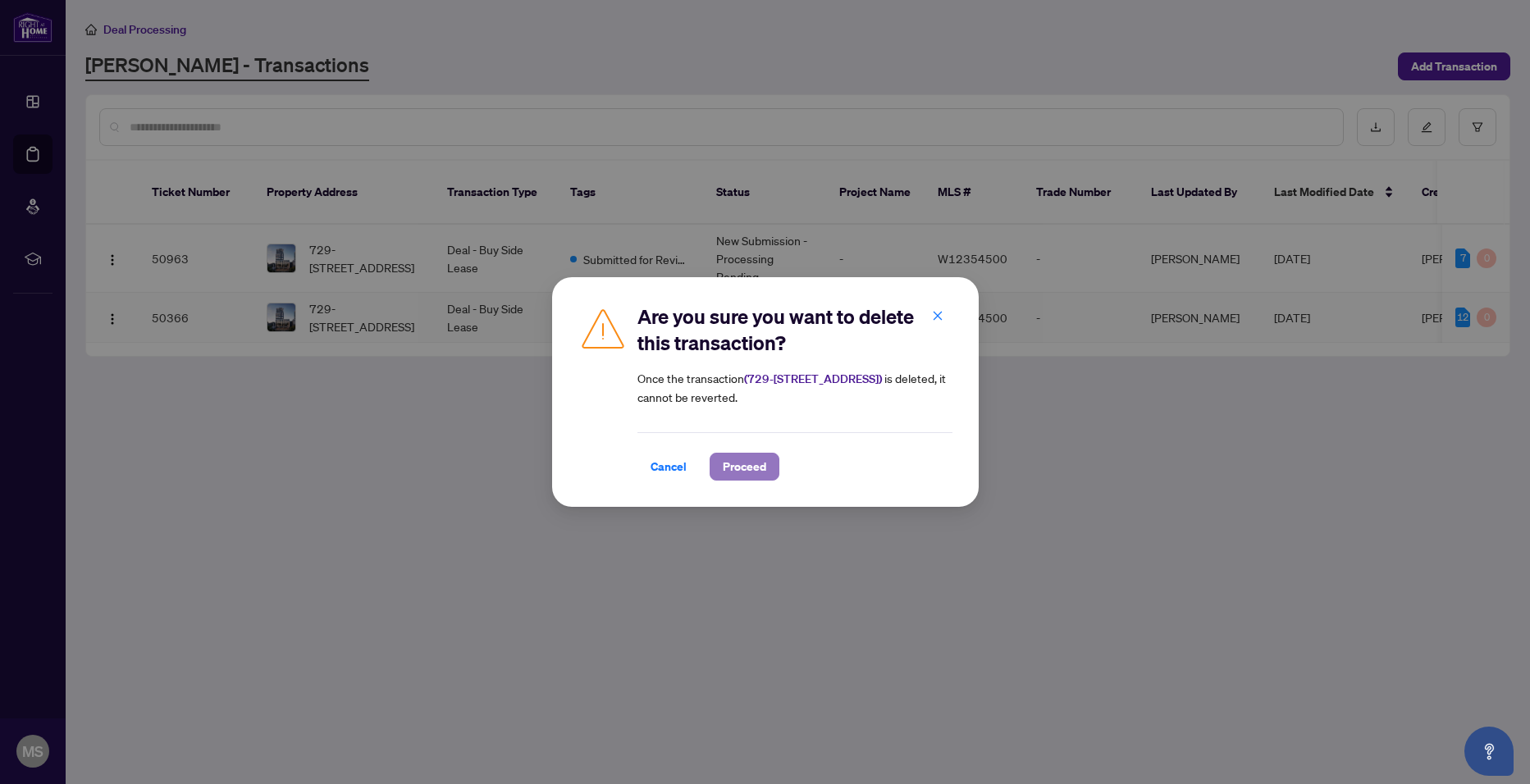
click at [761, 464] on span "Proceed" at bounding box center [744, 467] width 43 height 27
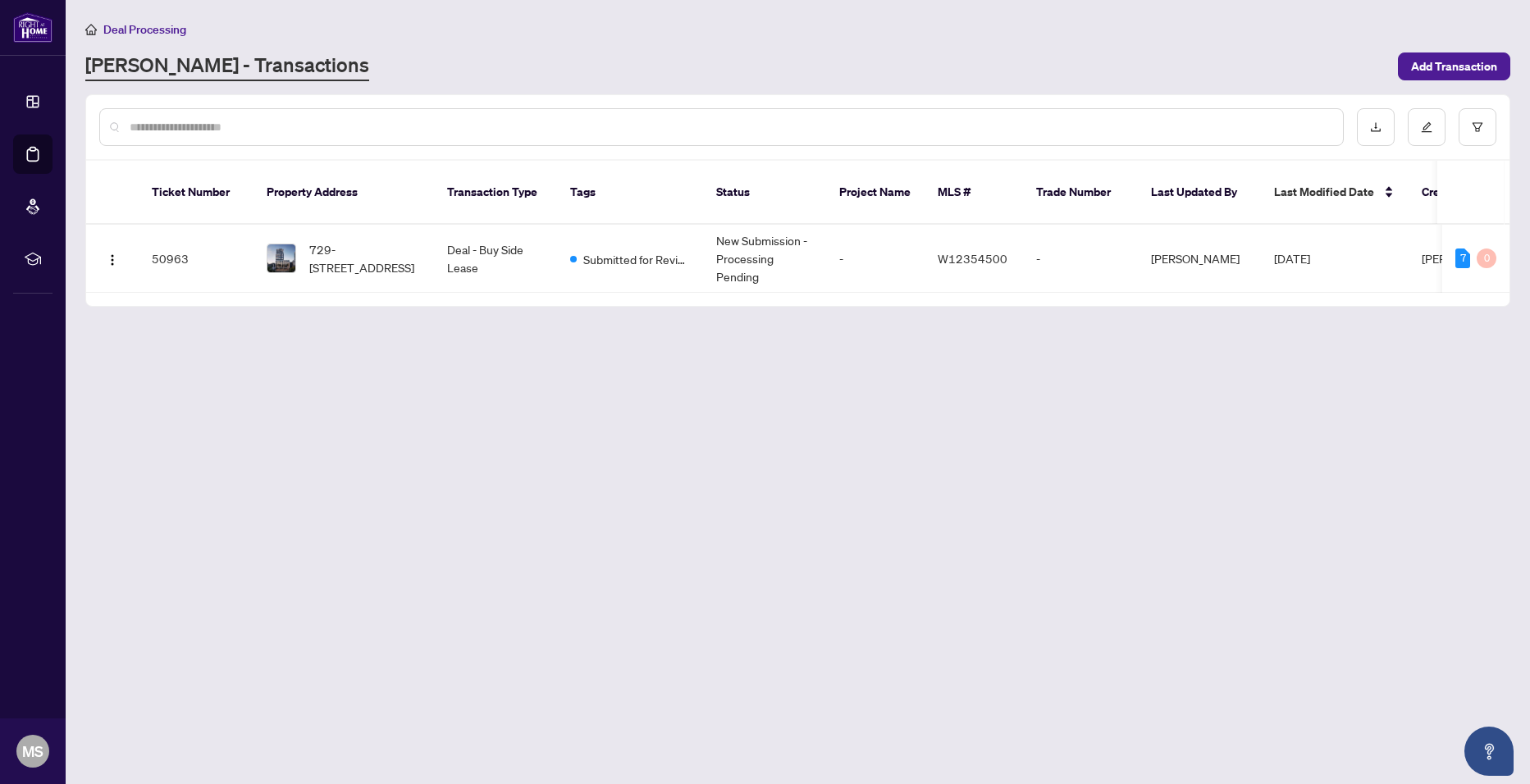
click at [1011, 472] on main "Deal Processing [PERSON_NAME] - Transactions Add Transaction Ticket Number Prop…" at bounding box center [797, 392] width 1464 height 784
click at [1488, 249] on div "0" at bounding box center [1487, 259] width 19 height 19
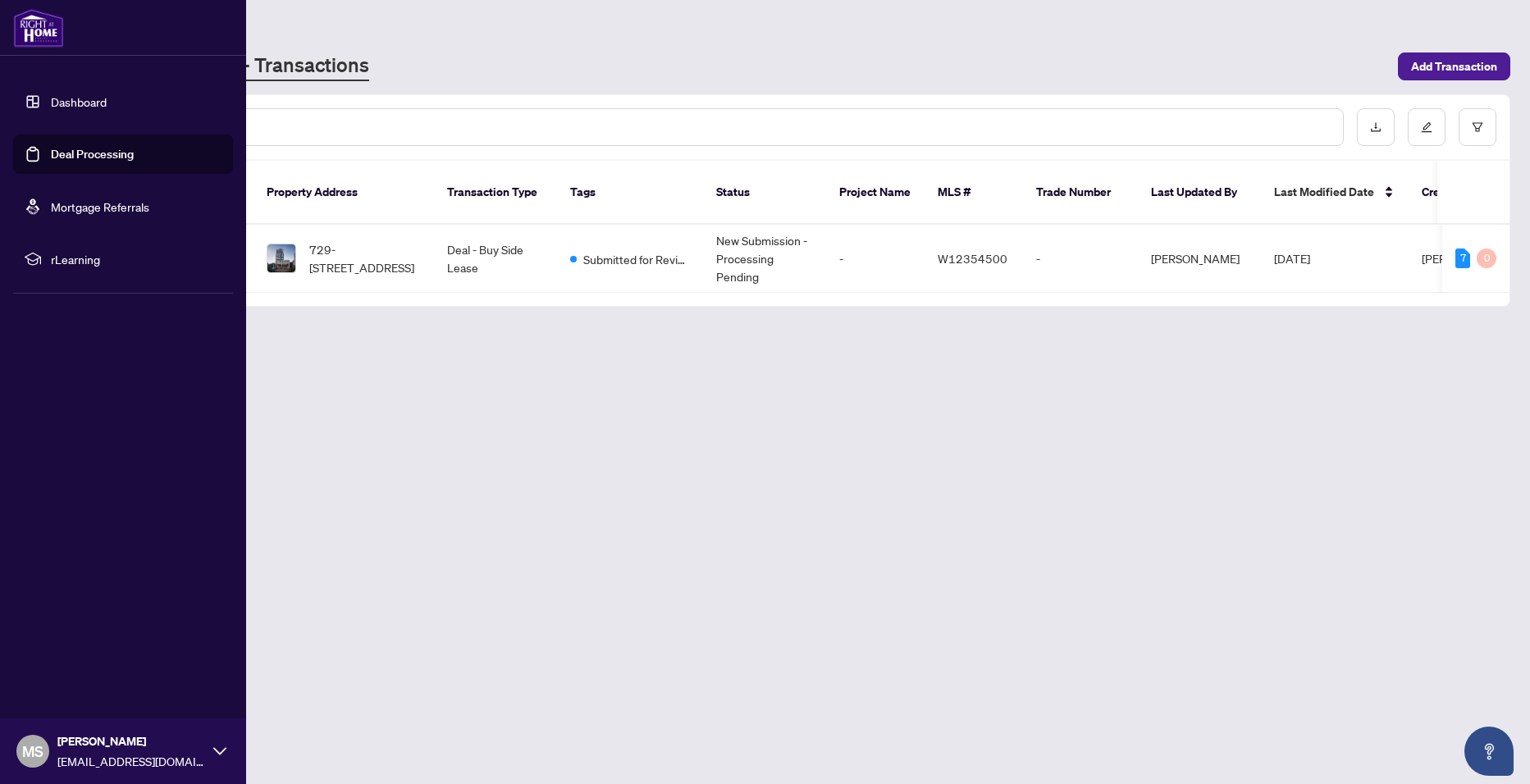
click at [82, 99] on link "Dashboard" at bounding box center [78, 101] width 56 height 15
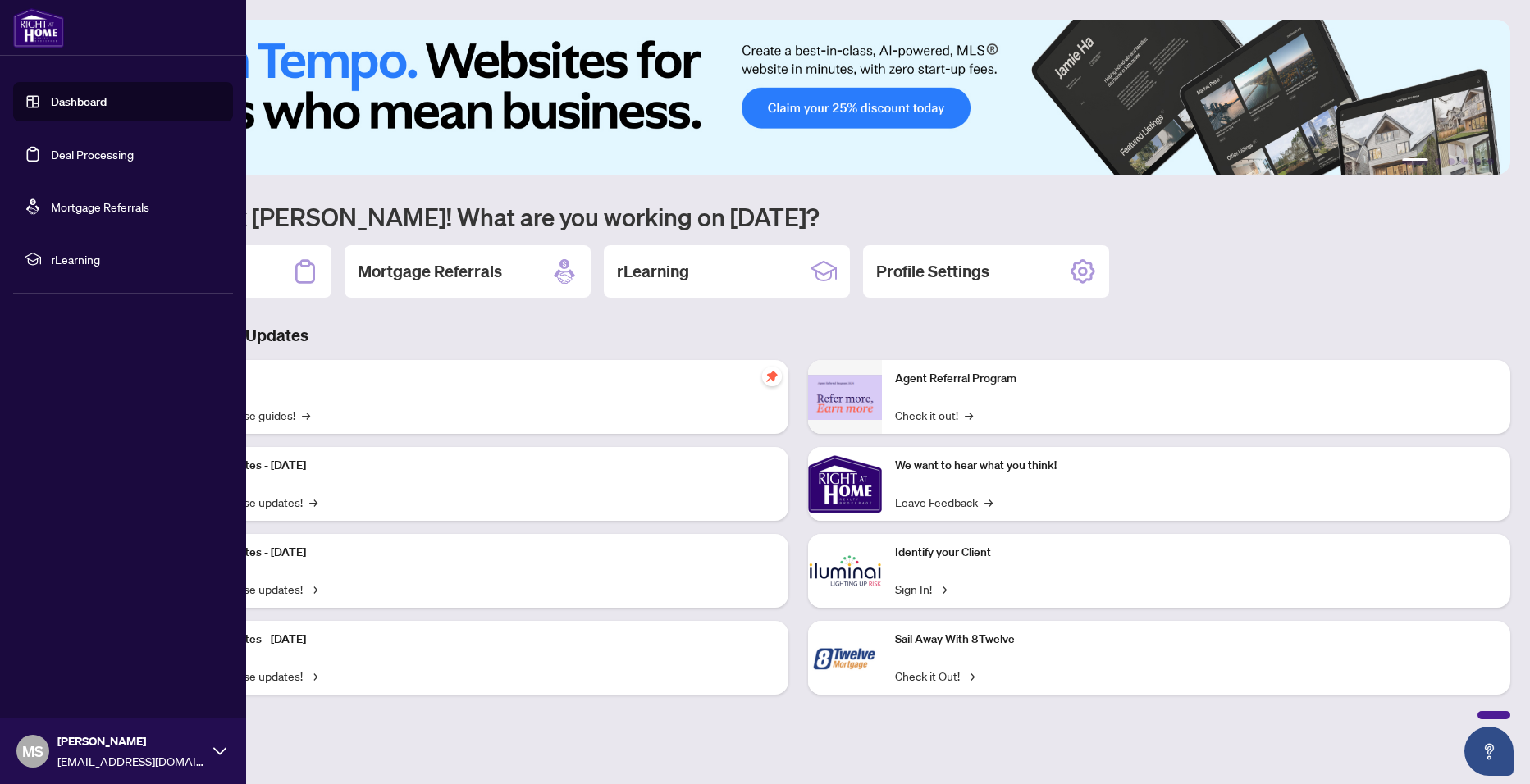
click at [37, 749] on span "MS" at bounding box center [33, 751] width 21 height 23
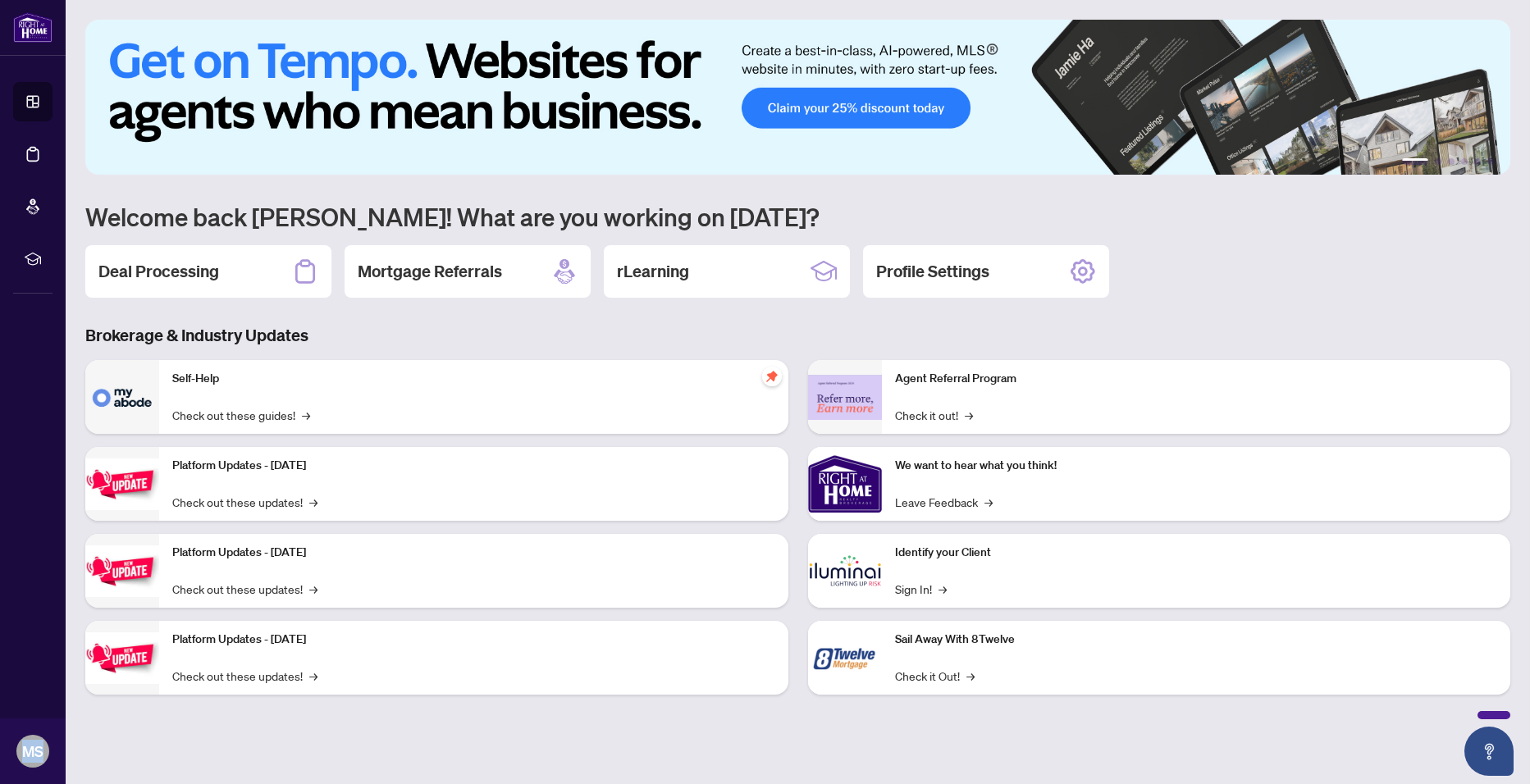
click at [37, 749] on span "MS" at bounding box center [33, 751] width 21 height 23
drag, startPoint x: 37, startPoint y: 749, endPoint x: 19, endPoint y: 758, distance: 20.1
click at [19, 758] on div "[PERSON_NAME] [EMAIL_ADDRESS][DOMAIN_NAME]" at bounding box center [33, 751] width 66 height 66
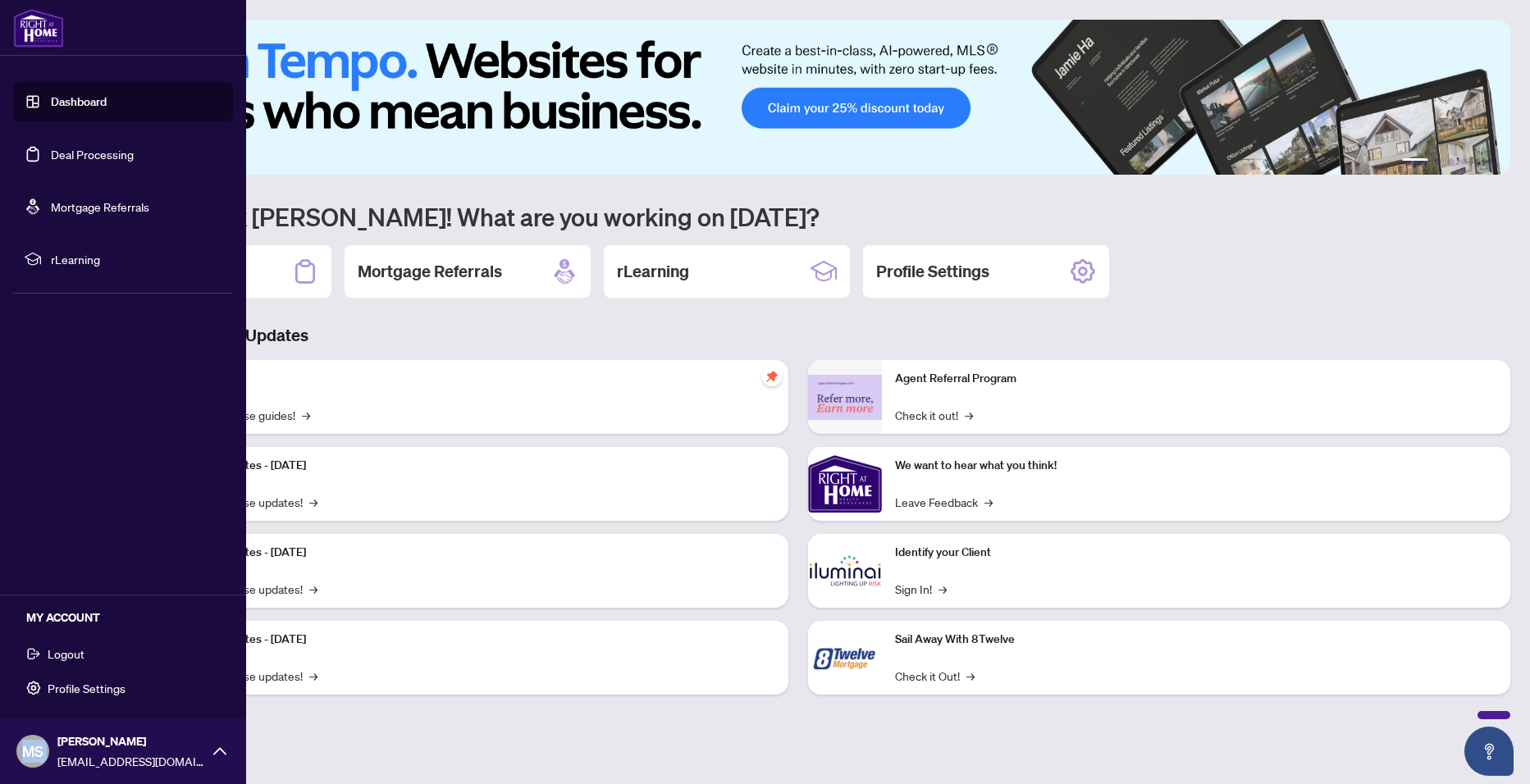
click at [102, 660] on button "Logout" at bounding box center [123, 653] width 220 height 27
click at [104, 662] on button "Logout" at bounding box center [123, 653] width 220 height 27
